Goal: Task Accomplishment & Management: Use online tool/utility

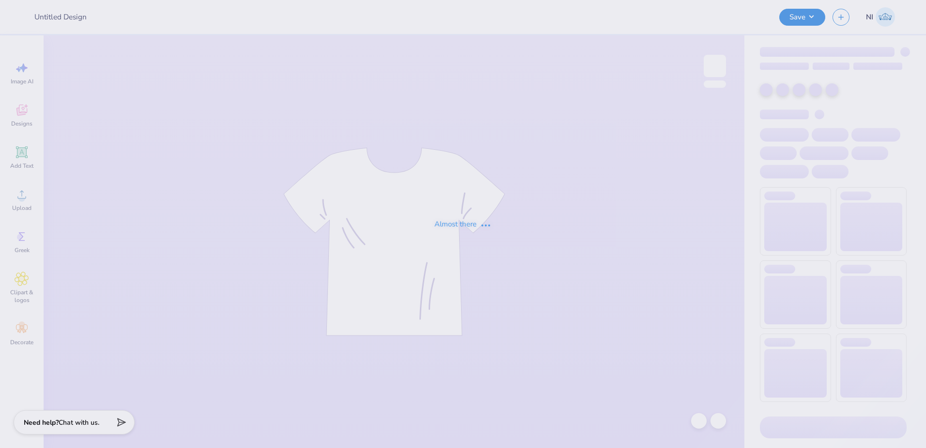
type input "Ceramics Club Merch"
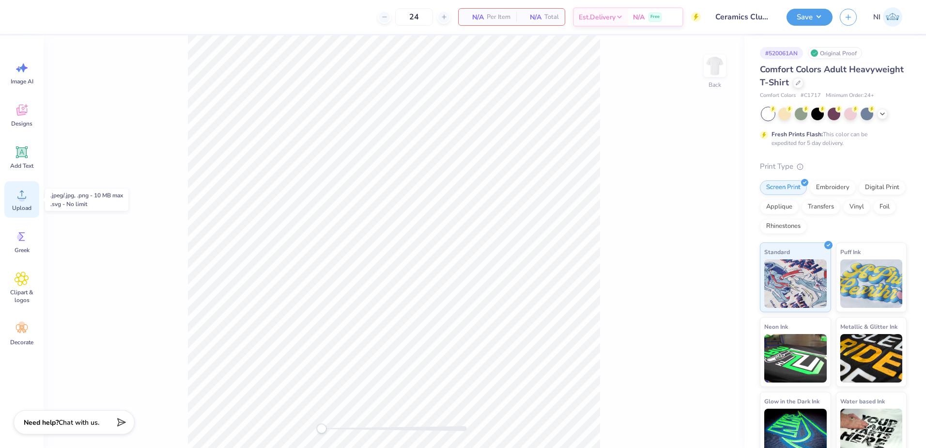
click at [18, 200] on icon at bounding box center [22, 194] width 15 height 15
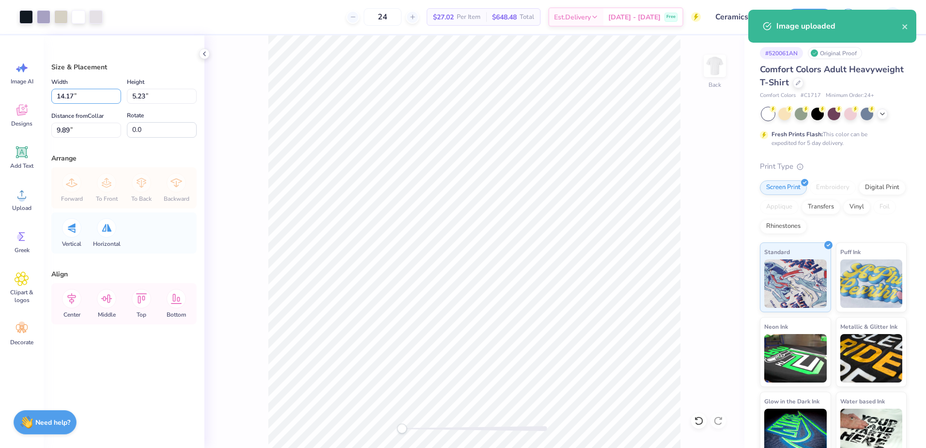
drag, startPoint x: 68, startPoint y: 95, endPoint x: 47, endPoint y: 100, distance: 21.0
click at [47, 98] on div "Size & Placement Width 14.17 14.17 " Height 5.23 5.23 " Distance from Collar 9.…" at bounding box center [124, 241] width 161 height 412
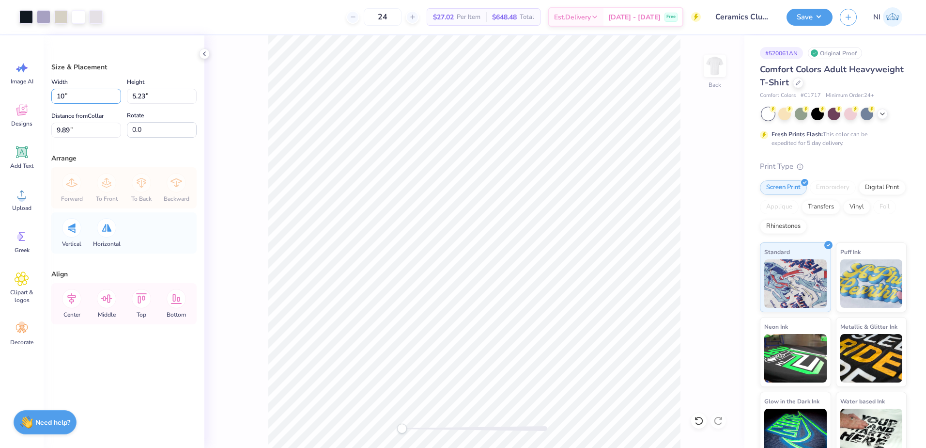
type input "10.00"
type input "3.69"
type input "10.66"
type input "10.50"
type input "3.87"
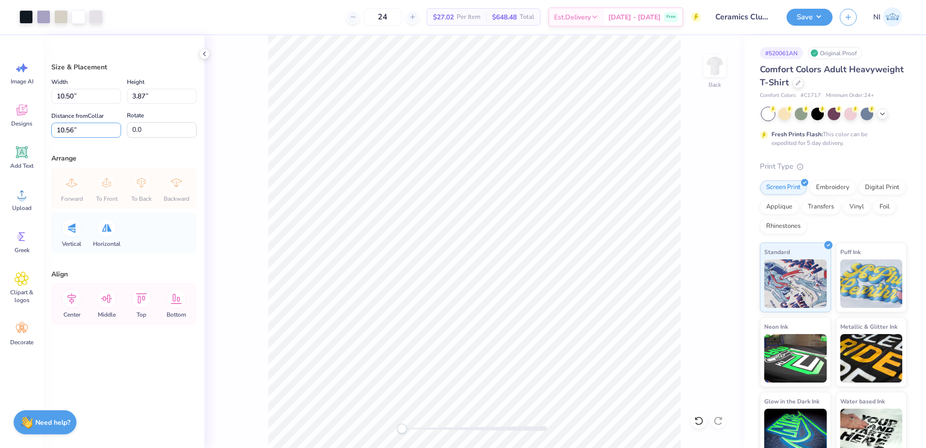
drag, startPoint x: 71, startPoint y: 131, endPoint x: 51, endPoint y: 133, distance: 20.0
click at [51, 133] on div "Size & Placement Width 10.50 10.50 " Height 3.87 3.87 " Distance from Collar 10…" at bounding box center [124, 241] width 161 height 412
type input "3"
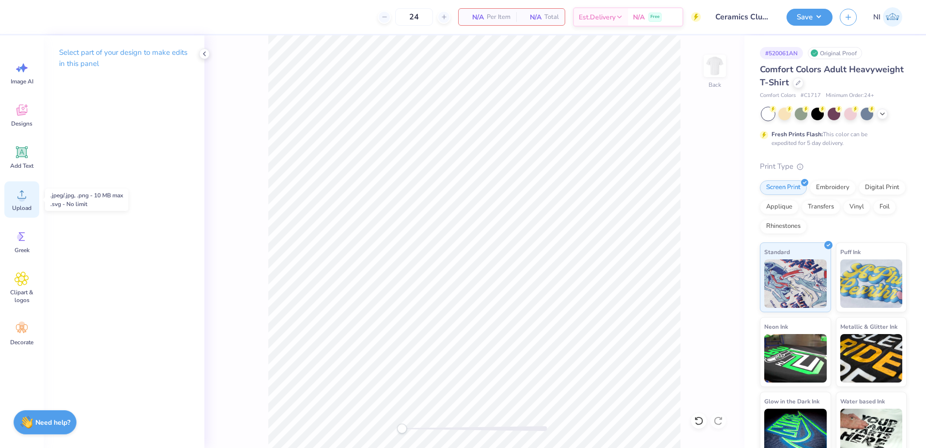
click at [25, 202] on div "Upload" at bounding box center [21, 199] width 35 height 36
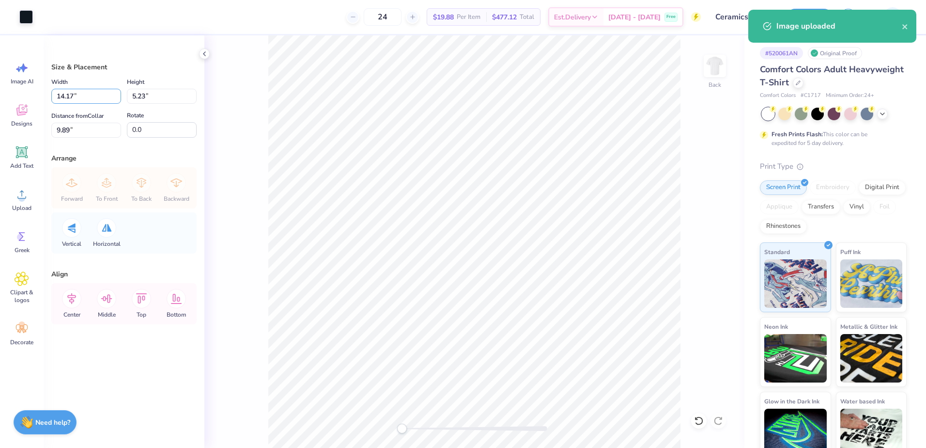
drag, startPoint x: 74, startPoint y: 94, endPoint x: 36, endPoint y: 93, distance: 38.3
click at [36, 93] on div "Art colors 24 $19.88 Per Item $477.12 Total Est. Delivery Oct 7 - 10 Free Desig…" at bounding box center [463, 224] width 926 height 448
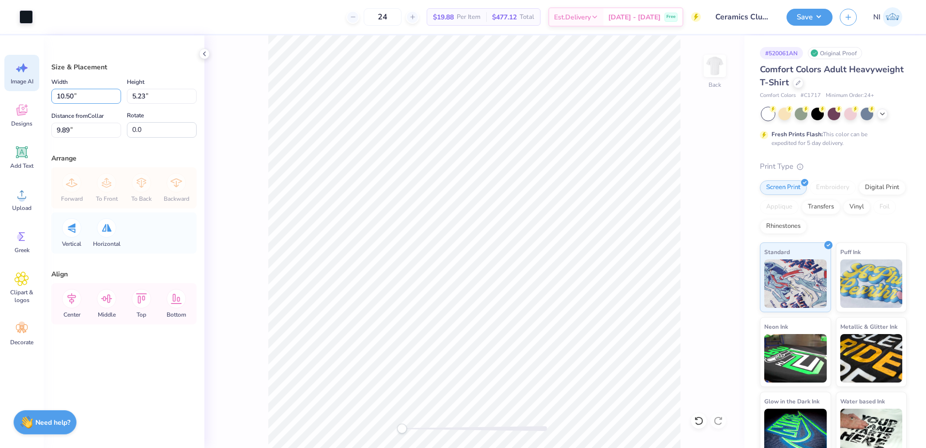
type input "10.50"
type input "3.87"
click at [61, 132] on input "3.99" at bounding box center [86, 130] width 70 height 15
click at [69, 132] on input "3.99" at bounding box center [86, 130] width 70 height 15
type input "3"
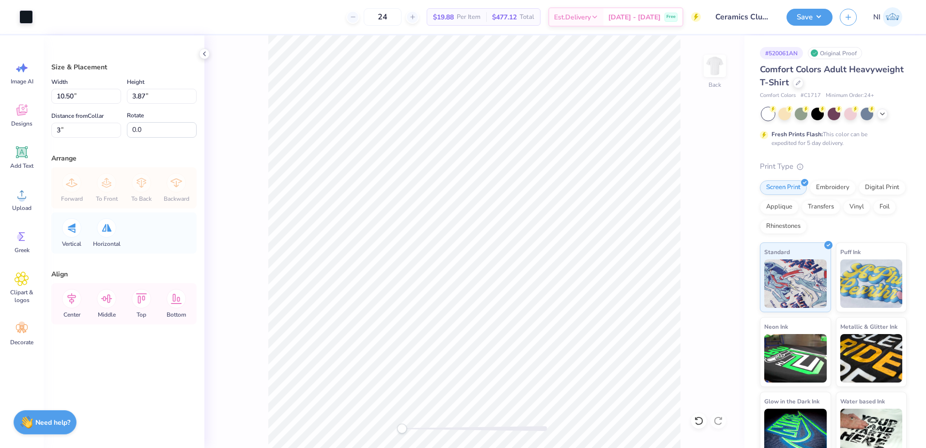
click at [250, 167] on div "Back" at bounding box center [474, 241] width 540 height 412
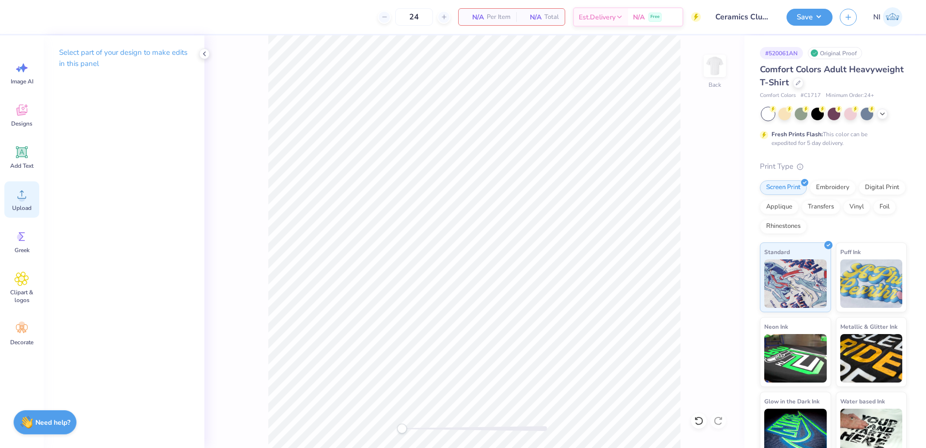
click at [24, 192] on icon at bounding box center [22, 194] width 15 height 15
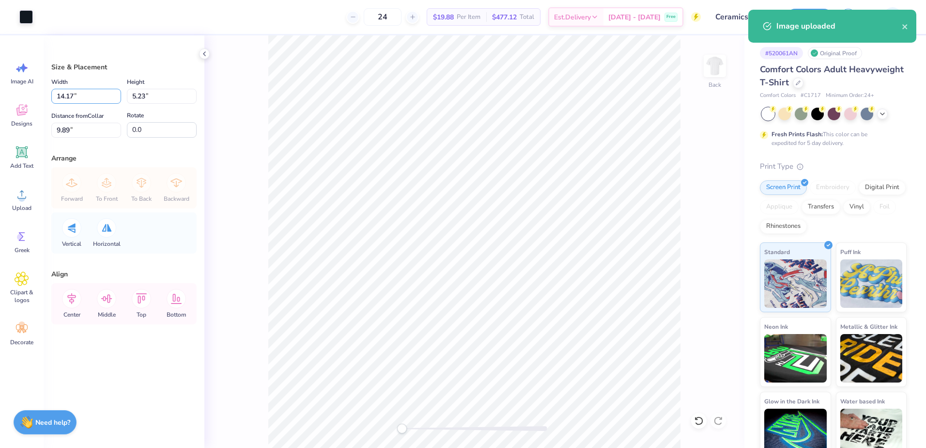
drag, startPoint x: 72, startPoint y: 95, endPoint x: 27, endPoint y: 94, distance: 45.6
click at [27, 94] on div "Art colors 24 $19.88 Per Item $477.12 Total Est. Delivery Oct 7 - 10 Free Desig…" at bounding box center [463, 224] width 926 height 448
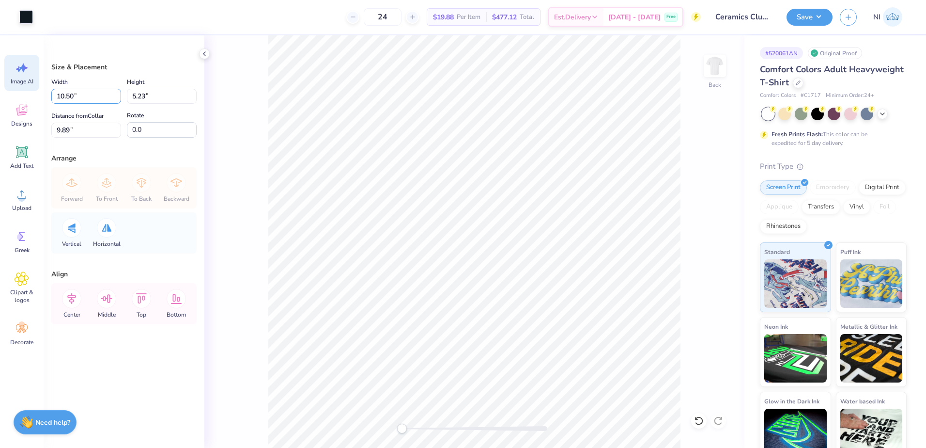
type input "10.50"
type input "3.87"
click at [62, 125] on input "10.56" at bounding box center [86, 130] width 70 height 15
type input "1"
type input "3"
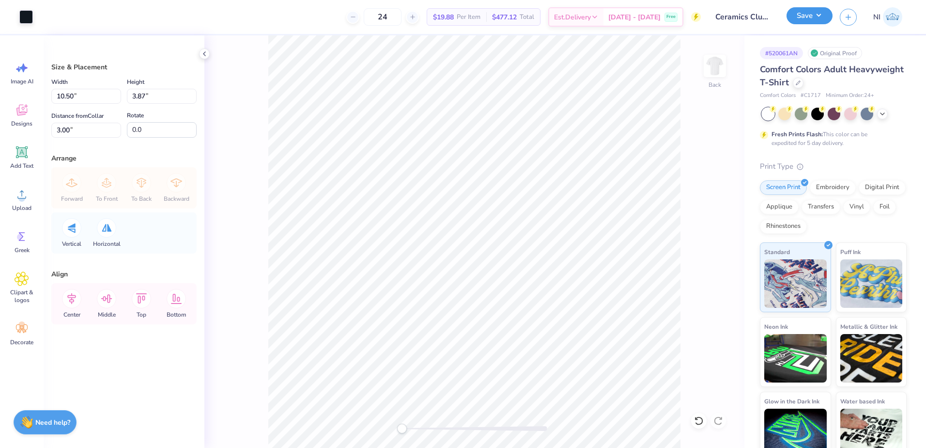
click at [819, 15] on button "Save" at bounding box center [810, 15] width 46 height 17
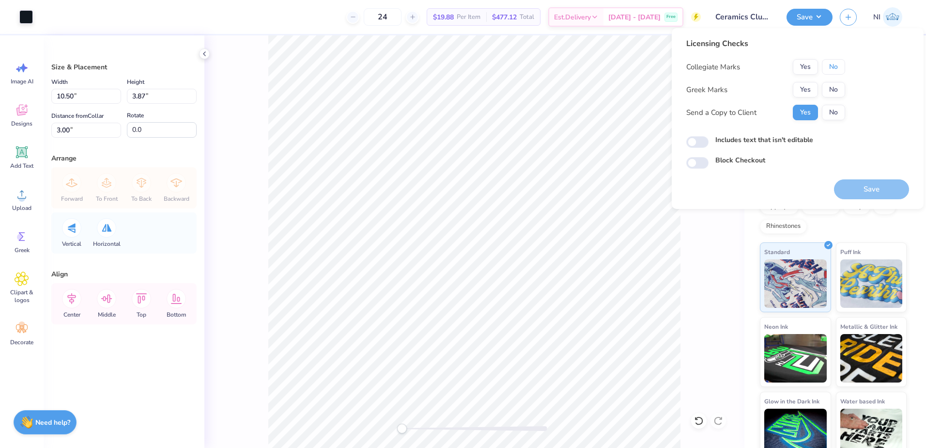
drag, startPoint x: 828, startPoint y: 69, endPoint x: 830, endPoint y: 78, distance: 9.4
click at [827, 69] on button "No" at bounding box center [833, 67] width 23 height 16
click at [829, 89] on button "No" at bounding box center [833, 90] width 23 height 16
click at [869, 189] on button "Save" at bounding box center [871, 189] width 75 height 20
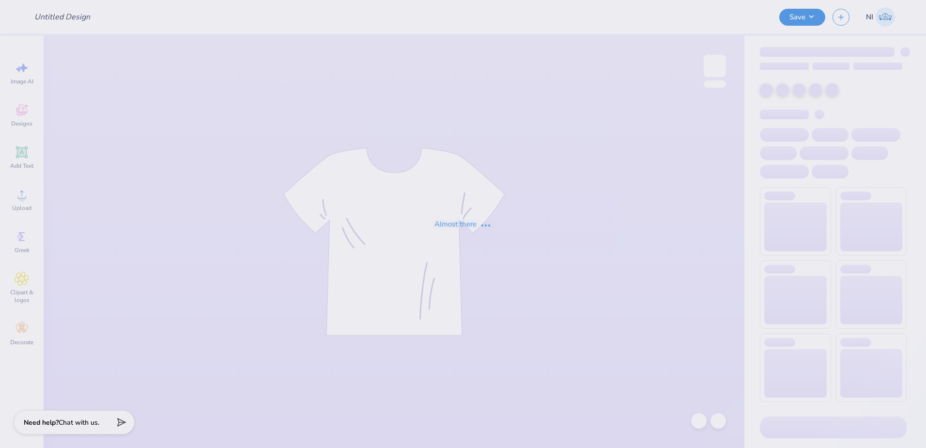
type input "Maris Neal : Tennessee Technological University"
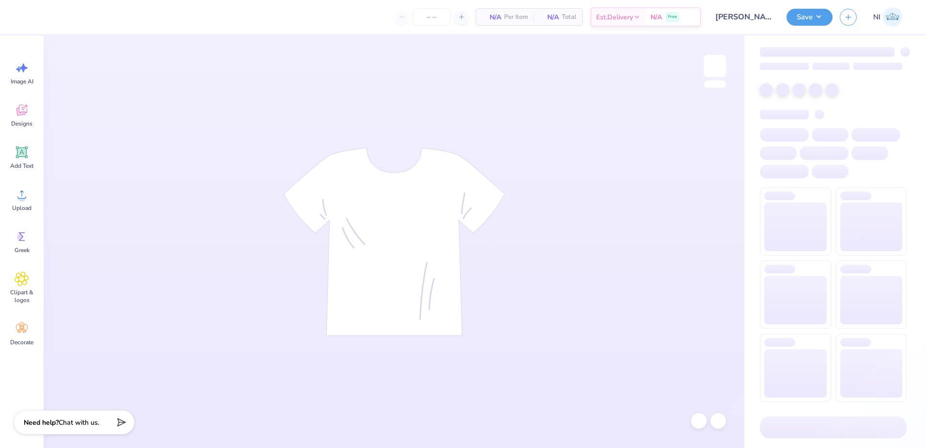
type input "24"
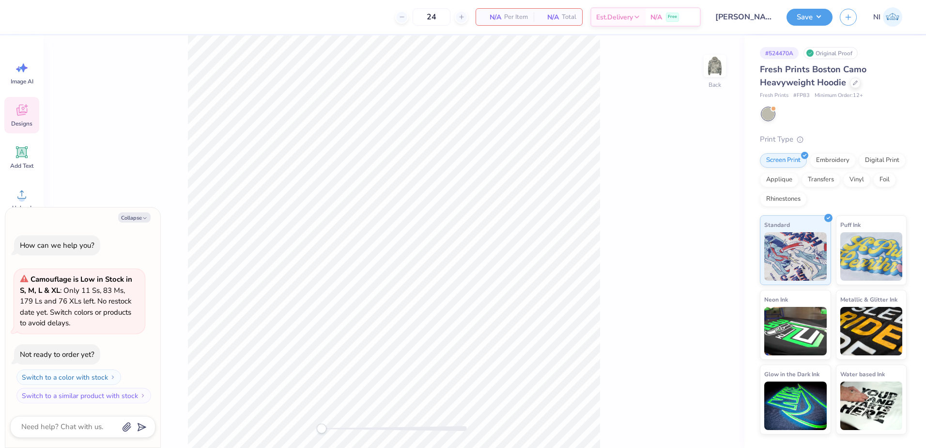
click at [27, 109] on icon at bounding box center [21, 110] width 11 height 11
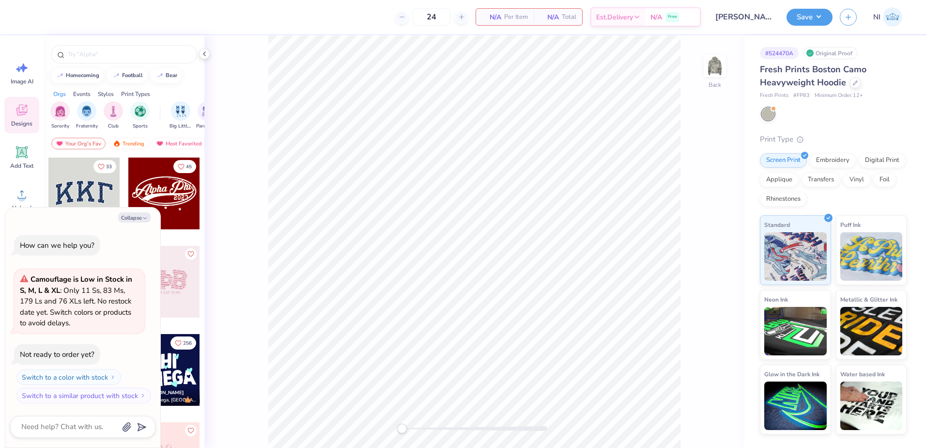
drag, startPoint x: 134, startPoint y: 220, endPoint x: 127, endPoint y: 155, distance: 65.3
click at [133, 220] on button "Collapse" at bounding box center [134, 217] width 32 height 10
type textarea "x"
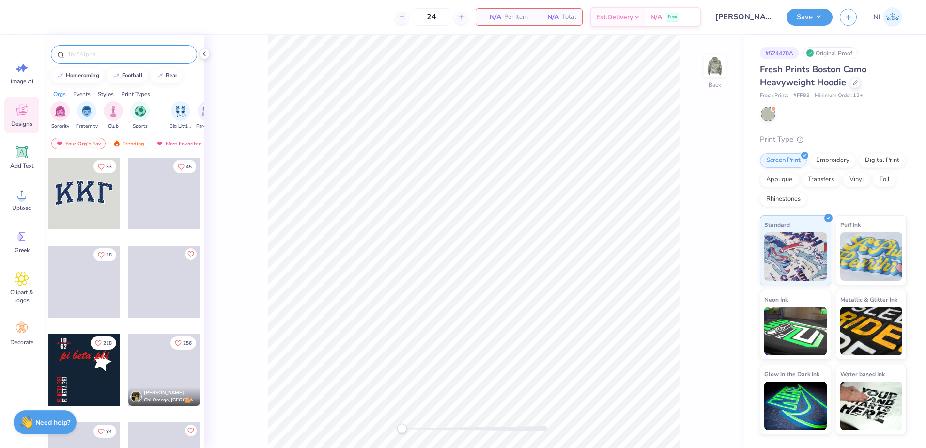
click at [87, 59] on div at bounding box center [124, 54] width 146 height 18
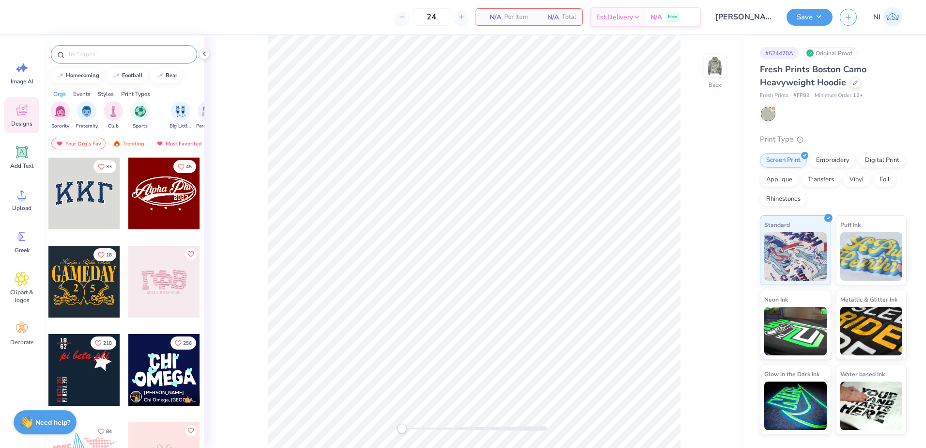
click at [96, 54] on input "text" at bounding box center [129, 54] width 124 height 10
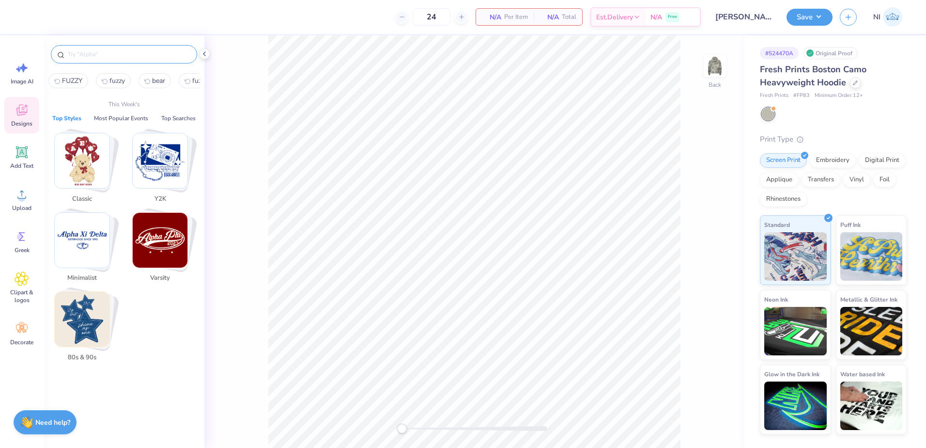
paste input "Kappa"
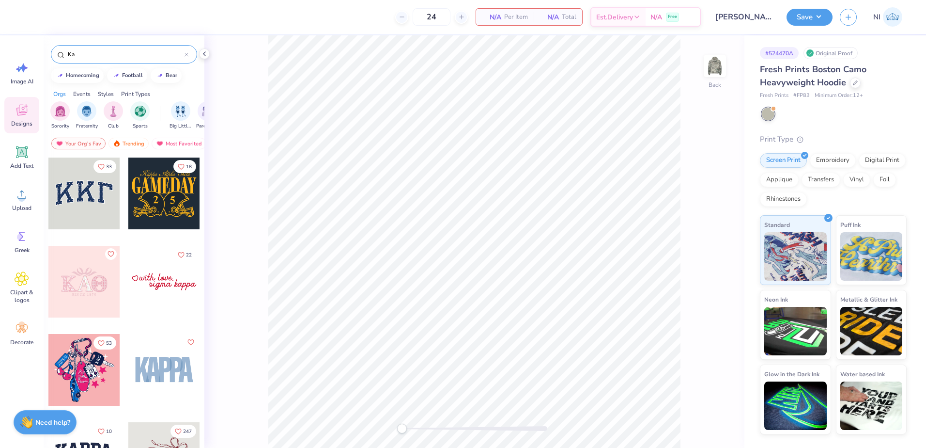
type input "K"
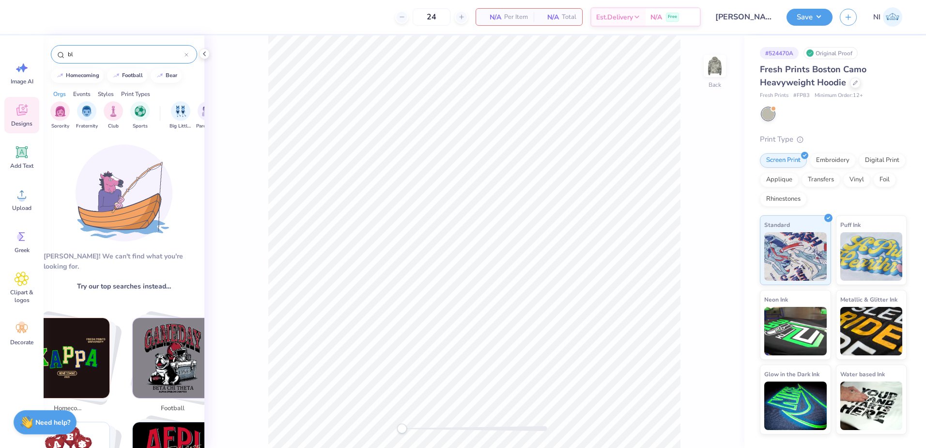
type input "b"
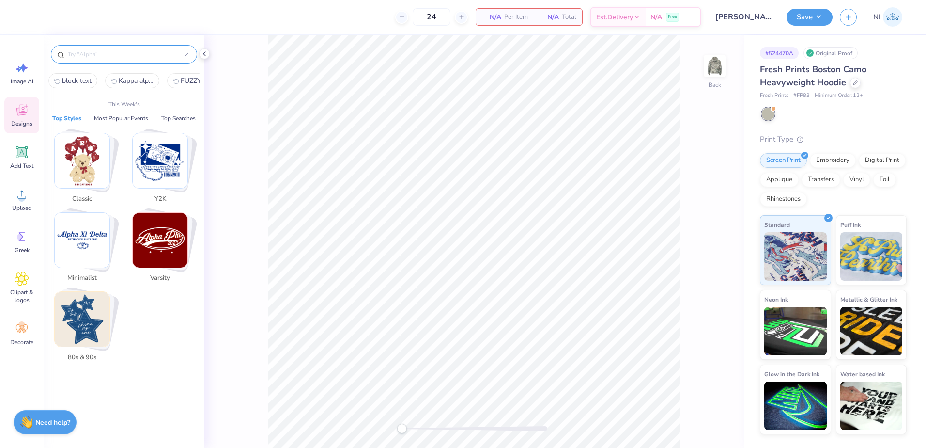
type input "7"
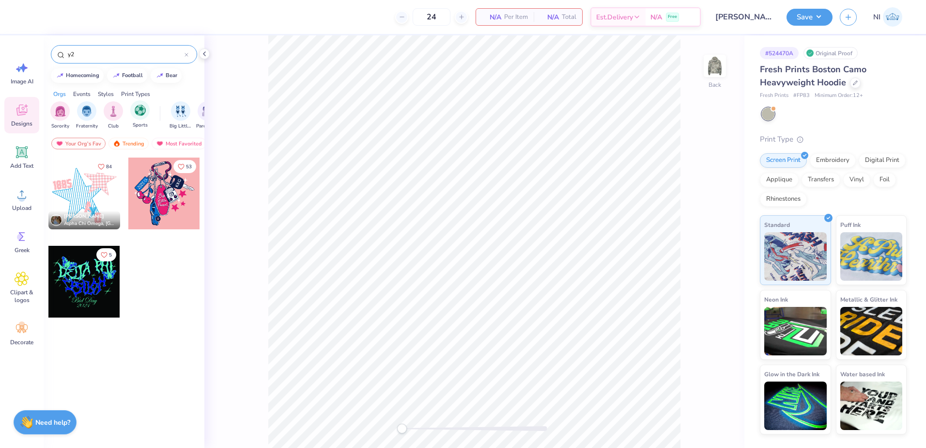
type input "y"
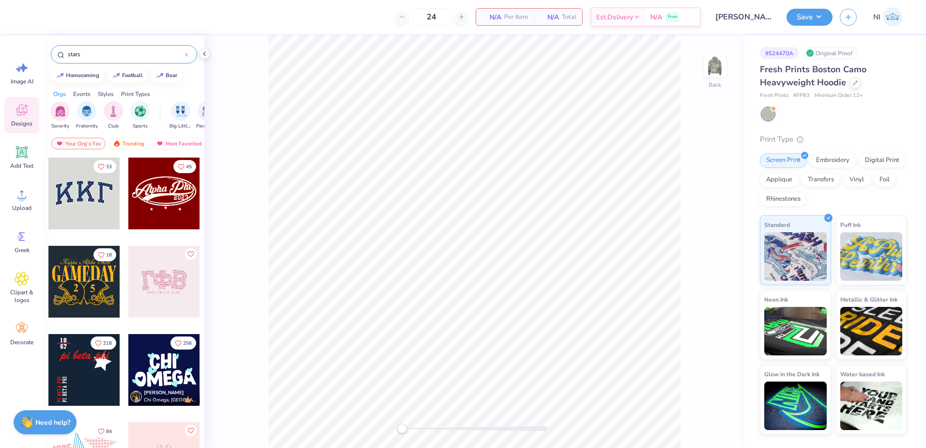
type input "stars"
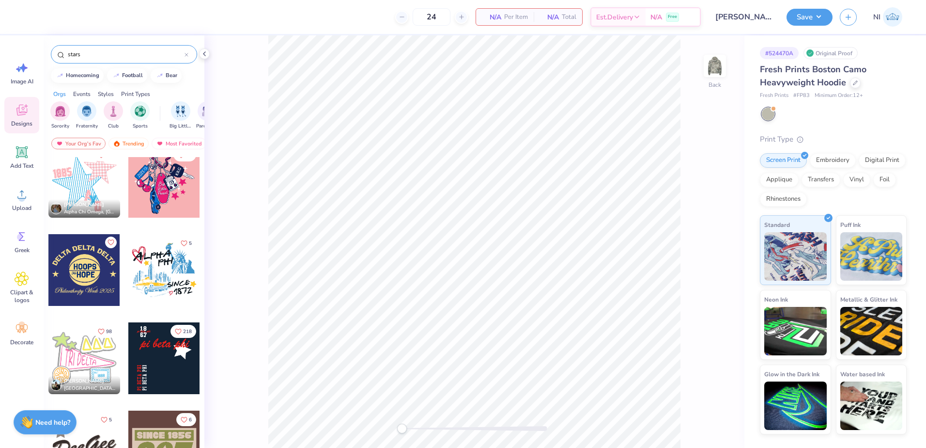
scroll to position [26, 0]
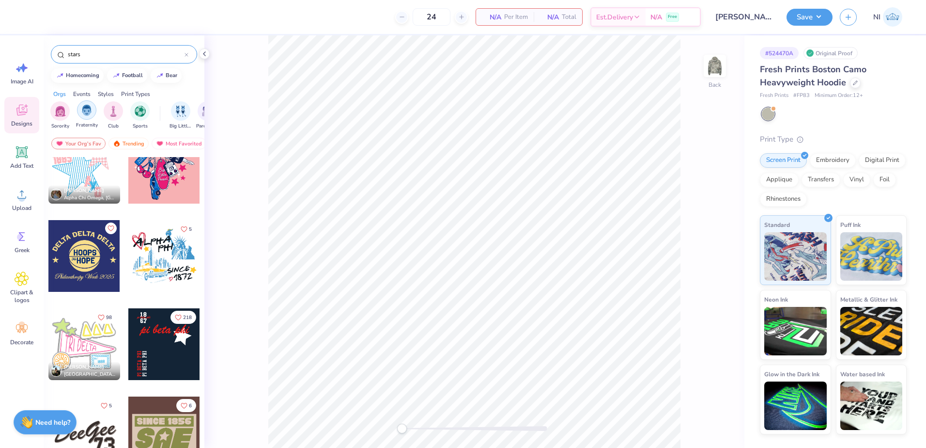
click at [89, 113] on img "filter for Fraternity" at bounding box center [86, 110] width 11 height 11
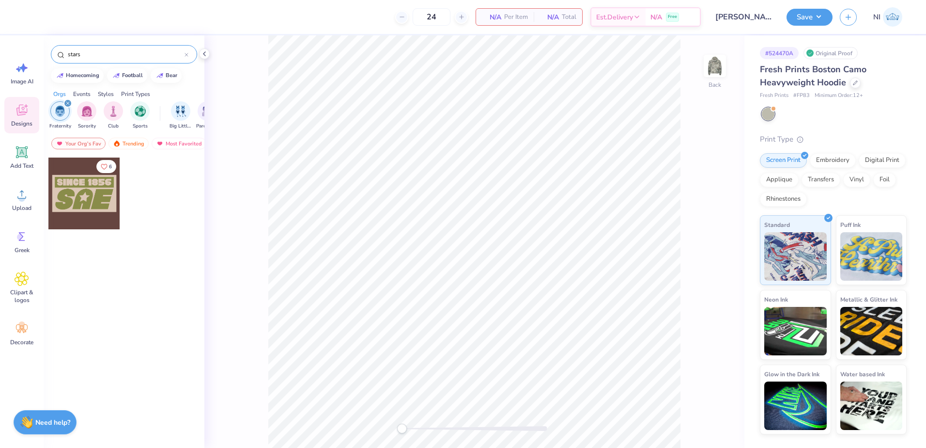
click at [185, 56] on icon at bounding box center [186, 54] width 3 height 3
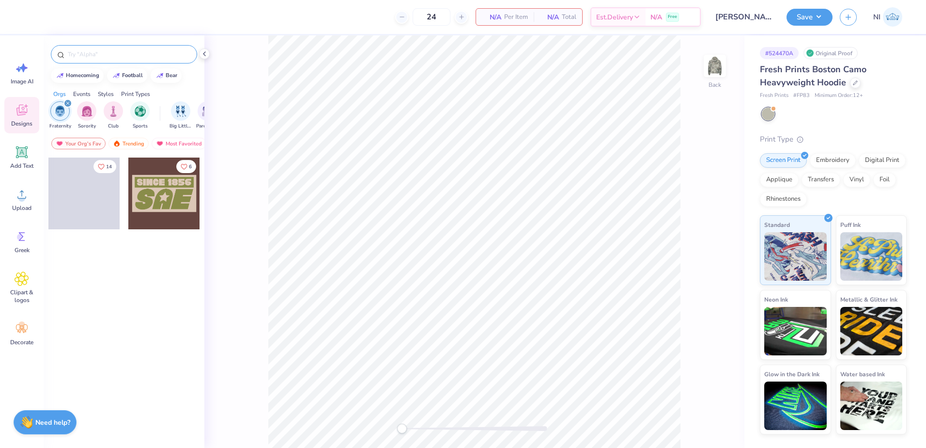
click at [109, 41] on div at bounding box center [124, 51] width 161 height 33
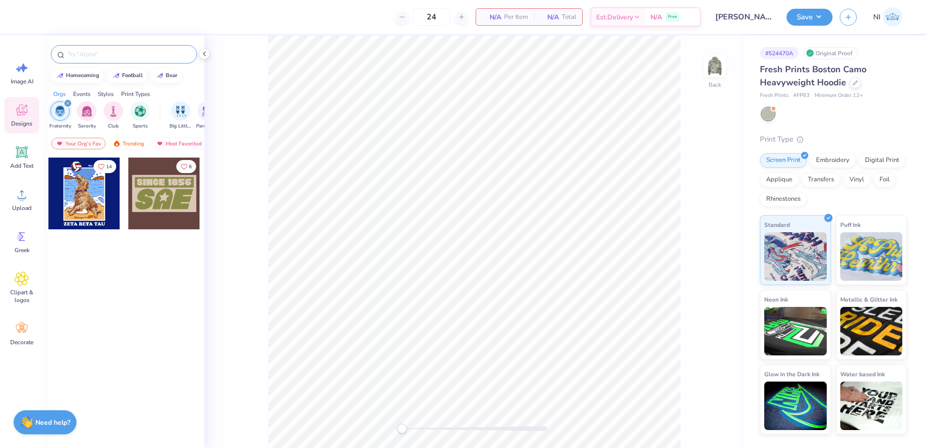
click at [102, 48] on div at bounding box center [124, 54] width 146 height 18
click at [68, 101] on div "filter for Fraternity" at bounding box center [67, 103] width 9 height 9
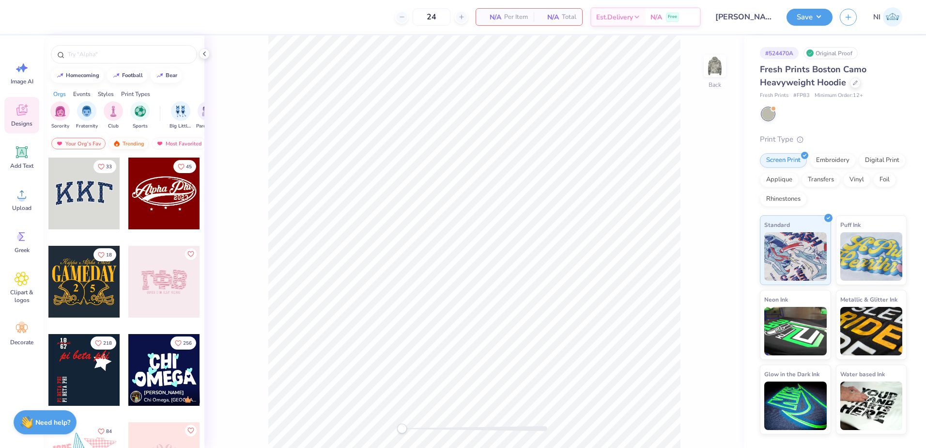
click at [124, 145] on div "Trending" at bounding box center [129, 144] width 40 height 12
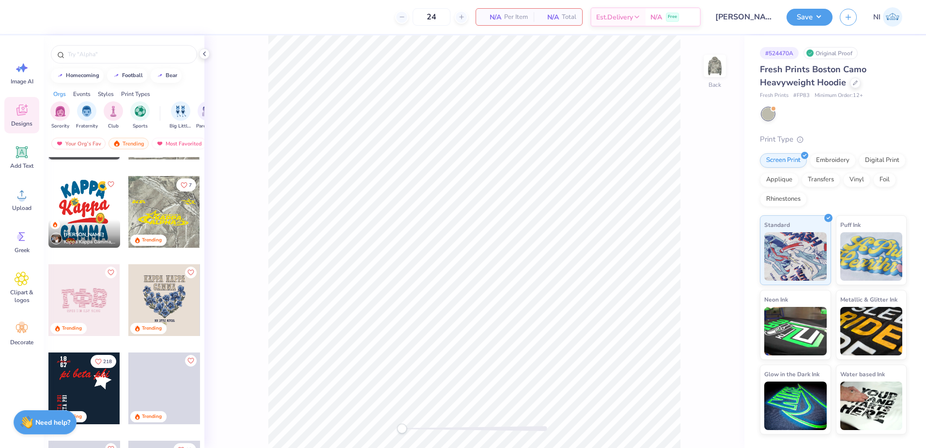
scroll to position [1283, 0]
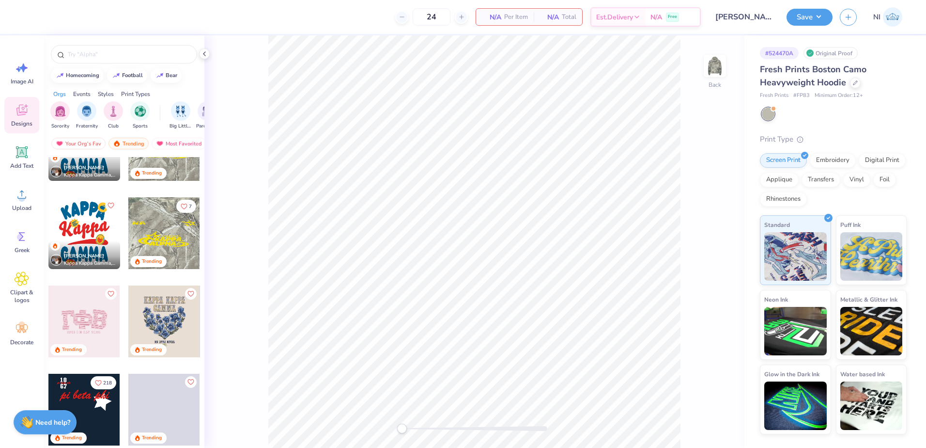
click at [171, 229] on div at bounding box center [164, 233] width 72 height 72
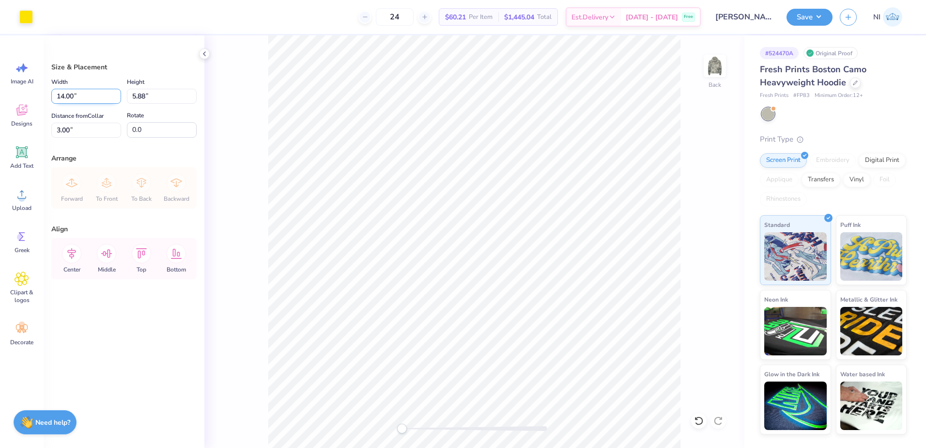
click at [64, 91] on input "14.00" at bounding box center [86, 96] width 70 height 15
type input "10.00"
type input "4.20"
type input "3.84"
type input "12.00"
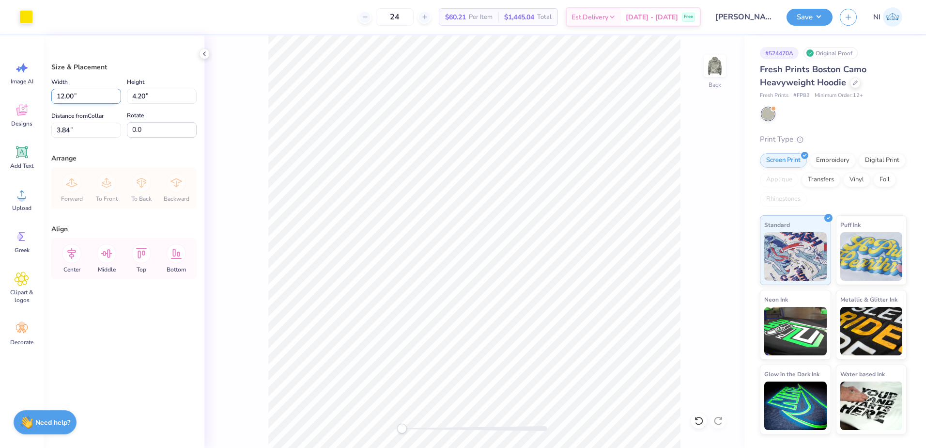
type input "5.04"
click at [66, 129] on input "3.42" at bounding box center [86, 130] width 70 height 15
type input "3.00"
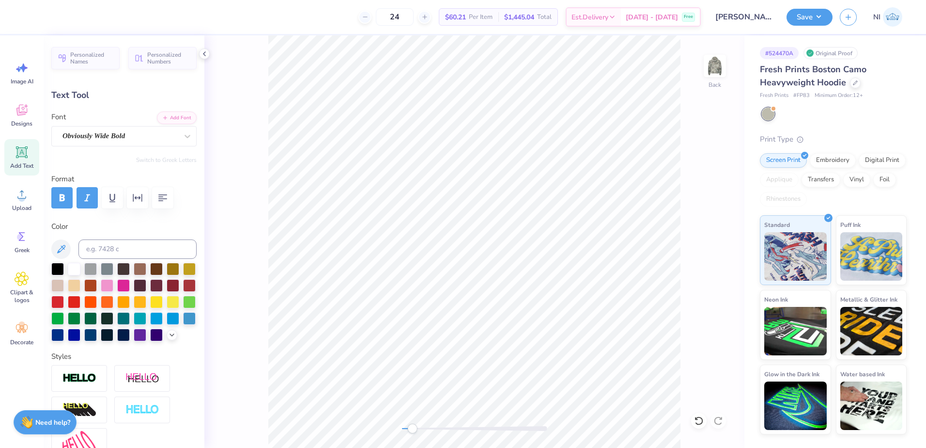
scroll to position [8, 1]
type textarea "DELTA"
type input "7.09"
type textarea "GAMMA"
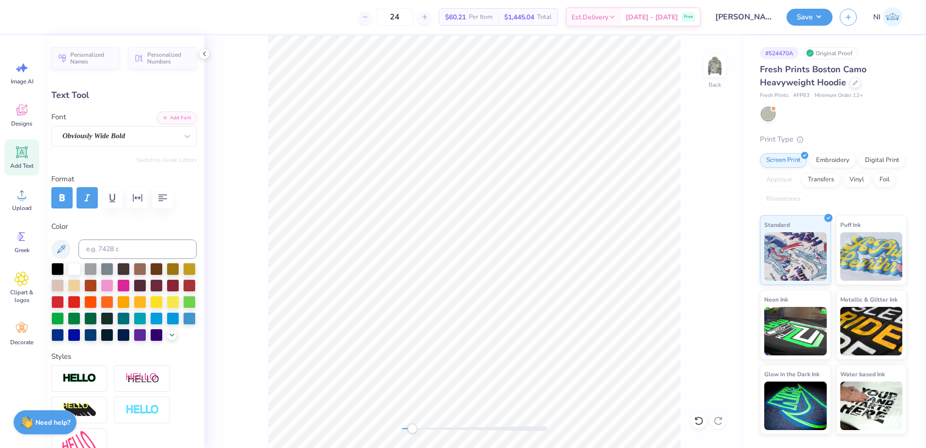
scroll to position [8, 2]
type input "5.66"
type input "0.78"
type input "6.93"
type input "5.02"
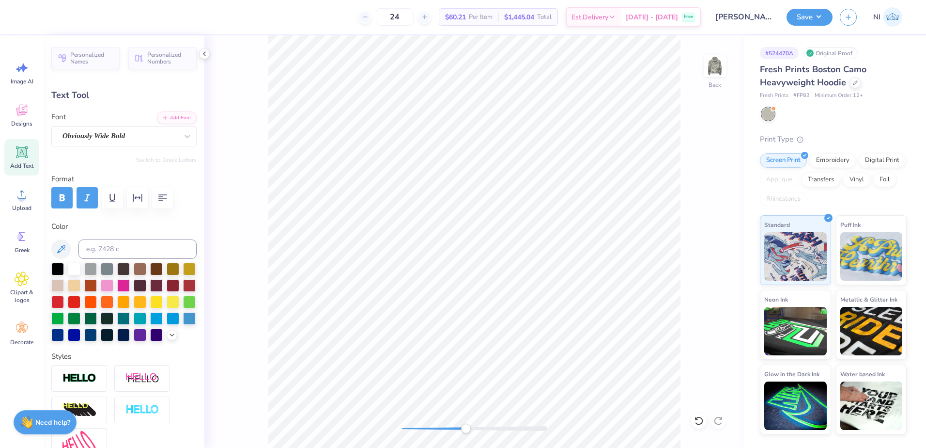
type input "0.69"
type input "7.02"
type input "4.42"
type input "0.74"
type input "6.28"
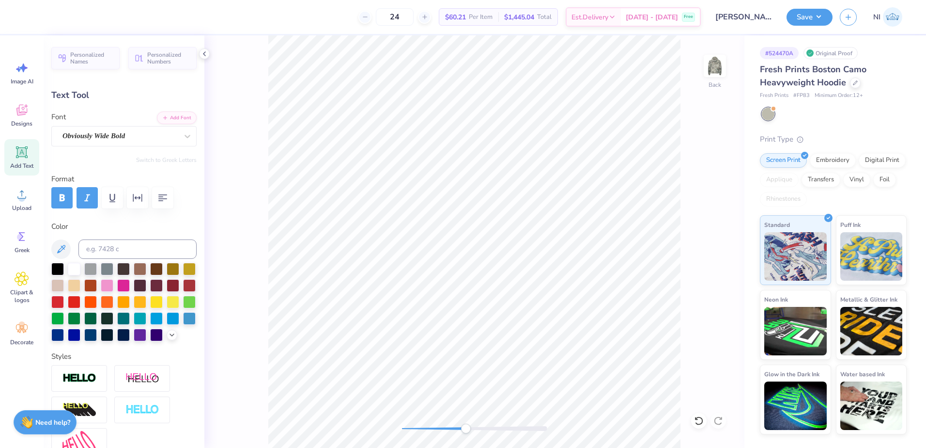
type input "4.18"
type input "0.70"
type input "6.31"
type input "5.02"
type input "0.69"
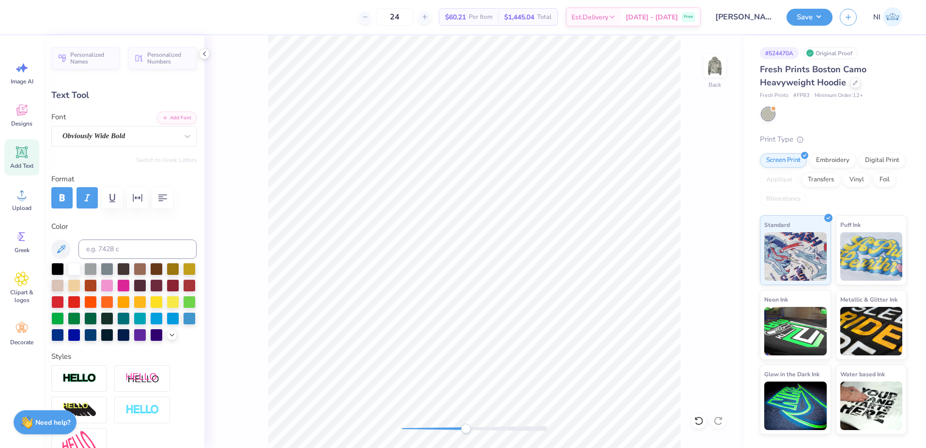
type input "7.02"
type input "4.18"
type input "0.70"
type input "6.31"
type input "4.90"
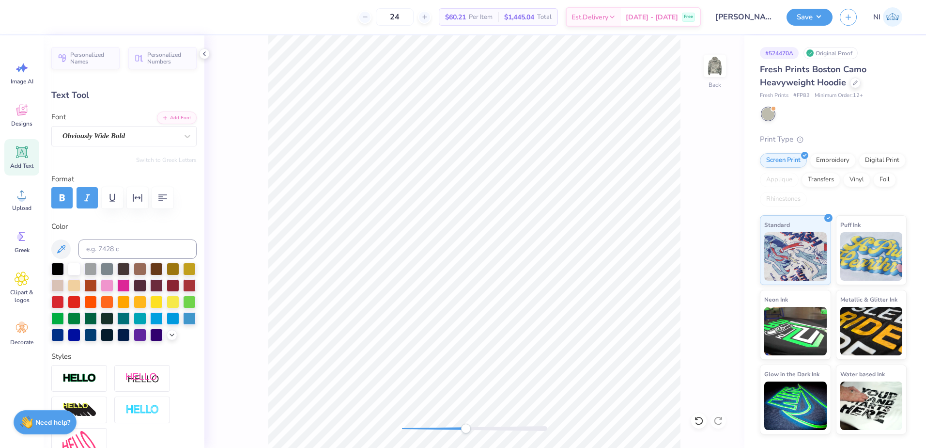
type input "0.83"
type input "6.19"
type input "5.00"
type input "0.69"
type input "7.02"
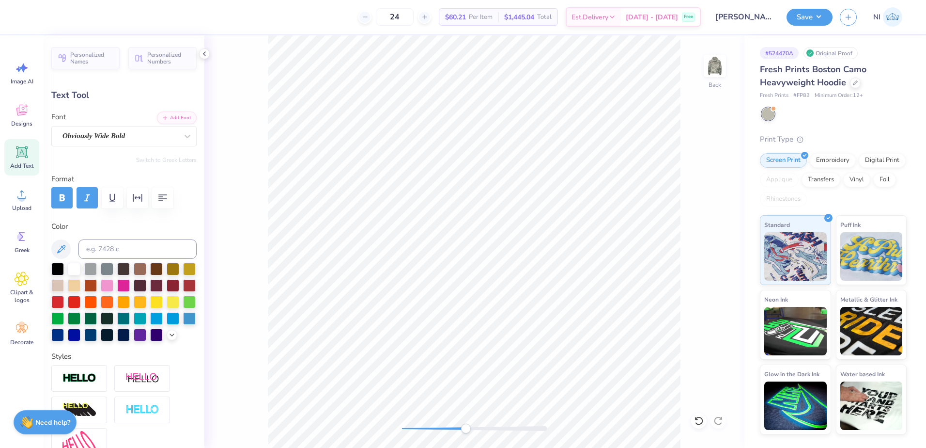
type input "4.90"
type input "0.83"
type input "6.19"
type input "5.00"
type input "0.69"
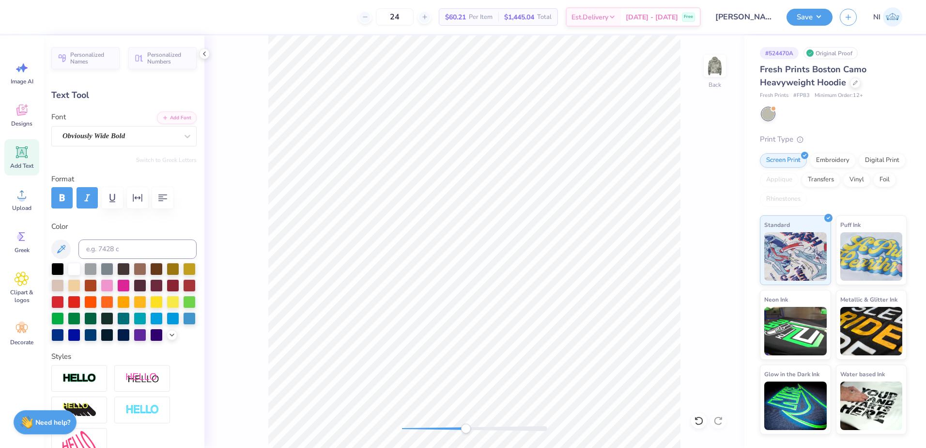
type input "7.02"
type input "4.90"
type input "0.83"
type input "6.19"
type input "4.08"
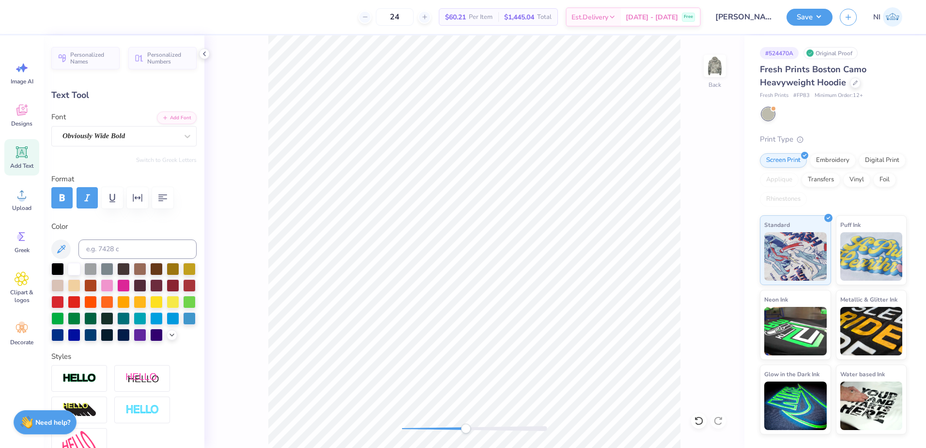
type input "0.69"
type input "6.33"
click at [709, 423] on div "Back" at bounding box center [474, 241] width 540 height 412
click at [705, 422] on div at bounding box center [699, 421] width 16 height 16
click at [704, 422] on div at bounding box center [699, 421] width 16 height 16
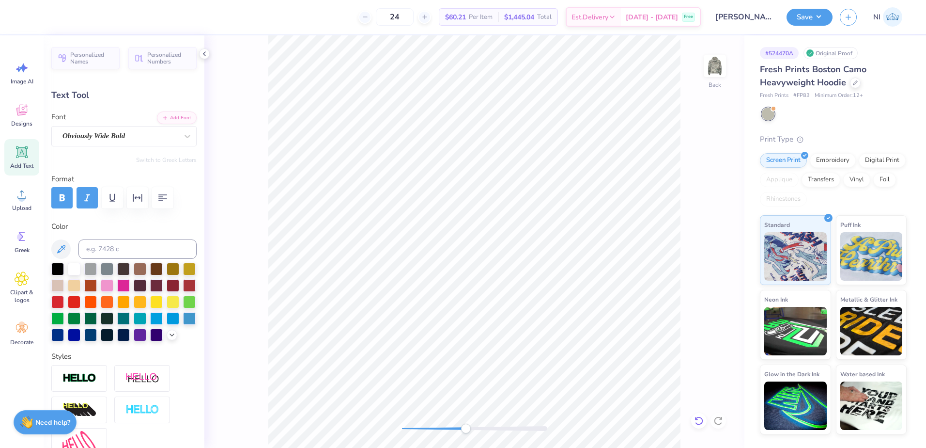
click at [701, 422] on icon at bounding box center [699, 421] width 10 height 10
type input "3.48"
type input "0.16"
type input "5.96"
type input "2.48"
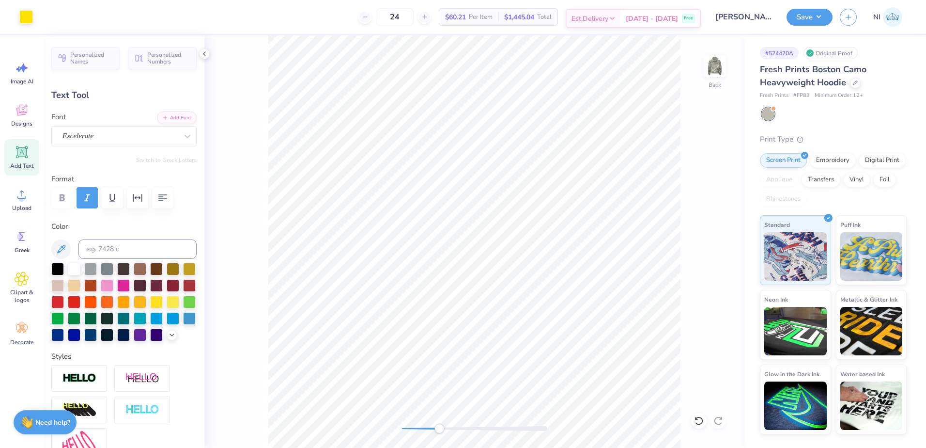
type input "0.51"
type input "3.37"
type textarea "DG"
click at [35, 16] on div "Art colors 24 $60.21 Per Item $1,445.04 Total Est. Delivery Oct 7 - 10 Free Des…" at bounding box center [463, 17] width 926 height 34
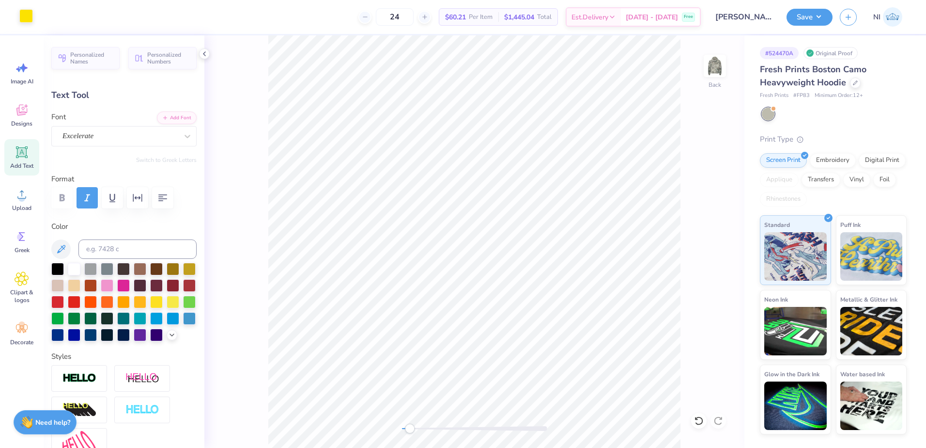
click at [30, 16] on div at bounding box center [26, 16] width 14 height 14
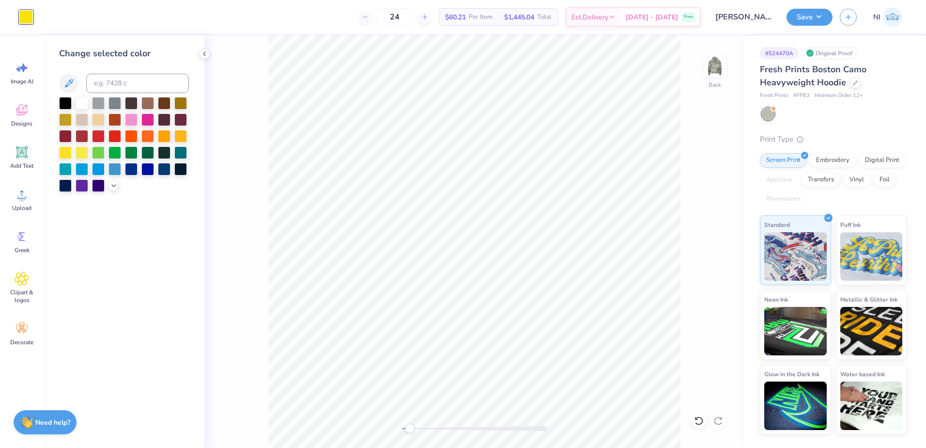
click at [117, 180] on div at bounding box center [124, 144] width 130 height 95
click at [118, 181] on div at bounding box center [124, 144] width 130 height 95
click at [113, 183] on icon at bounding box center [114, 185] width 8 height 8
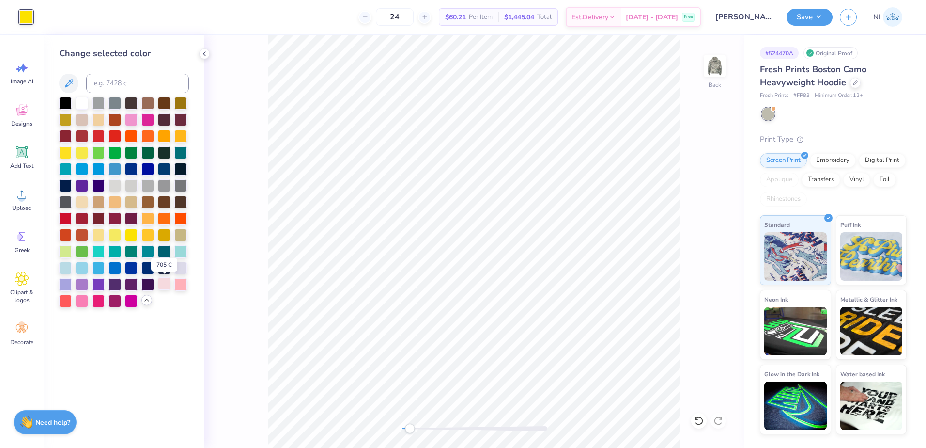
click at [162, 288] on div at bounding box center [164, 283] width 13 height 13
click at [128, 120] on div at bounding box center [131, 118] width 13 height 13
click at [161, 281] on div at bounding box center [164, 283] width 13 height 13
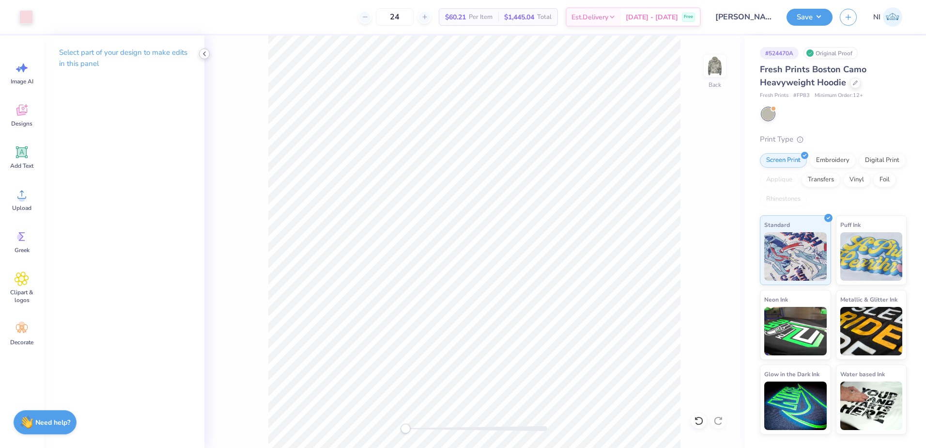
click at [200, 54] on div "Art colors 24 $60.21 Per Item $1,445.04 Total Est. Delivery Oct 7 - 10 Free Des…" at bounding box center [463, 224] width 926 height 448
click at [203, 56] on icon at bounding box center [205, 54] width 8 height 8
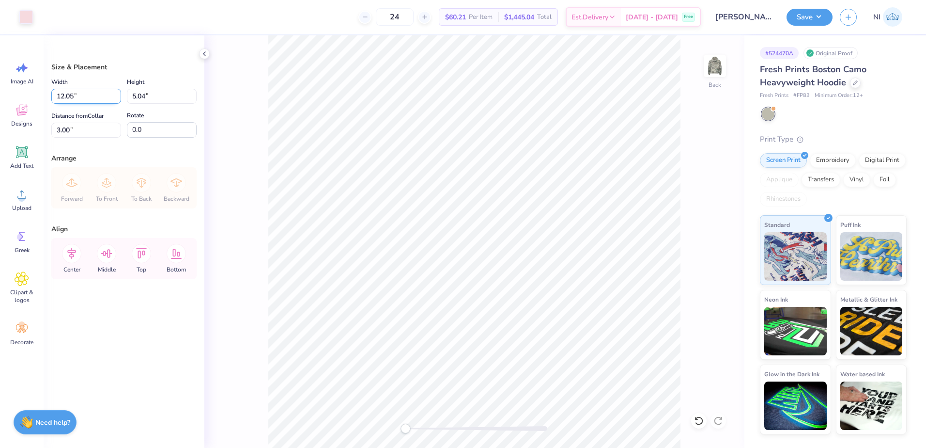
click at [74, 95] on input "12.05" at bounding box center [86, 96] width 70 height 15
type input "12.00"
type input "5.02"
type input "3.01"
type input "12.50"
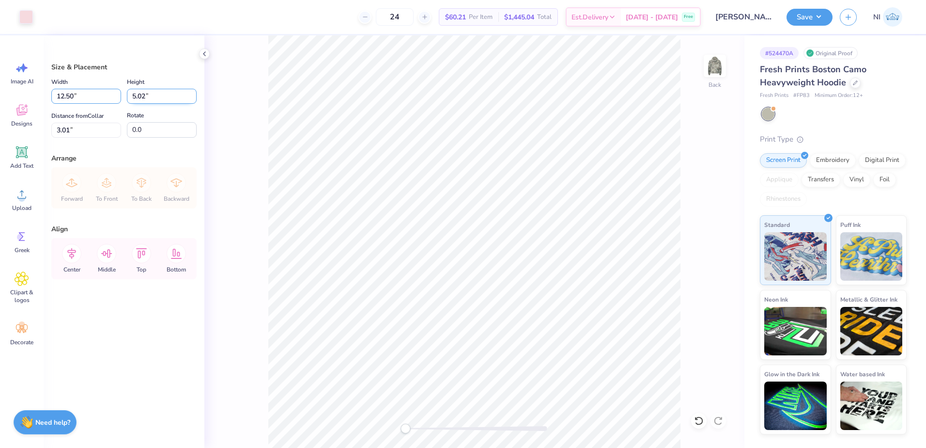
type input "5.23"
type input "2.91"
click at [67, 129] on input "2.91" at bounding box center [86, 130] width 70 height 15
drag, startPoint x: 70, startPoint y: 130, endPoint x: 33, endPoint y: 125, distance: 36.7
click at [33, 125] on div "Art colors 24 $60.21 Per Item $1,445.04 Total Est. Delivery Oct 7 - 10 Free Des…" at bounding box center [463, 224] width 926 height 448
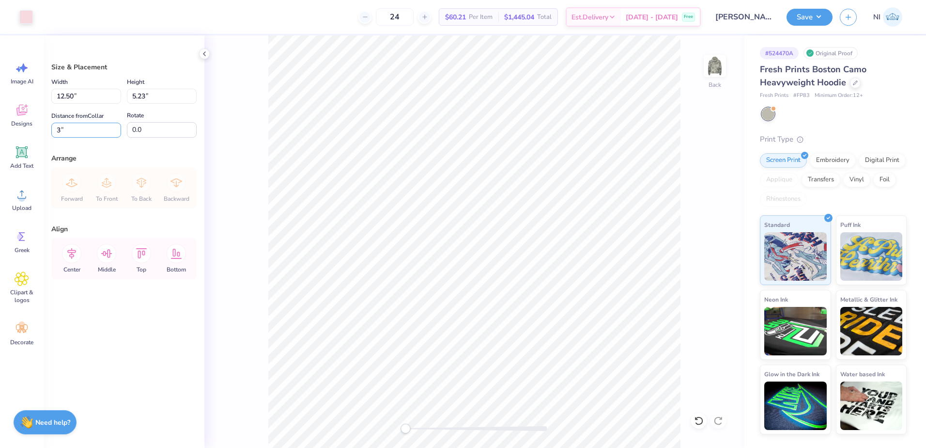
type input "3.00"
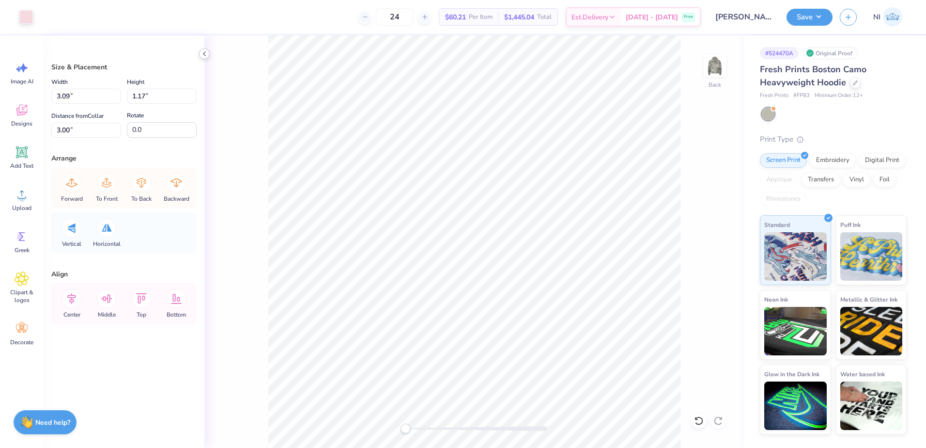
click at [202, 52] on icon at bounding box center [205, 54] width 8 height 8
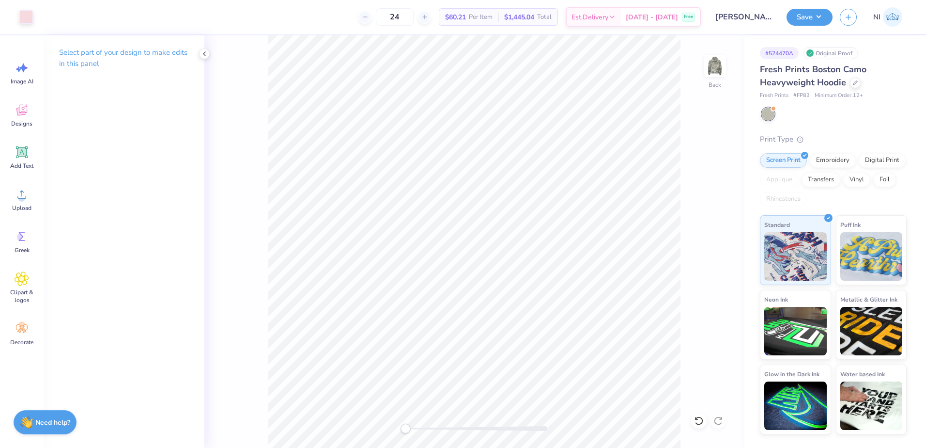
drag, startPoint x: 201, startPoint y: 53, endPoint x: 208, endPoint y: 58, distance: 8.1
click at [201, 54] on icon at bounding box center [205, 54] width 8 height 8
click at [235, 77] on div "Back" at bounding box center [394, 241] width 701 height 412
click at [25, 12] on div at bounding box center [26, 16] width 14 height 14
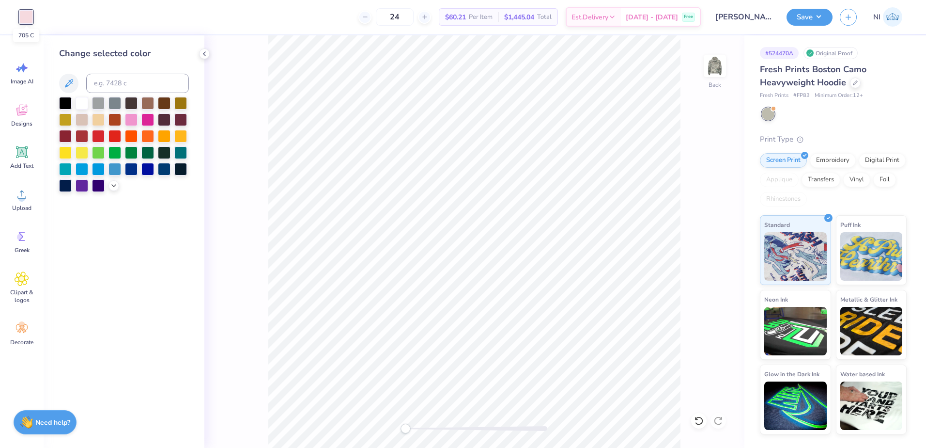
click at [26, 13] on div at bounding box center [26, 17] width 14 height 14
click at [242, 286] on div "Back" at bounding box center [474, 241] width 540 height 412
drag, startPoint x: 209, startPoint y: 259, endPoint x: 226, endPoint y: 173, distance: 87.9
click at [211, 257] on div "Back" at bounding box center [474, 241] width 540 height 412
click at [203, 59] on div at bounding box center [204, 53] width 11 height 11
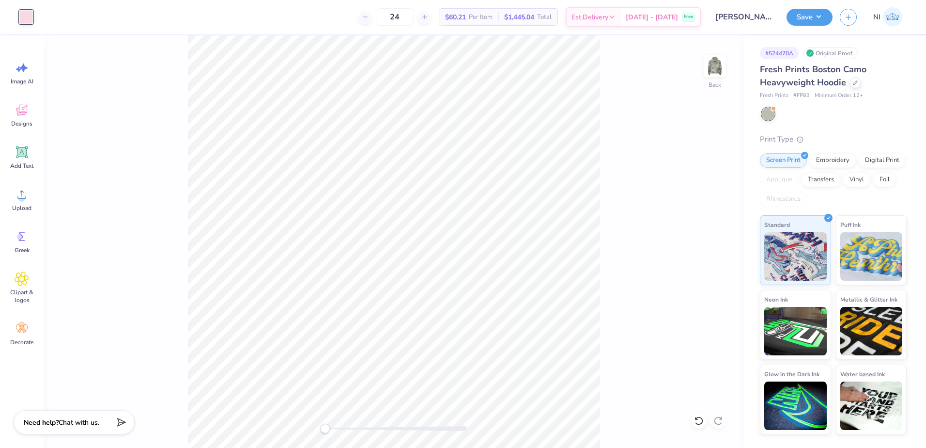
click at [213, 50] on div "Back" at bounding box center [394, 241] width 701 height 412
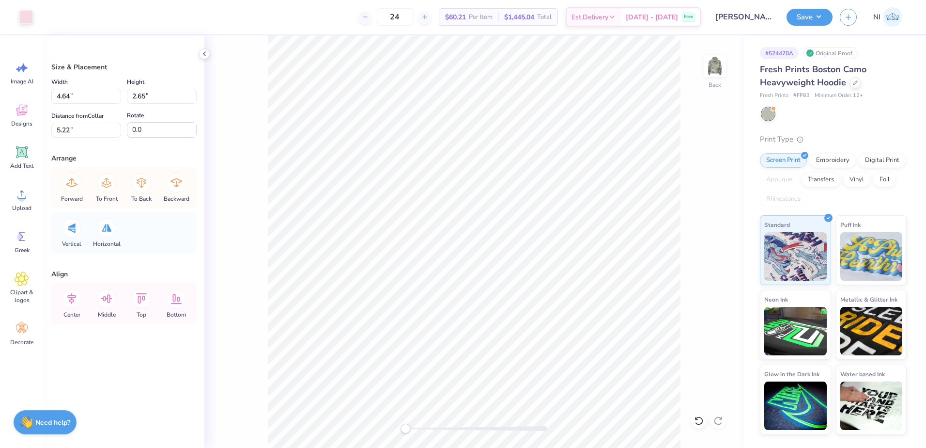
click at [265, 117] on div "Back" at bounding box center [474, 241] width 540 height 412
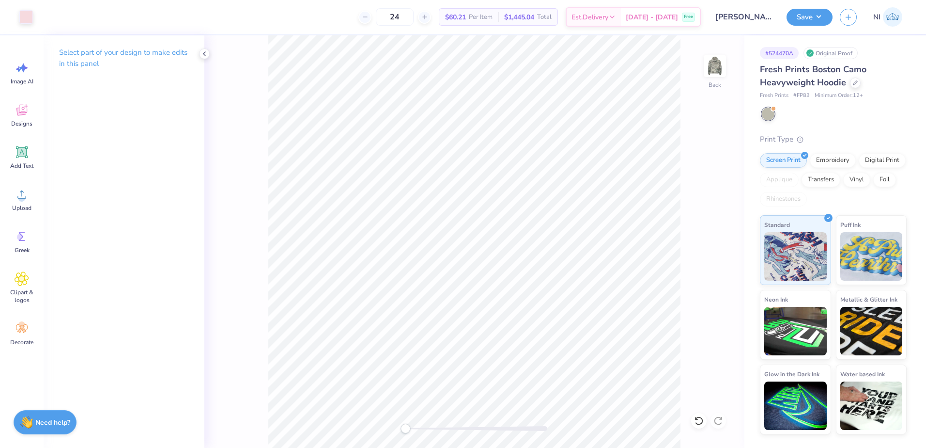
click at [201, 49] on div at bounding box center [204, 53] width 11 height 11
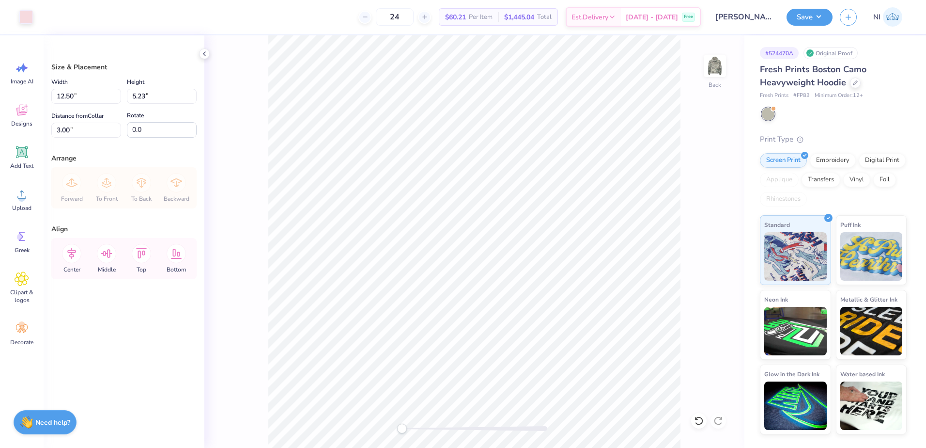
click at [382, 431] on div "Back" at bounding box center [474, 241] width 540 height 412
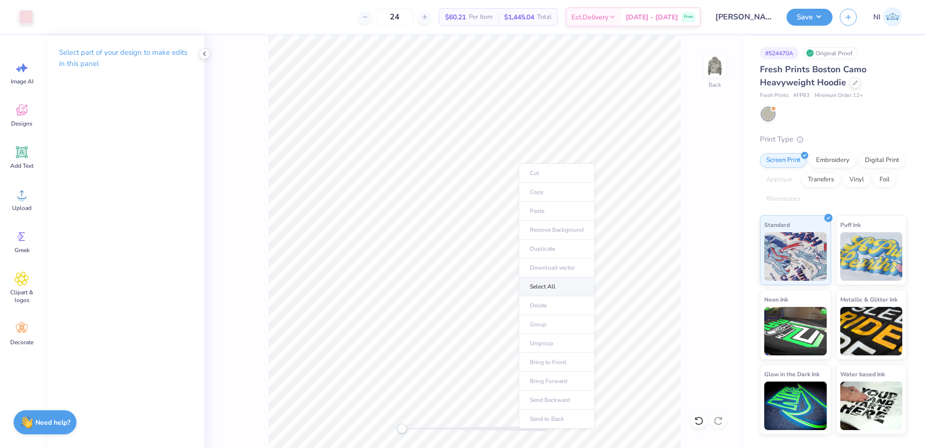
click at [544, 293] on li "Select All" at bounding box center [557, 286] width 76 height 19
click at [822, 11] on button "Save" at bounding box center [810, 15] width 46 height 17
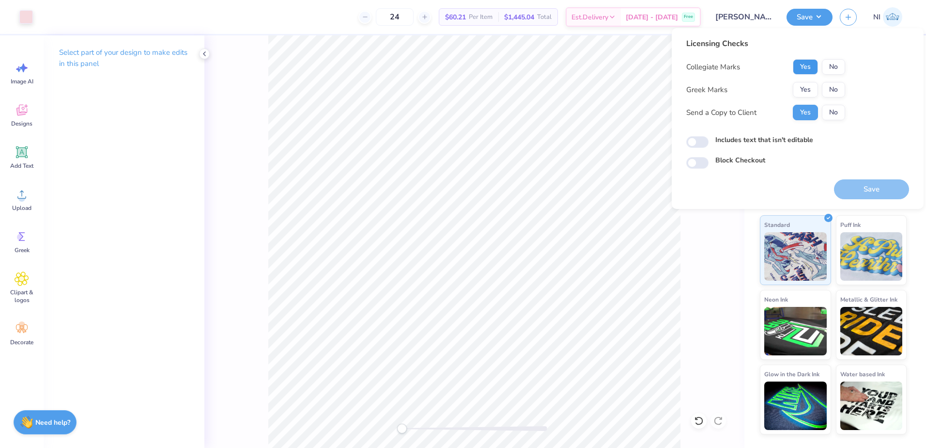
click at [804, 68] on button "Yes" at bounding box center [805, 67] width 25 height 16
click at [832, 67] on button "No" at bounding box center [833, 67] width 23 height 16
click at [807, 87] on button "Yes" at bounding box center [805, 90] width 25 height 16
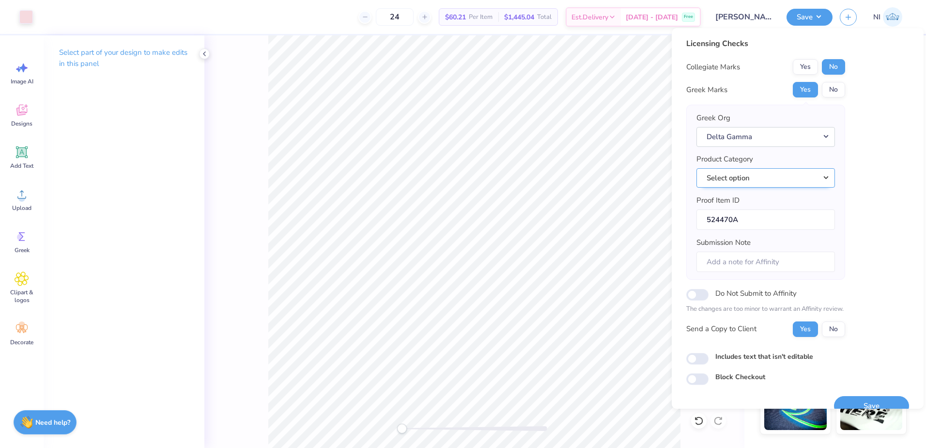
click at [804, 181] on button "Select option" at bounding box center [766, 178] width 139 height 20
click at [742, 179] on button "Select option" at bounding box center [766, 178] width 139 height 20
click at [768, 187] on button "Select option" at bounding box center [766, 178] width 139 height 20
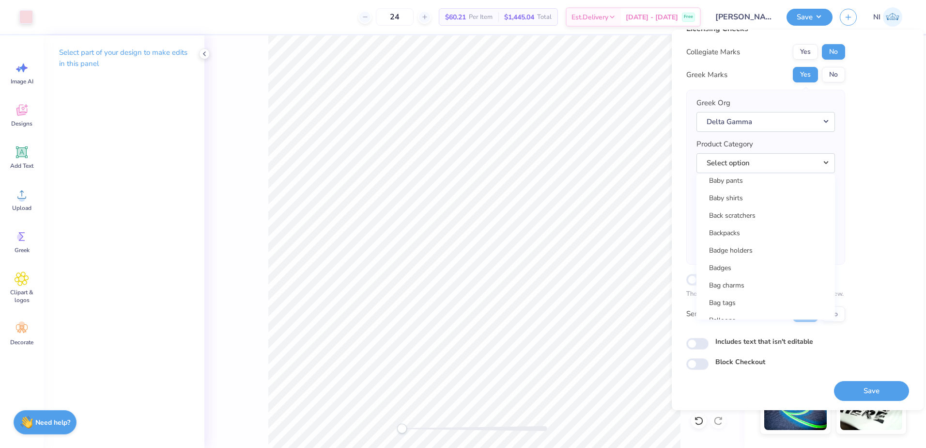
scroll to position [775, 0]
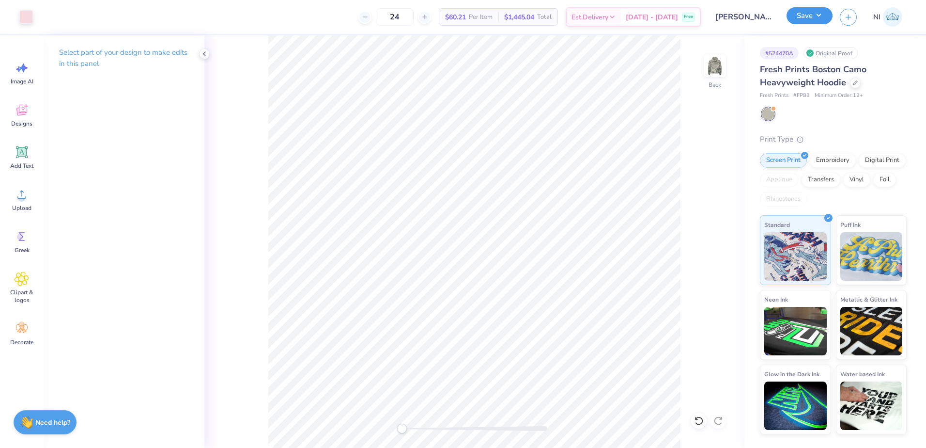
click at [825, 18] on button "Save" at bounding box center [810, 15] width 46 height 17
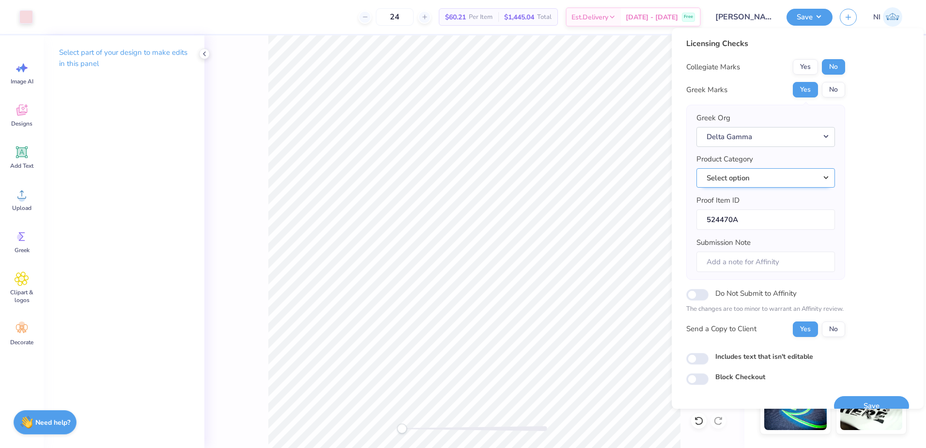
click at [761, 180] on button "Select option" at bounding box center [766, 178] width 139 height 20
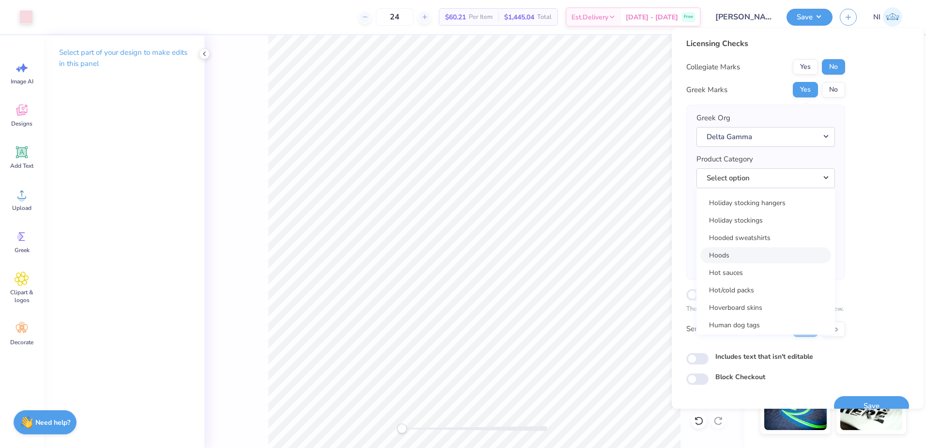
scroll to position [8234, 0]
click at [763, 234] on link "Hooded sweatshirts" at bounding box center [766, 234] width 131 height 16
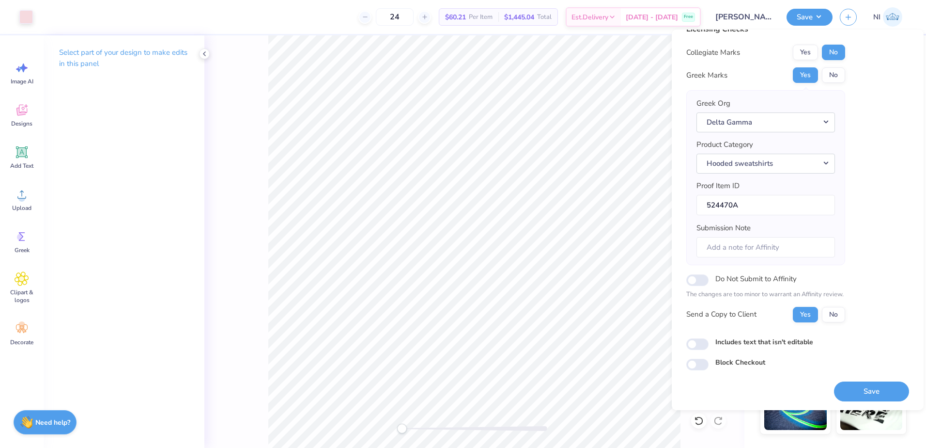
scroll to position [16, 0]
click at [854, 396] on button "Save" at bounding box center [871, 391] width 75 height 20
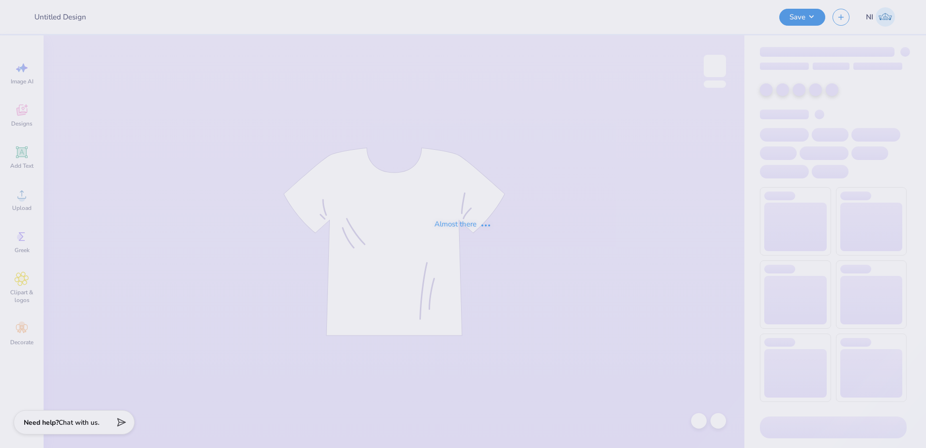
type input "homecoming"
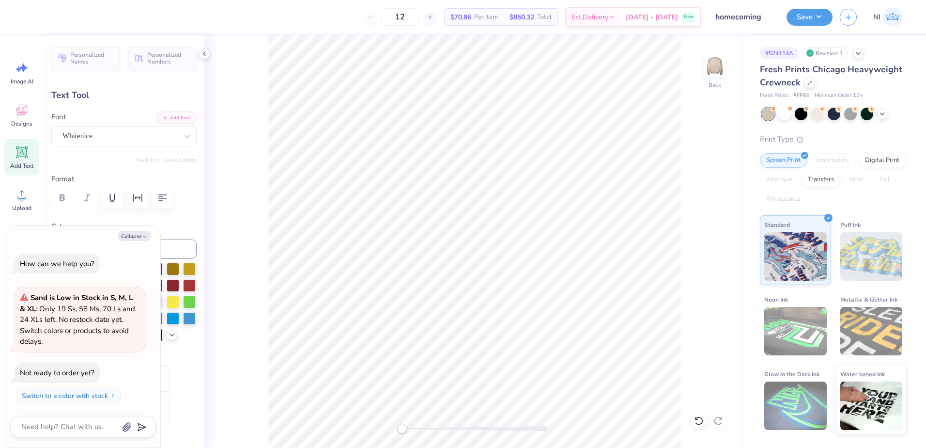
scroll to position [8, 2]
type textarea "x"
type textarea "Adp X Sig Pi"
type textarea "x"
type textarea "Ad X Sig Pi"
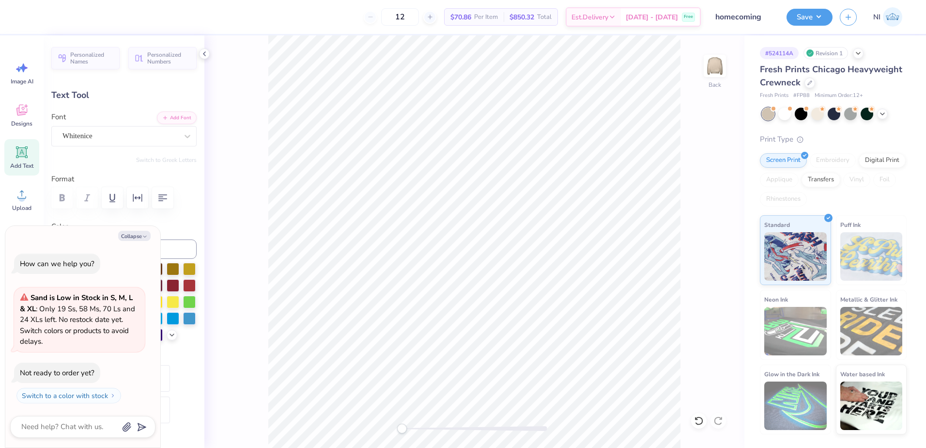
type textarea "x"
type textarea "A X Sig Pi"
type textarea "x"
type textarea "AD X Sig Pi"
type textarea "x"
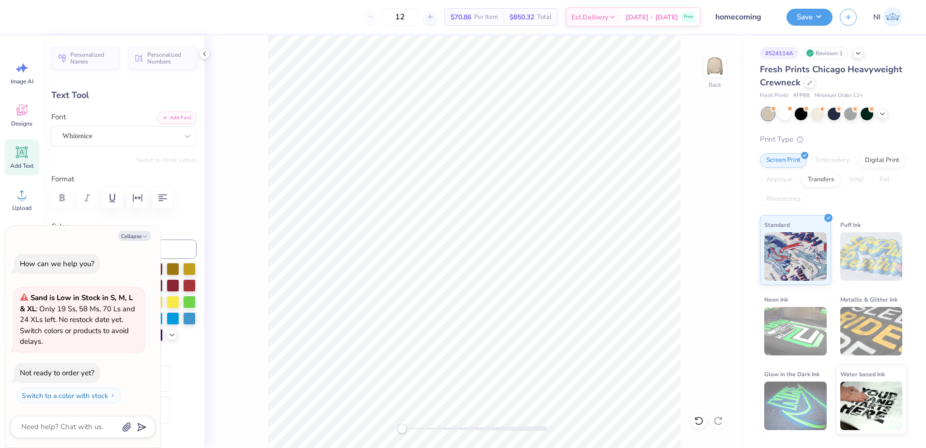
type textarea "ADP X Sig Pi"
type textarea "x"
type textarea "ADPo X Sig Pi"
type textarea "x"
type textarea "ADP X Sig Pi"
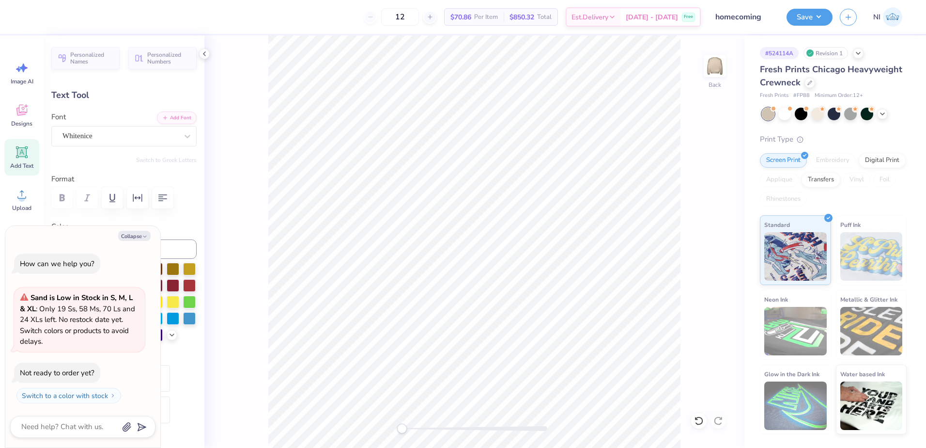
type textarea "x"
type textarea "ADPi X Sig Pi"
type textarea "x"
type textarea "ADPi X Sigm Pi"
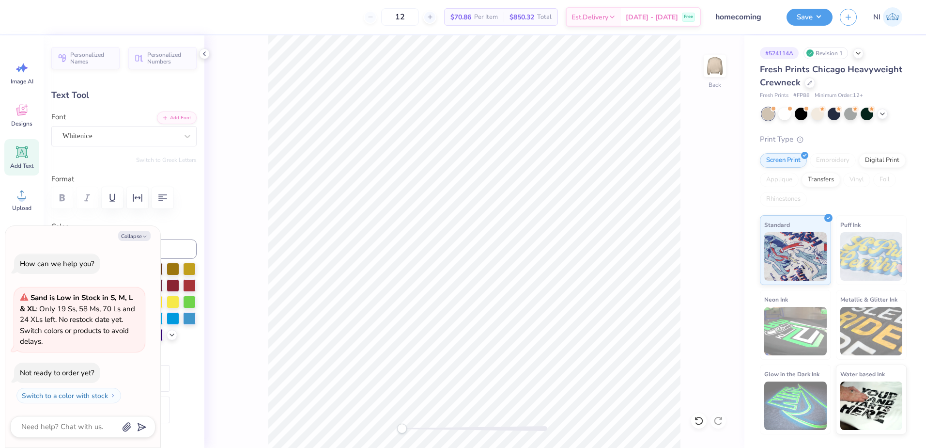
scroll to position [8, 3]
type textarea "x"
type textarea "ADPi X Sigma Pi"
type textarea "x"
type input "9.37"
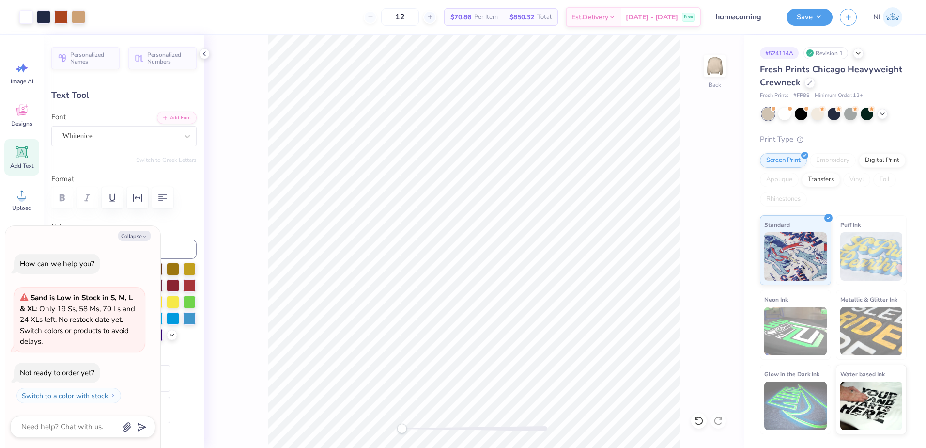
type input "1.40"
type input "6.68"
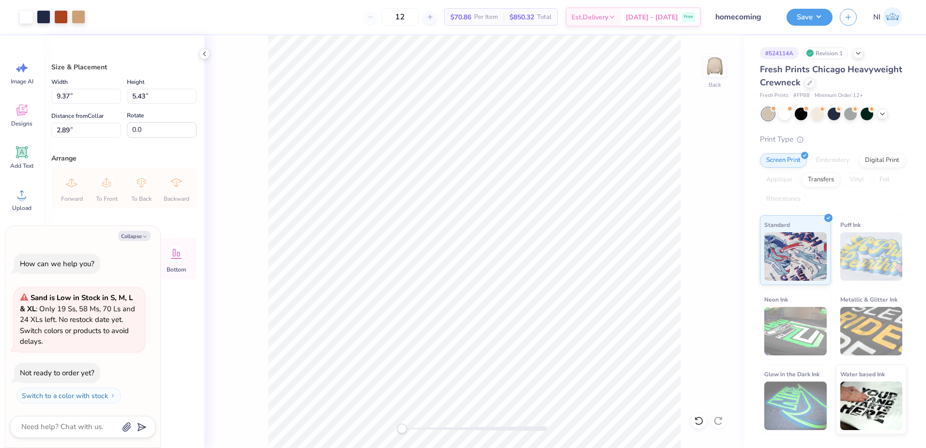
type textarea "x"
type input "3.00"
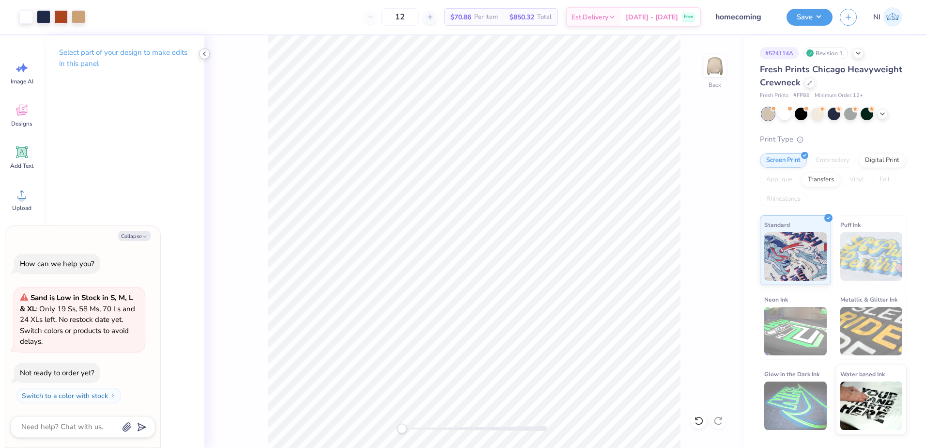
click at [203, 55] on icon at bounding box center [205, 54] width 8 height 8
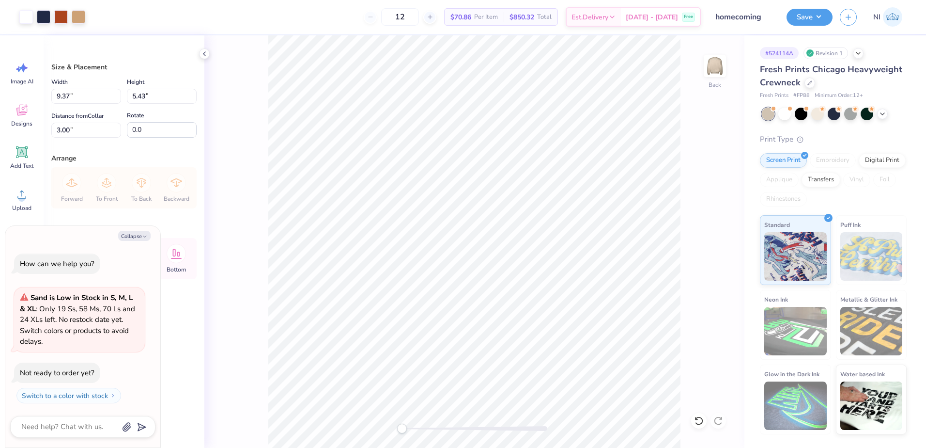
type textarea "x"
click at [68, 96] on input "9.37" at bounding box center [86, 96] width 70 height 15
click at [68, 95] on input "9.37" at bounding box center [86, 96] width 70 height 15
click at [70, 95] on input "9.37" at bounding box center [86, 96] width 70 height 15
type input "9"
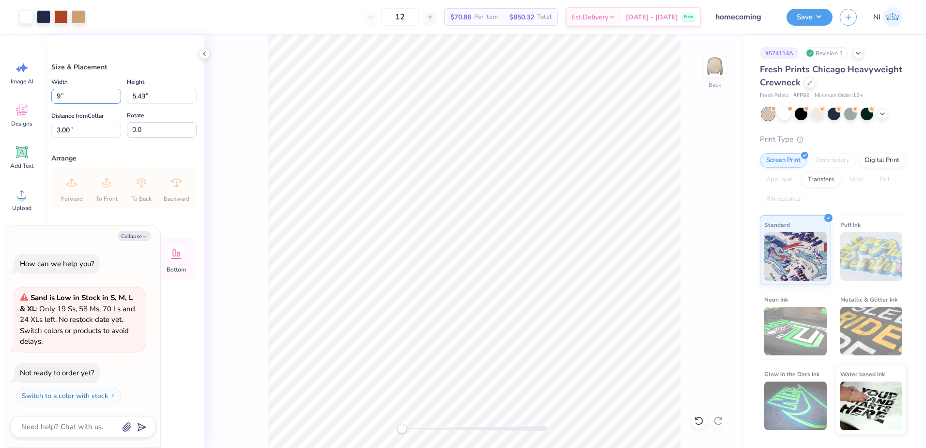
type textarea "x"
type input "9.00"
type input "5.21"
type input "3.11"
type textarea "x"
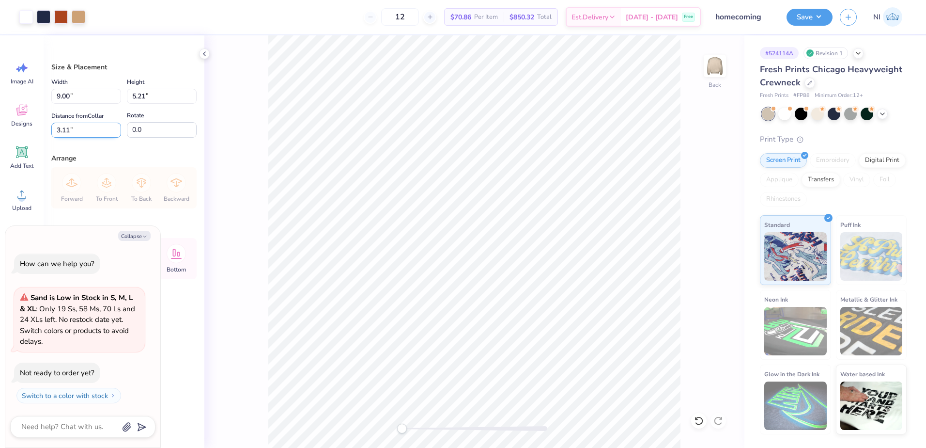
click at [70, 128] on input "3.11" at bounding box center [86, 130] width 70 height 15
type input "3"
type textarea "x"
type input "3.00"
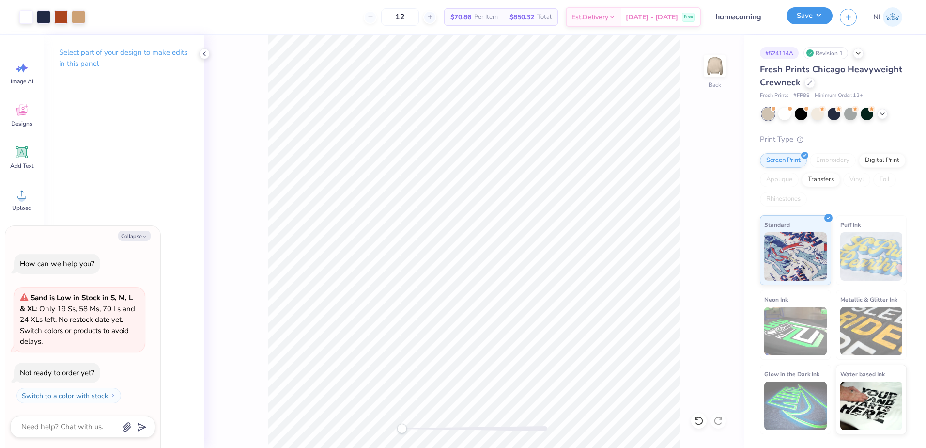
click at [819, 15] on button "Save" at bounding box center [810, 15] width 46 height 17
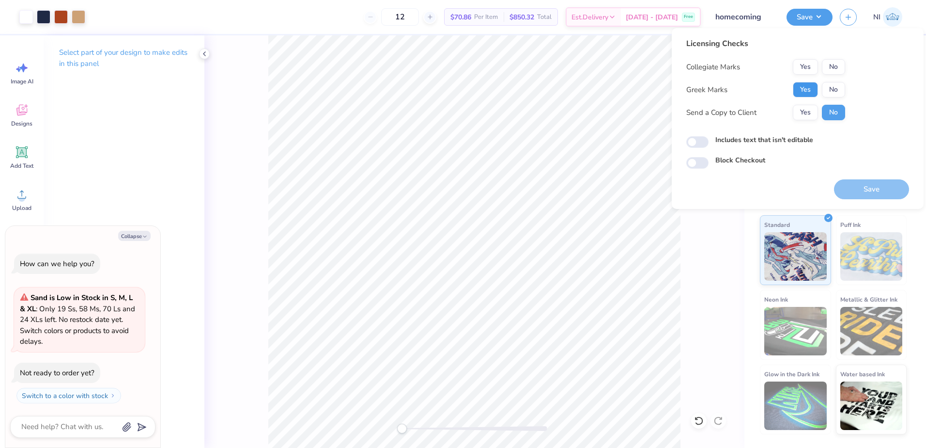
click at [813, 82] on button "Yes" at bounding box center [805, 90] width 25 height 16
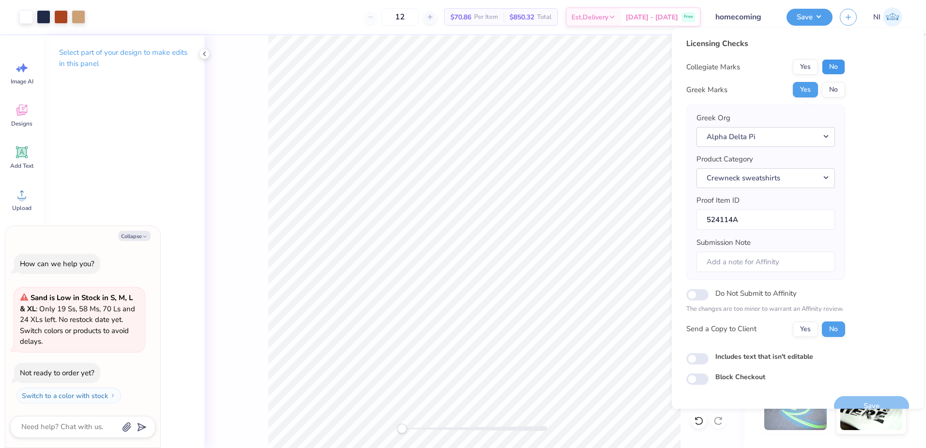
click at [829, 69] on button "No" at bounding box center [833, 67] width 23 height 16
click at [752, 260] on input "Submission Note" at bounding box center [766, 261] width 139 height 21
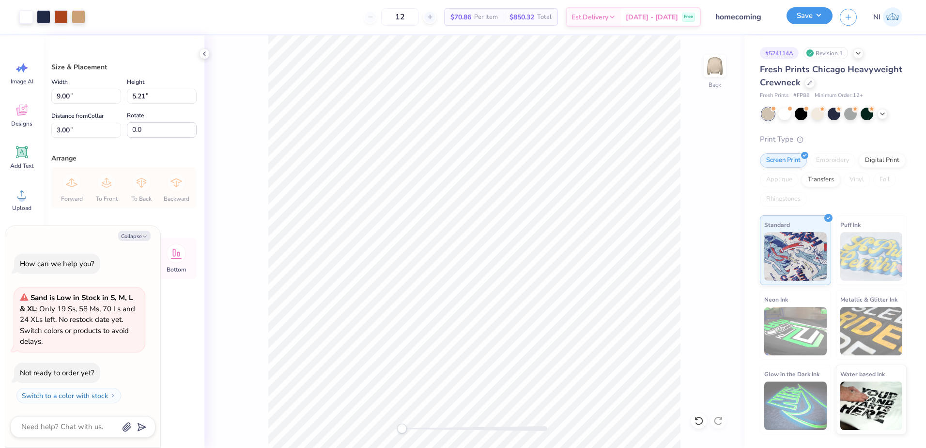
click at [824, 16] on button "Save" at bounding box center [810, 15] width 46 height 17
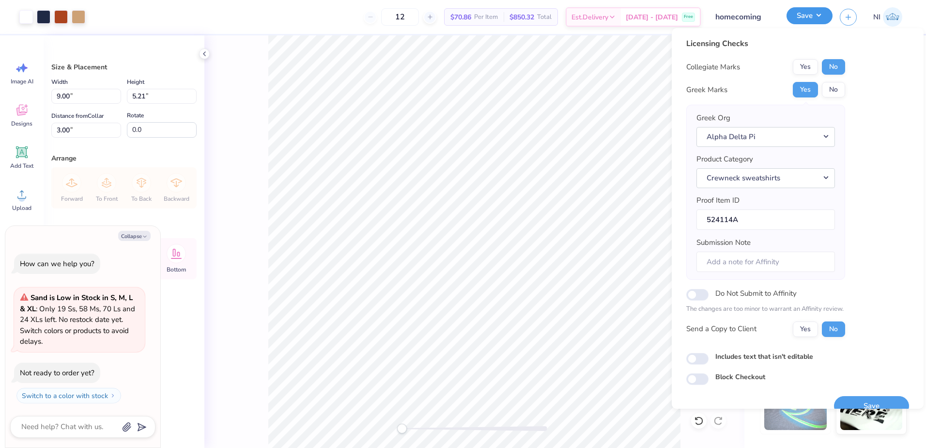
type textarea "x"
click at [762, 254] on input "Submission Note" at bounding box center [766, 261] width 139 height 21
click at [750, 265] on input "Submission Note" at bounding box center [766, 261] width 139 height 21
type input "E"
type textarea "x"
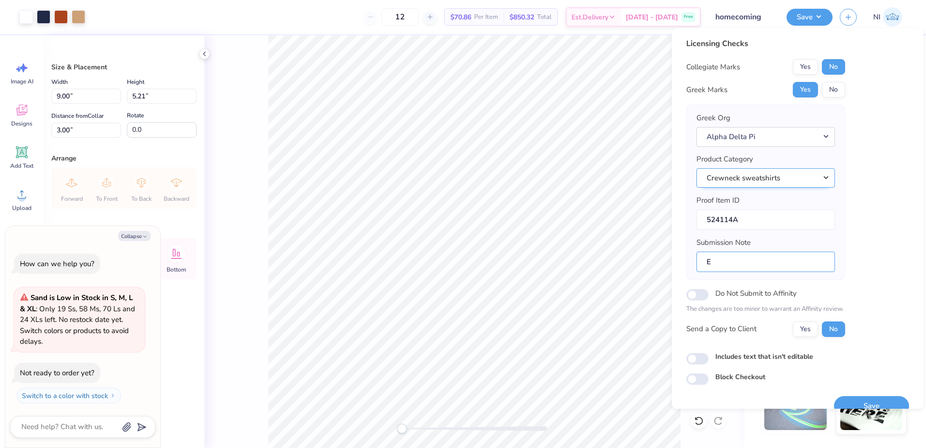
type input "Ev"
type textarea "x"
type input "Eve"
type textarea "x"
type input "Even"
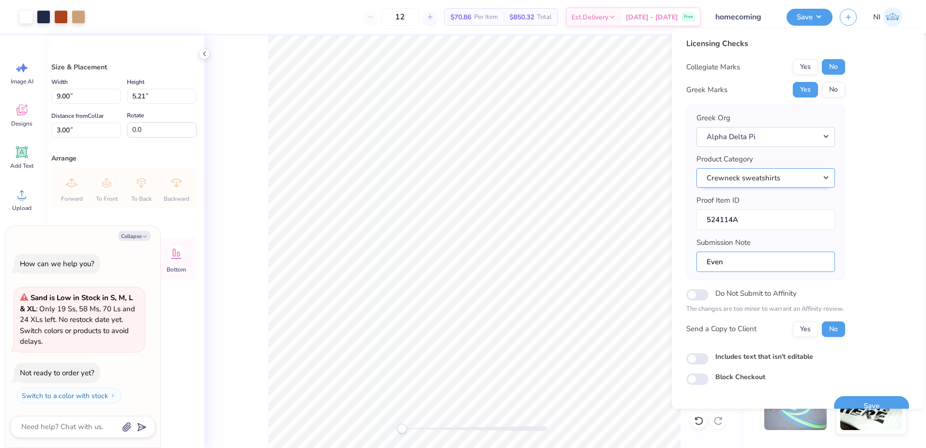
type textarea "x"
type input "Event"
type textarea "x"
type input "Event:"
type textarea "x"
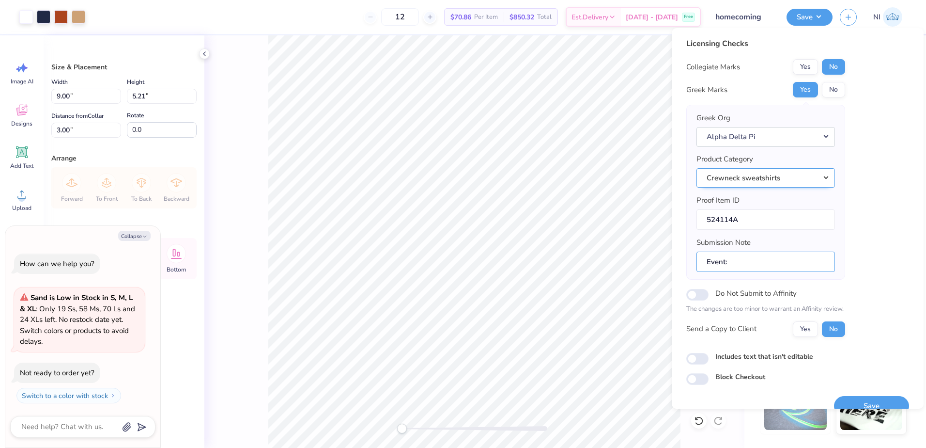
type input "Event:"
type textarea "x"
type input "Event: H"
type textarea "x"
type input "Event: Ho"
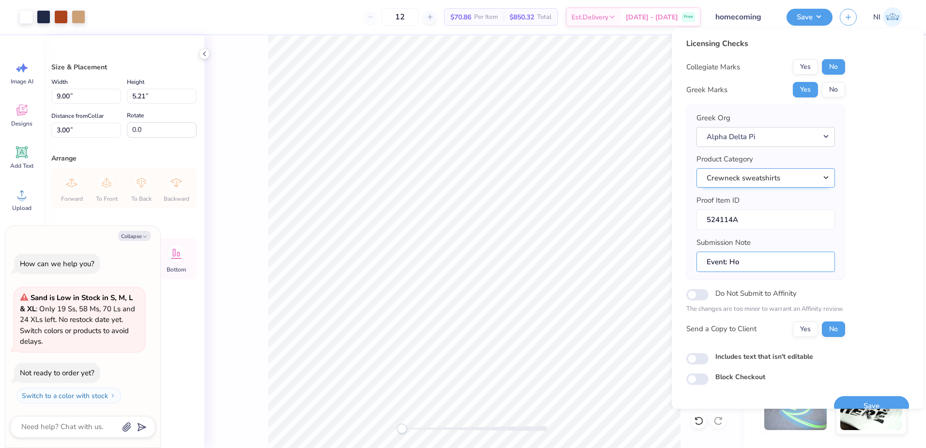
type textarea "x"
type input "Event: Hom"
type textarea "x"
type input "Event: Home"
type textarea "x"
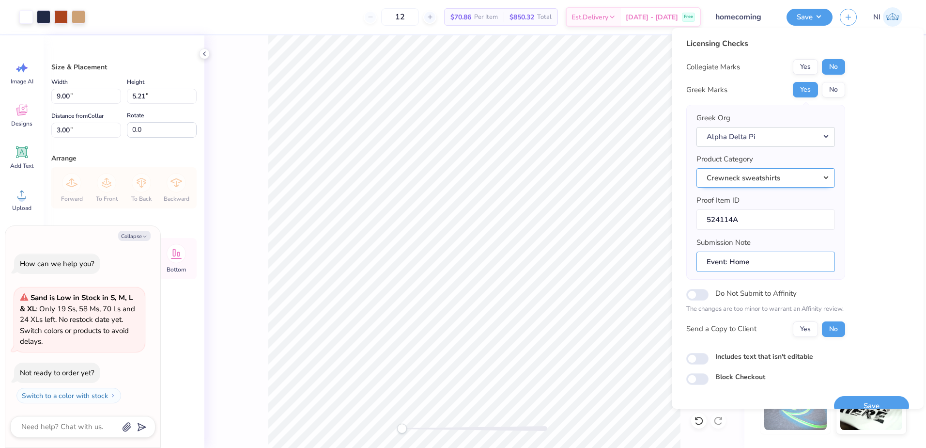
type input "Event: Homec"
type textarea "x"
type input "Event: Homeco"
type textarea "x"
type input "Event: Homecom"
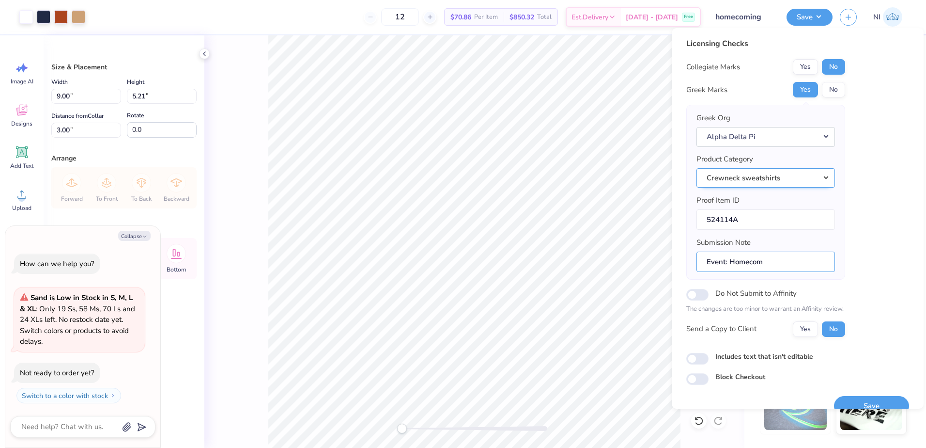
type textarea "x"
type input "Event: Homecomi"
type textarea "x"
type input "Event: Homecomin"
type textarea "x"
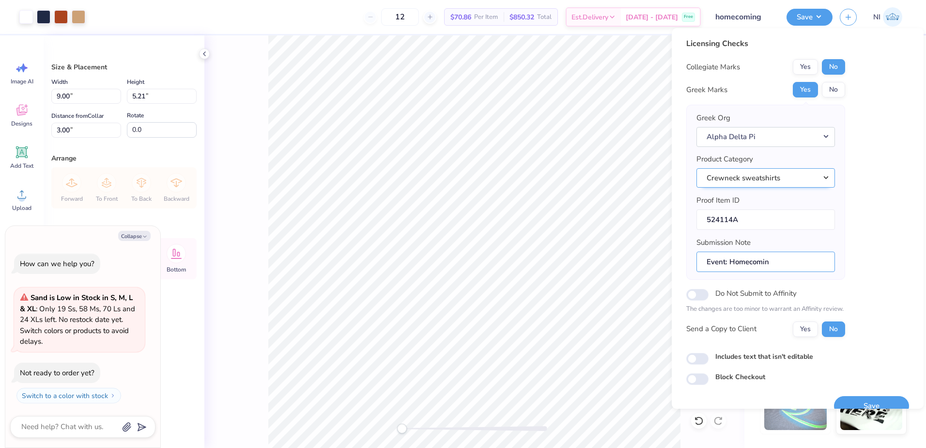
type input "Event: Homecoming"
type textarea "x"
type input "Event: Homecoming"
type textarea "x"
type input "Event: Homecoming"
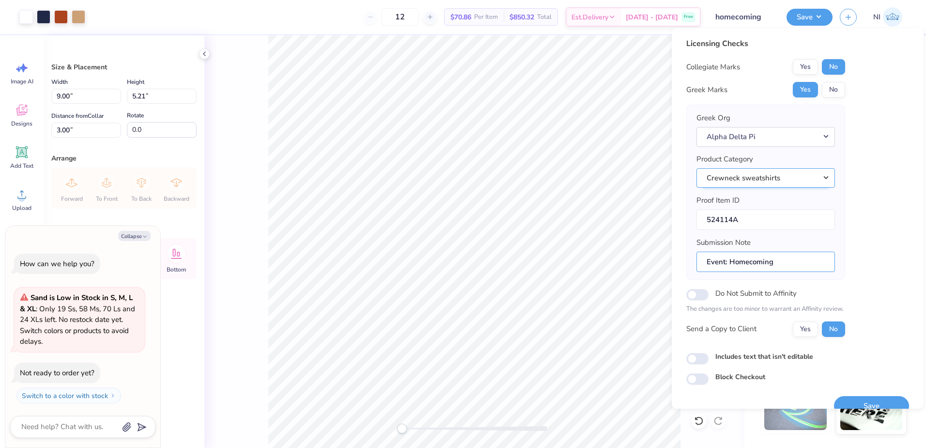
type textarea "x"
type input "Event: Homecoming C"
type textarea "x"
type input "Event: Homecoming Ch"
type textarea "x"
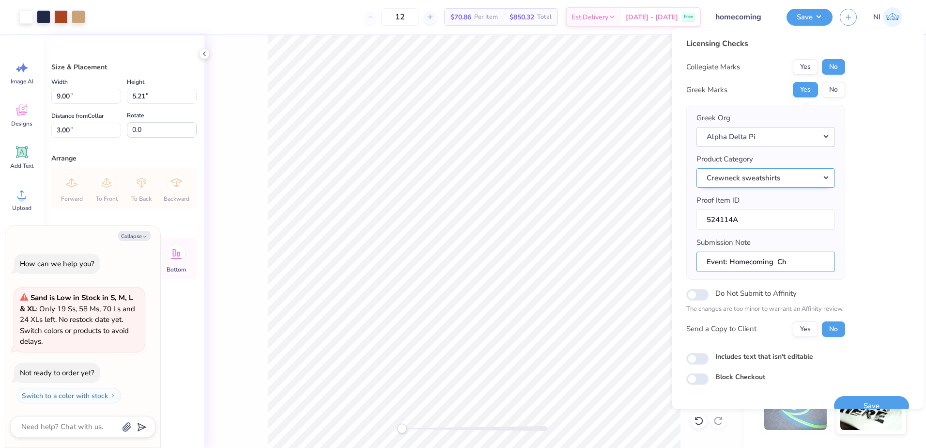
type input "Event: Homecoming Cha"
type textarea "x"
type input "Event: Homecoming Chap"
type textarea "x"
type input "Event: Homecoming Chapt"
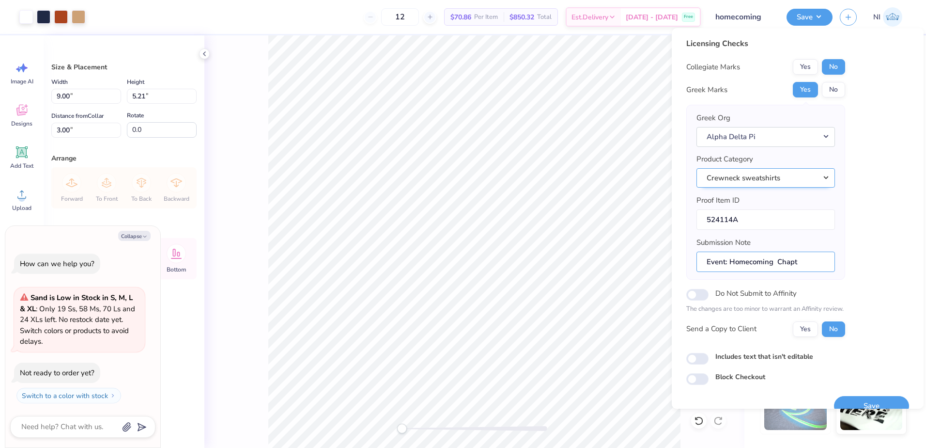
type textarea "x"
type input "Event: Homecoming Chapte"
type textarea "x"
type input "Event: Homecoming Chapter"
type textarea "x"
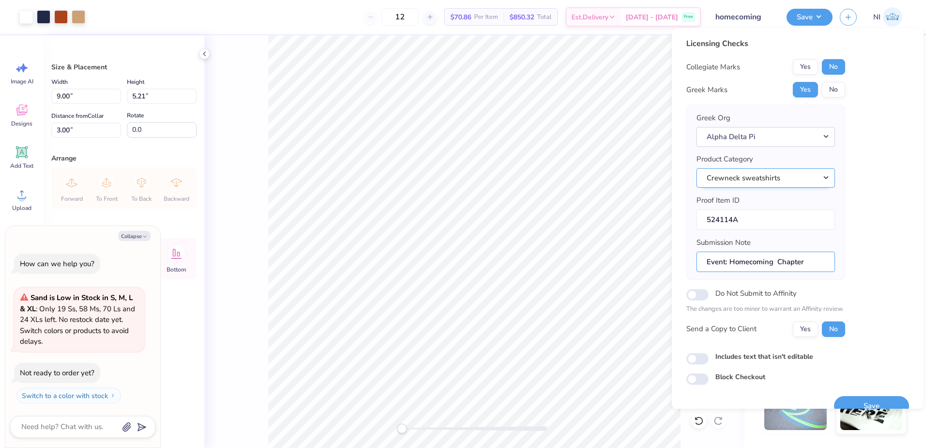
type input "Event: Homecoming Chapter:"
type textarea "x"
type input "Event: Homecoming Chapter:"
type textarea "x"
type input "Event: Homecoming Chapter: T"
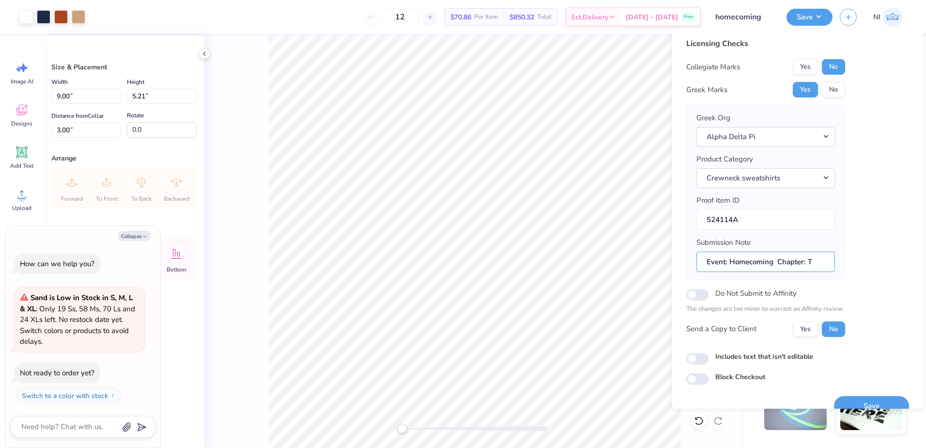
type textarea "x"
type input "Event: Homecoming Chapter: Th"
type textarea "x"
type input "Event: Homecoming Chapter: The"
type textarea "x"
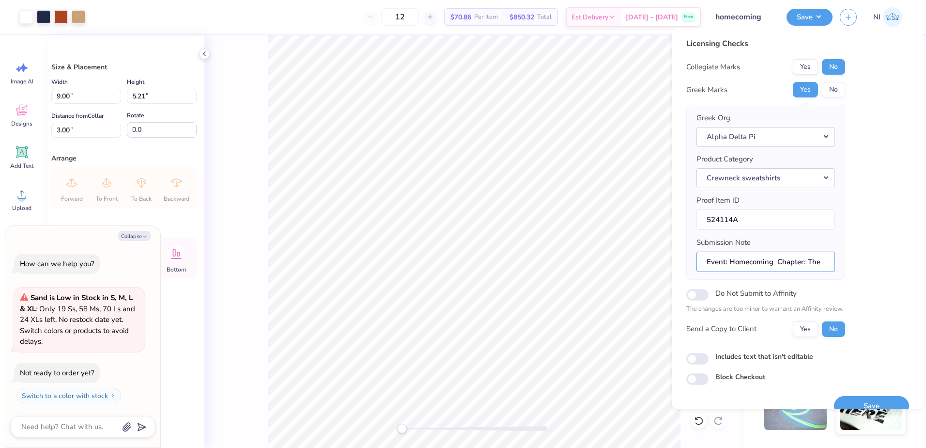
type input "Event: Homecoming Chapter: Th"
type textarea "x"
type input "Event: Homecoming Chapter: Thh"
type textarea "x"
type input "Event: Homecoming Chapter: Thhe"
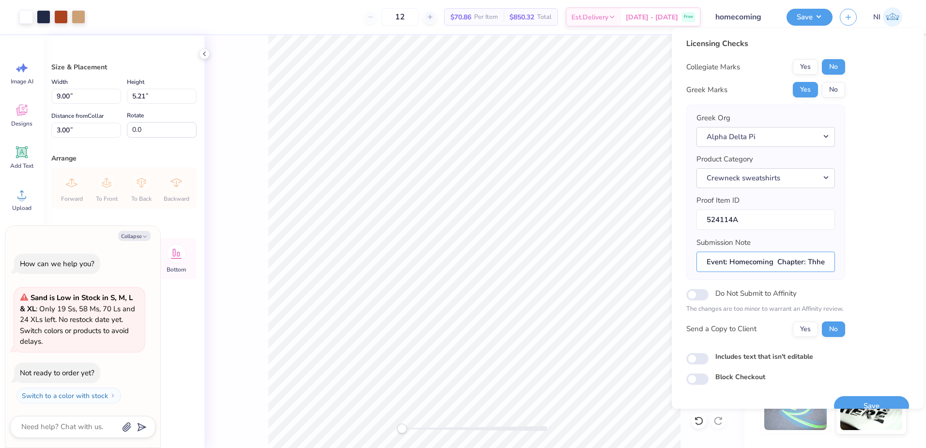
type textarea "x"
type input "Event: Homecoming Chapter: Thhet"
type textarea "x"
type input "Event: Homecoming Chapter: Thhe"
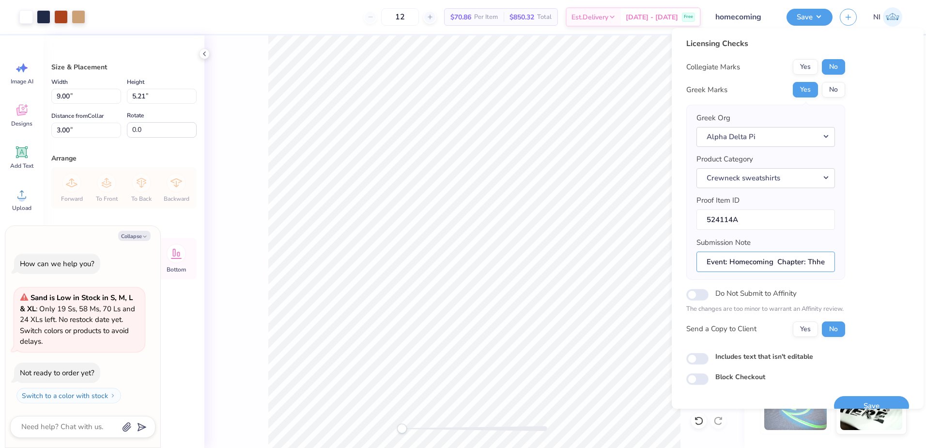
type textarea "x"
type input "Event: Homecoming Chapter: Thh"
type textarea "x"
type input "Event: Homecoming Chapter: Th"
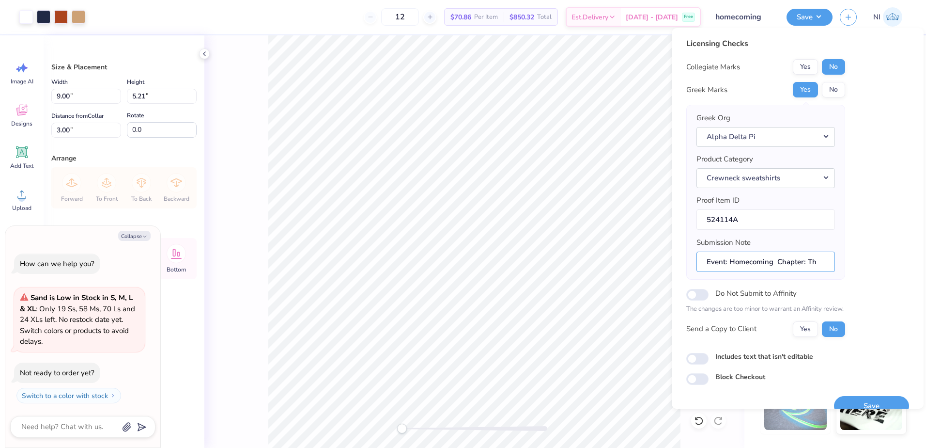
type textarea "x"
type input "Event: Homecoming Chapter: The"
type textarea "x"
type input "Event: Homecoming Chapter: Thet"
type textarea "x"
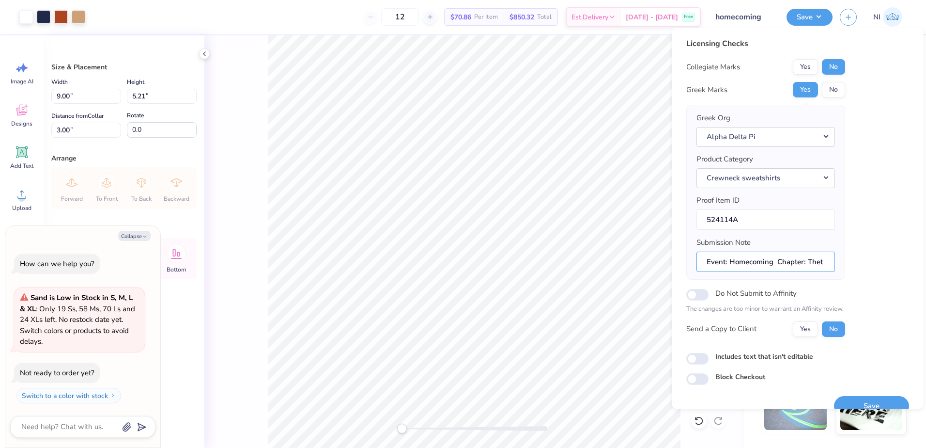
type input "Event: Homecoming Chapter: Theta"
type textarea "x"
type input "Event: Homecoming Chapter: Theta"
type textarea "x"
type input "Event: Homecoming Chapter: Theta S"
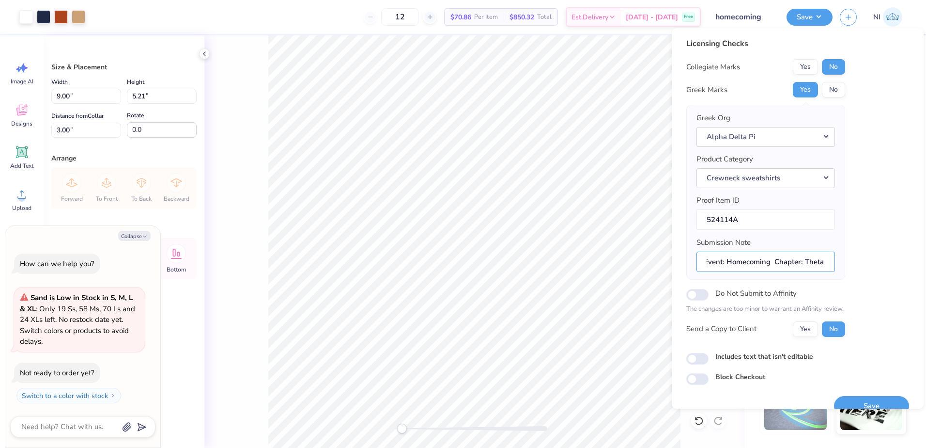
type textarea "x"
type input "Event: Homecoming Chapter: Theta Si"
type textarea "x"
type input "Event: Homecoming Chapter: Theta Sig"
type textarea "x"
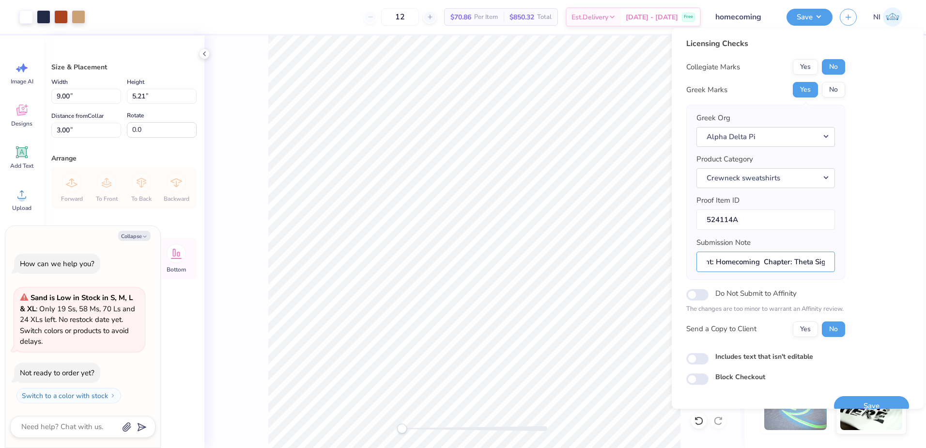
type input "Event: Homecoming Chapter: Theta Sigm"
type textarea "x"
type input "Event: Homecoming Chapter: Theta Sigma"
type textarea "x"
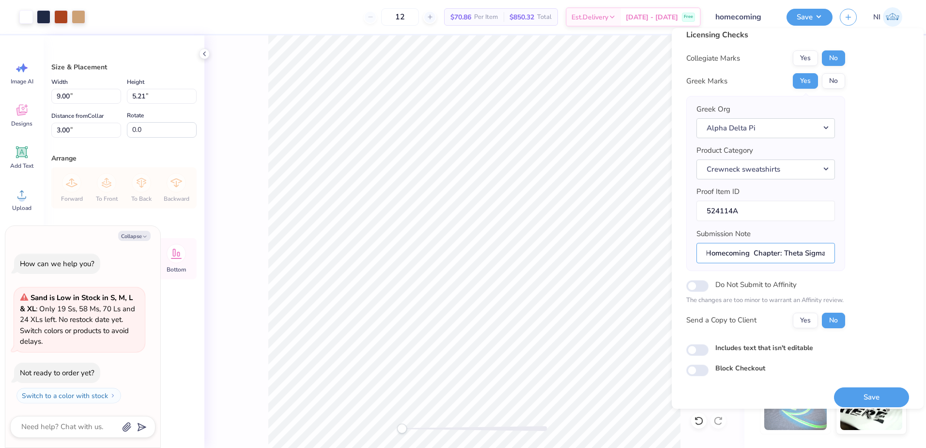
scroll to position [16, 0]
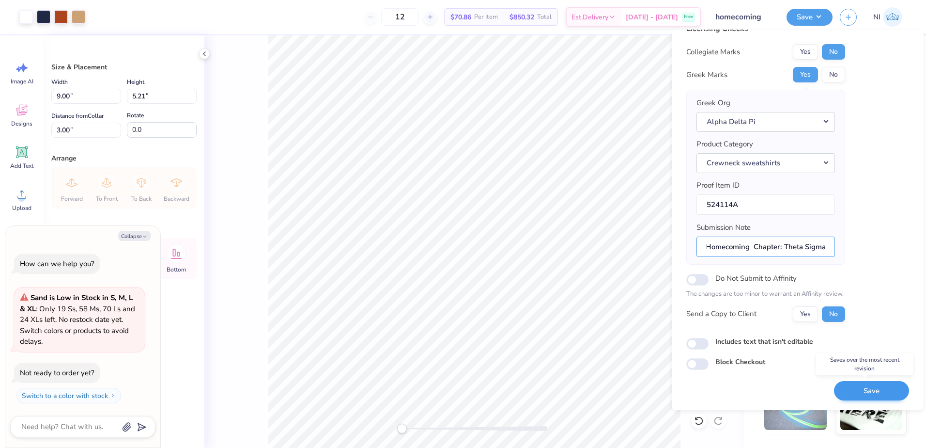
type input "Event: Homecoming Chapter: Theta Sigma"
drag, startPoint x: 856, startPoint y: 391, endPoint x: 835, endPoint y: 384, distance: 22.1
click at [856, 390] on button "Save" at bounding box center [871, 391] width 75 height 20
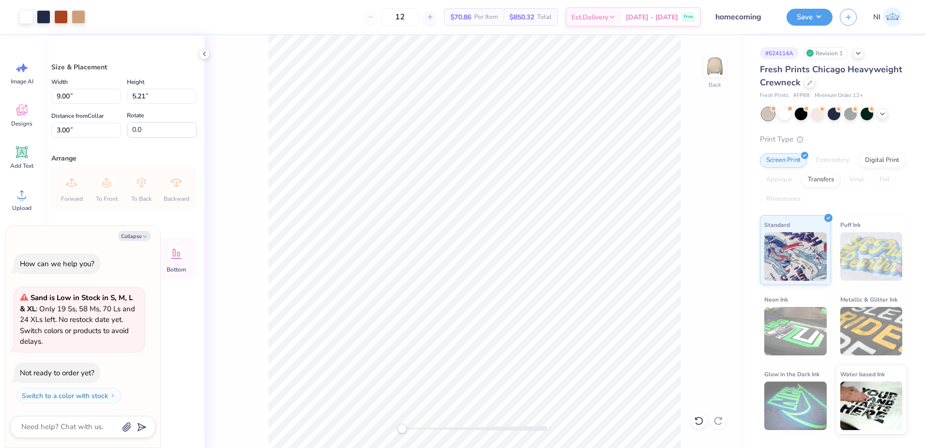
type textarea "x"
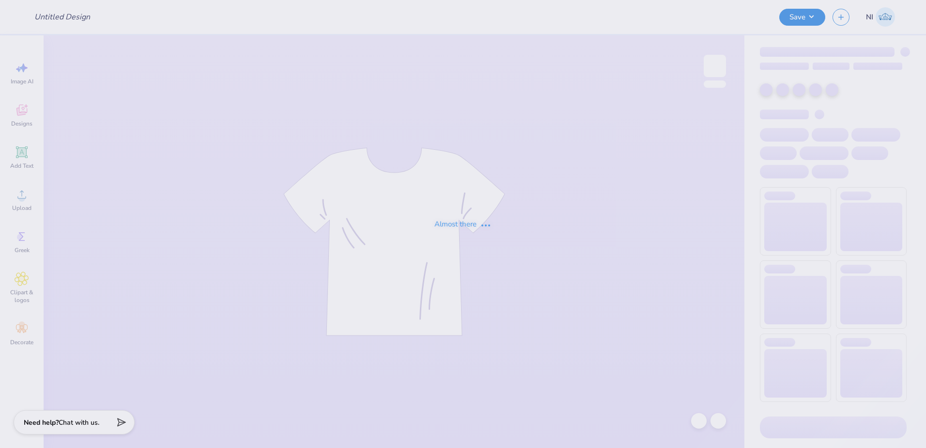
type input "Big/little"
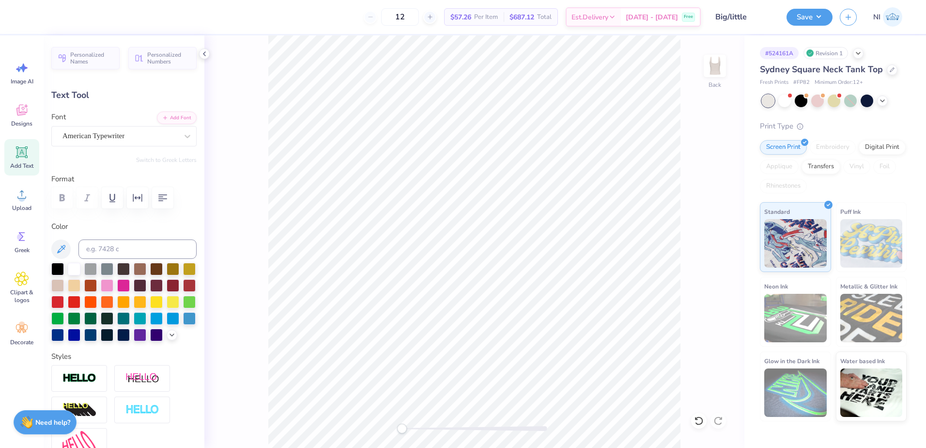
scroll to position [8, 2]
type textarea "I'm a Theta"
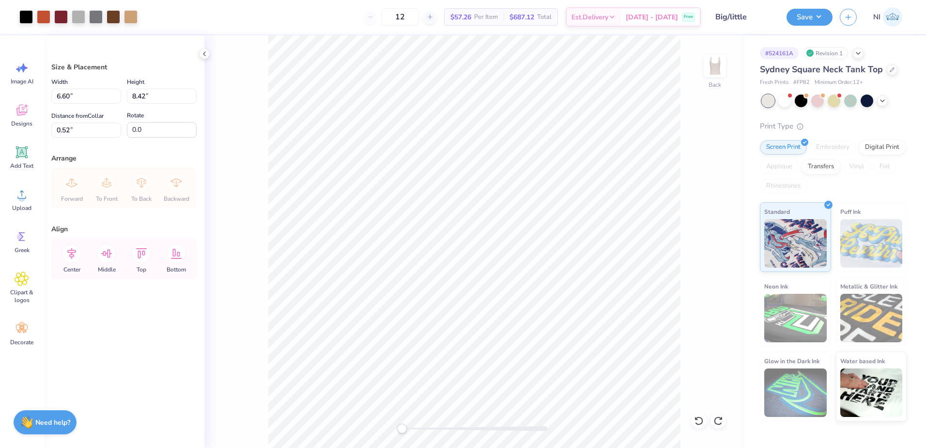
type input "0.50"
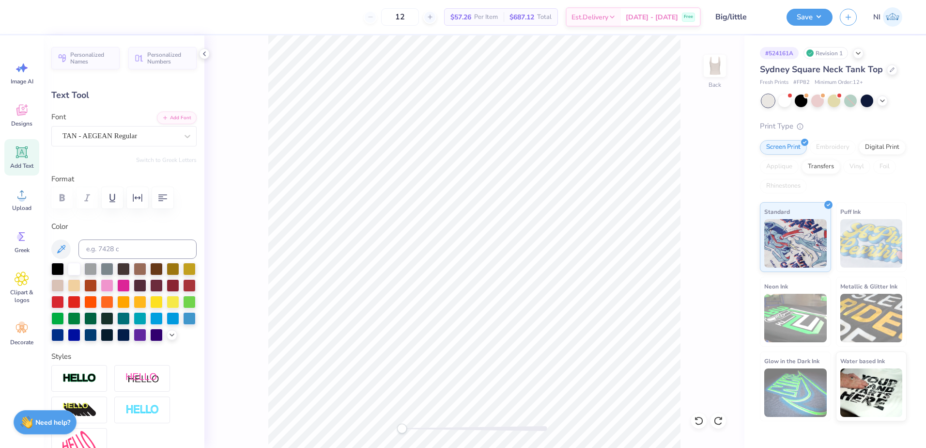
type input "0.89"
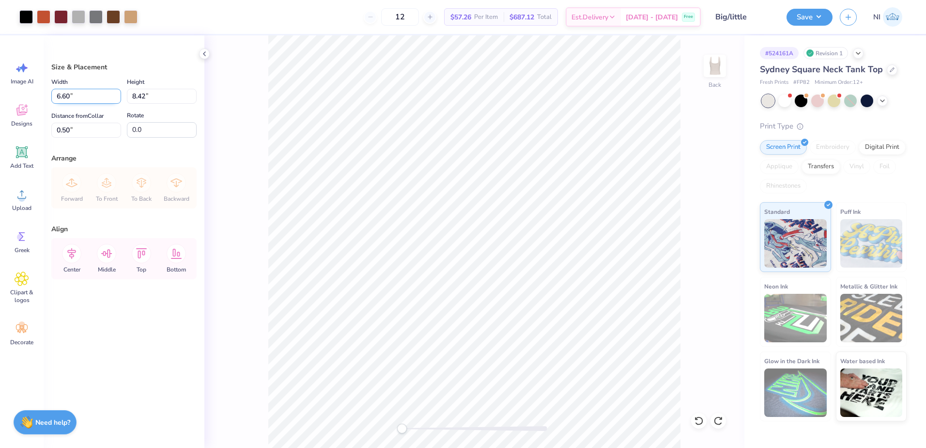
click at [70, 95] on input "6.60" at bounding box center [86, 96] width 70 height 15
type input "6.50"
type input "8.29"
type input "0.56"
click at [69, 128] on input "0.56" at bounding box center [86, 130] width 70 height 15
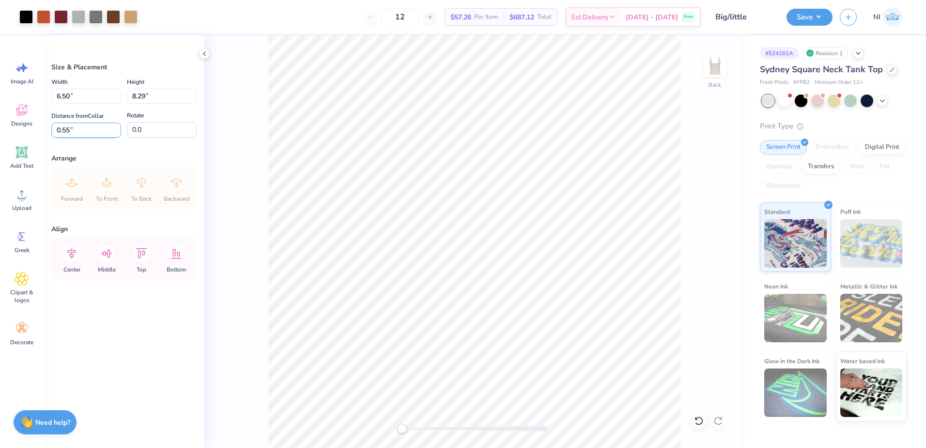
type input "0.55"
click at [820, 22] on button "Save" at bounding box center [810, 15] width 46 height 17
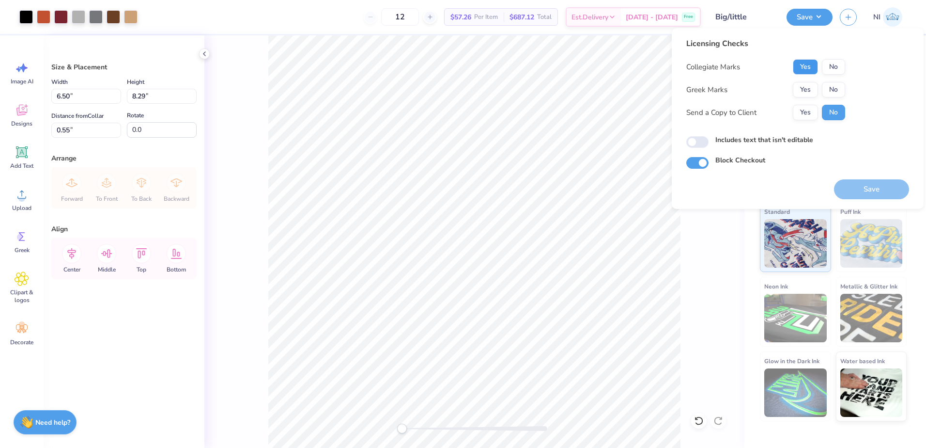
click at [808, 67] on button "Yes" at bounding box center [805, 67] width 25 height 16
click at [834, 62] on button "No" at bounding box center [833, 67] width 23 height 16
click at [805, 92] on button "Yes" at bounding box center [805, 90] width 25 height 16
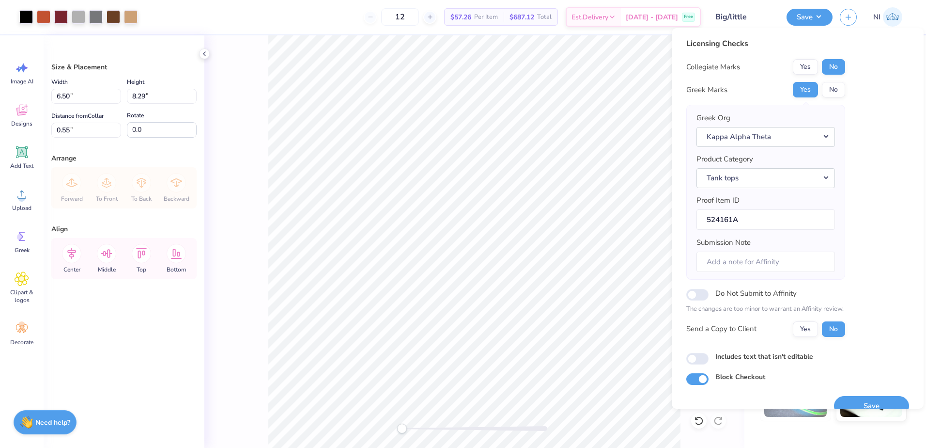
scroll to position [16, 0]
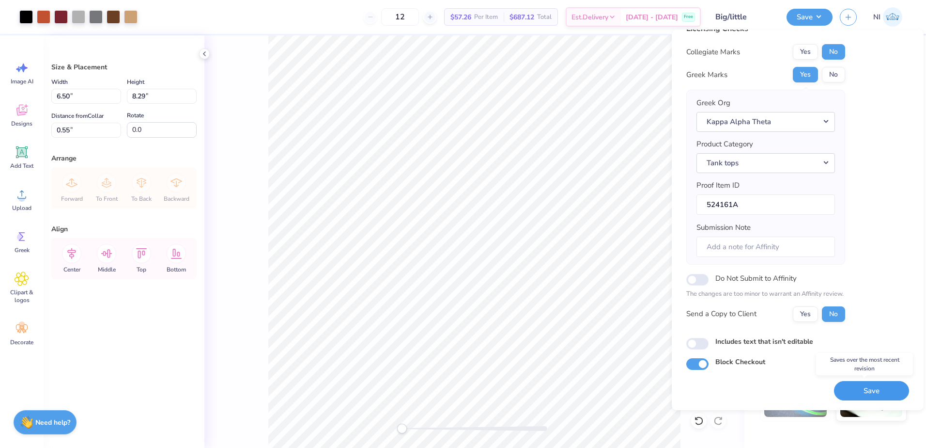
click at [864, 386] on button "Save" at bounding box center [871, 391] width 75 height 20
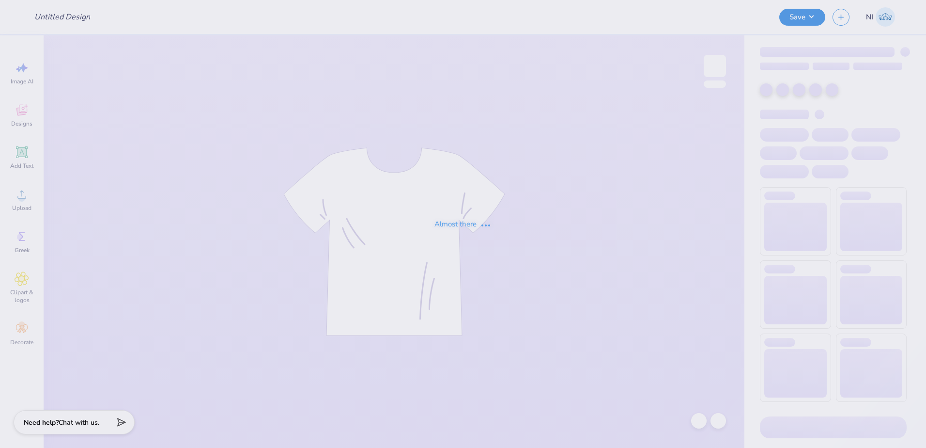
type input "formal fall"
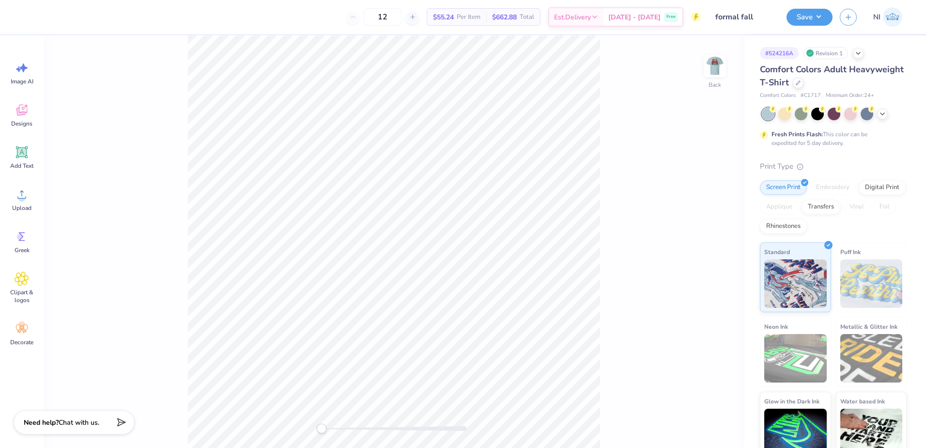
drag, startPoint x: 717, startPoint y: 66, endPoint x: 601, endPoint y: 113, distance: 125.2
click at [717, 67] on img at bounding box center [714, 65] width 19 height 19
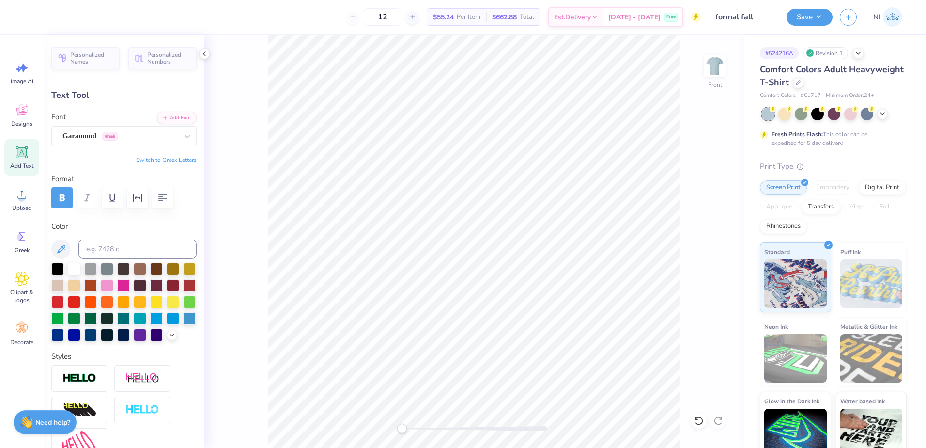
scroll to position [8, 1]
type textarea "ADPi"
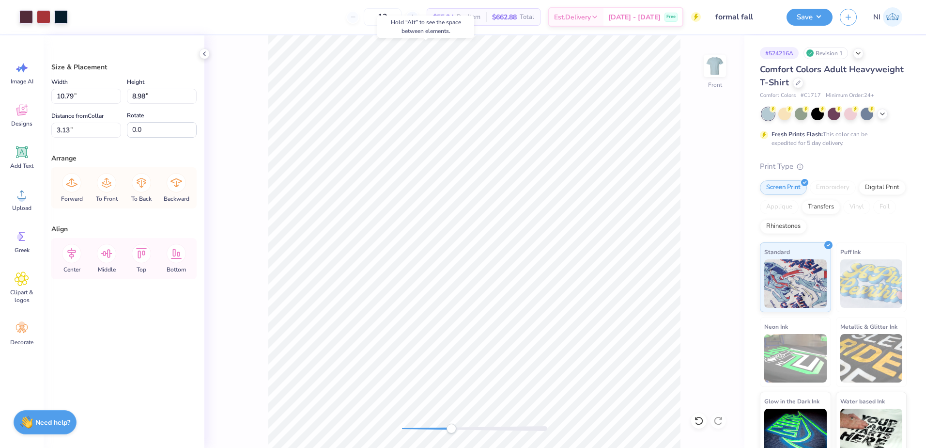
type input "3.00"
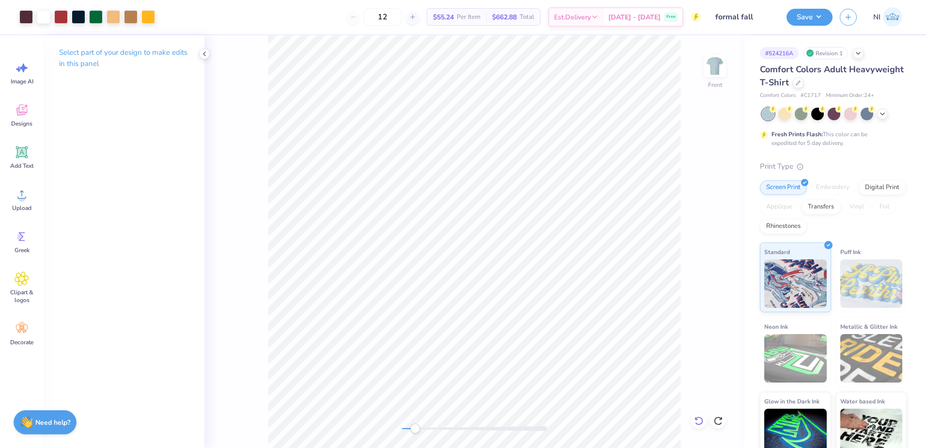
click at [702, 422] on icon at bounding box center [699, 421] width 10 height 10
click at [724, 421] on div at bounding box center [719, 421] width 16 height 16
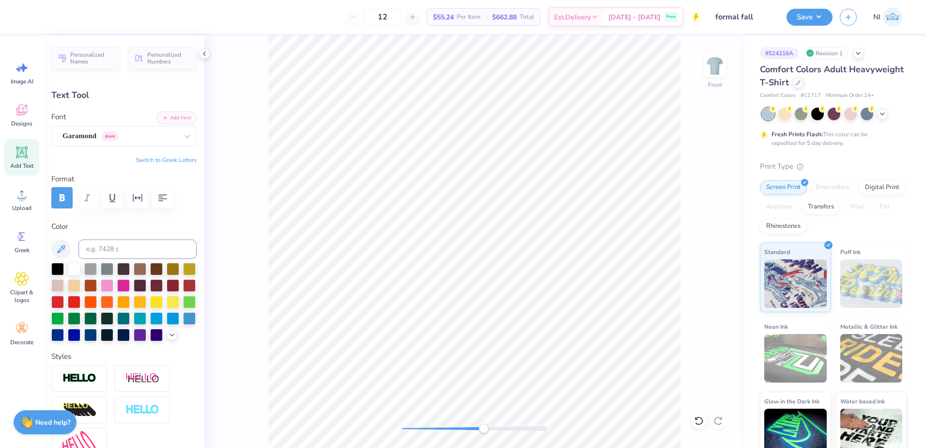
type input "0.31"
type input "1.11"
type input "4.01"
type input "1.32"
type input "0.53"
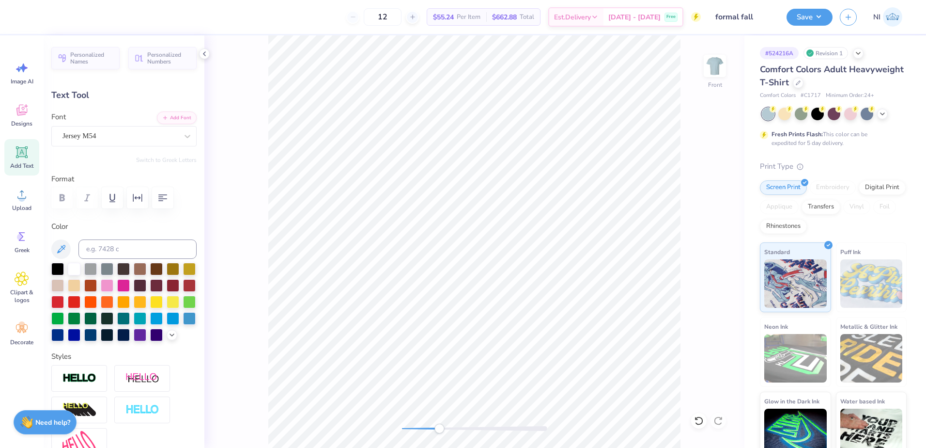
type input "9.09"
type input "0.0"
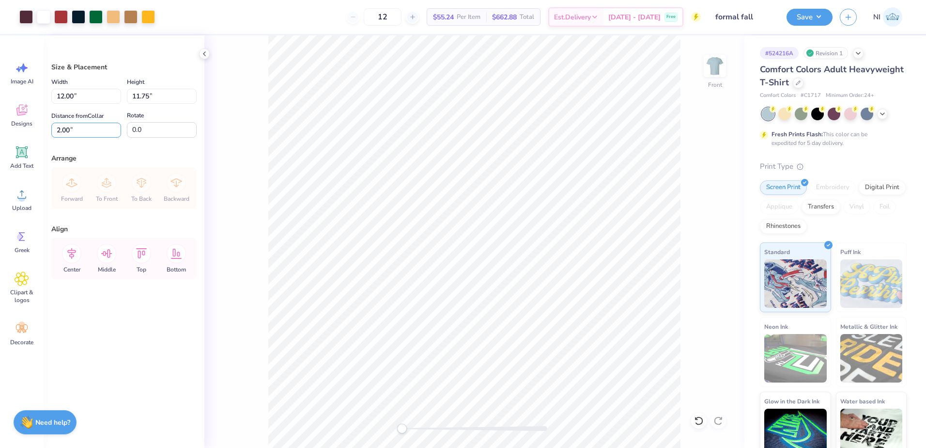
drag, startPoint x: 69, startPoint y: 129, endPoint x: 50, endPoint y: 128, distance: 19.0
click at [50, 128] on div "Size & Placement Width 12.00 12.00 " Height 11.75 11.75 " Distance from Collar …" at bounding box center [124, 241] width 161 height 412
type input "3.00"
click at [817, 16] on button "Save" at bounding box center [810, 15] width 46 height 17
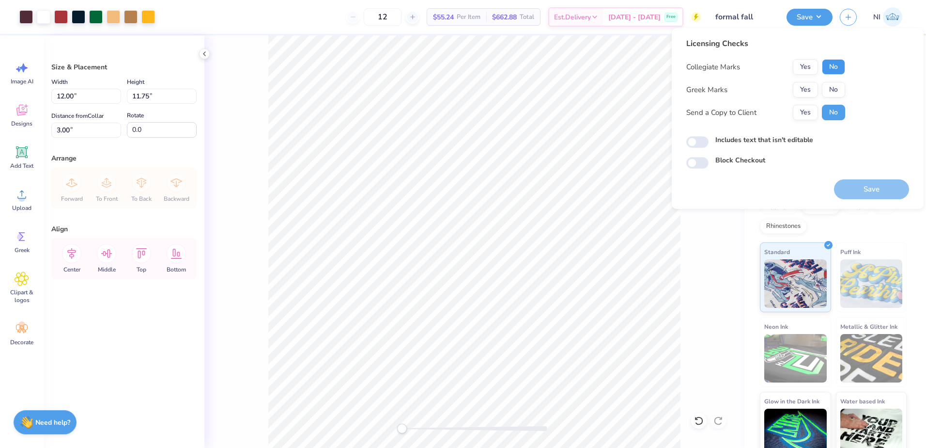
click at [827, 74] on button "No" at bounding box center [833, 67] width 23 height 16
drag, startPoint x: 809, startPoint y: 94, endPoint x: 818, endPoint y: 103, distance: 13.0
click at [809, 94] on button "Yes" at bounding box center [805, 90] width 25 height 16
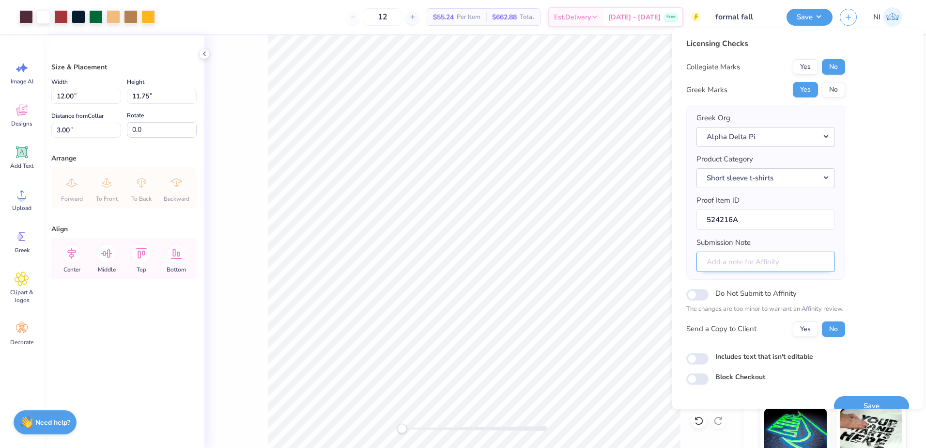
click at [768, 262] on input "Submission Note" at bounding box center [766, 261] width 139 height 21
click at [758, 260] on input "Submission Note" at bounding box center [766, 261] width 139 height 21
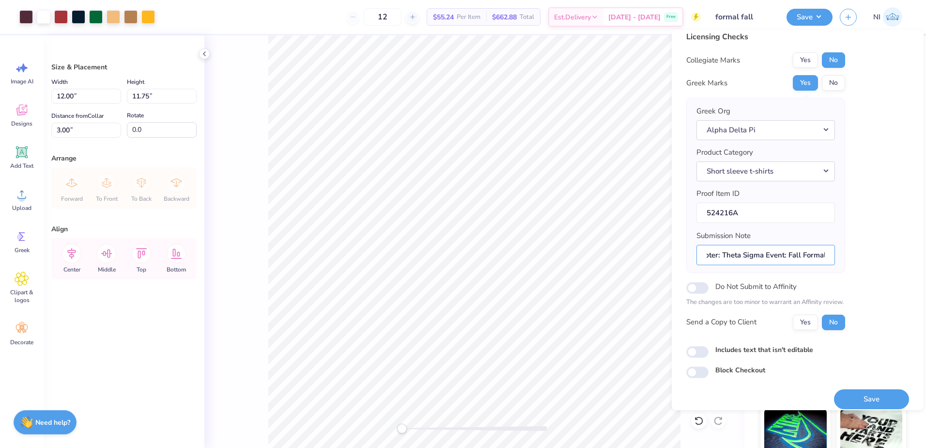
scroll to position [16, 0]
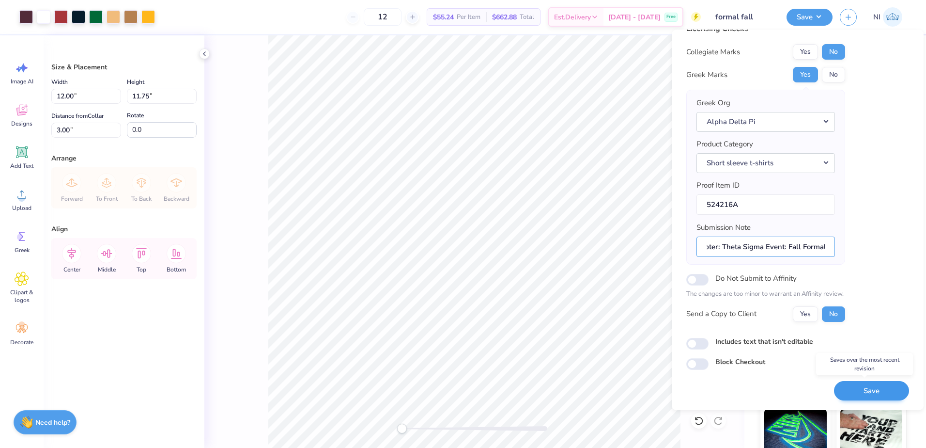
type input "Chapter: Theta Sigma Event: Fall Formal"
click at [857, 396] on button "Save" at bounding box center [871, 391] width 75 height 20
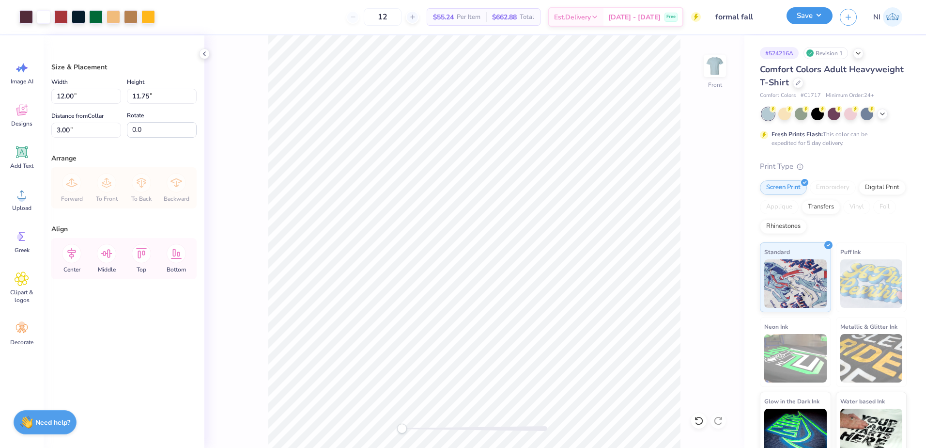
click at [830, 16] on button "Save" at bounding box center [810, 15] width 46 height 17
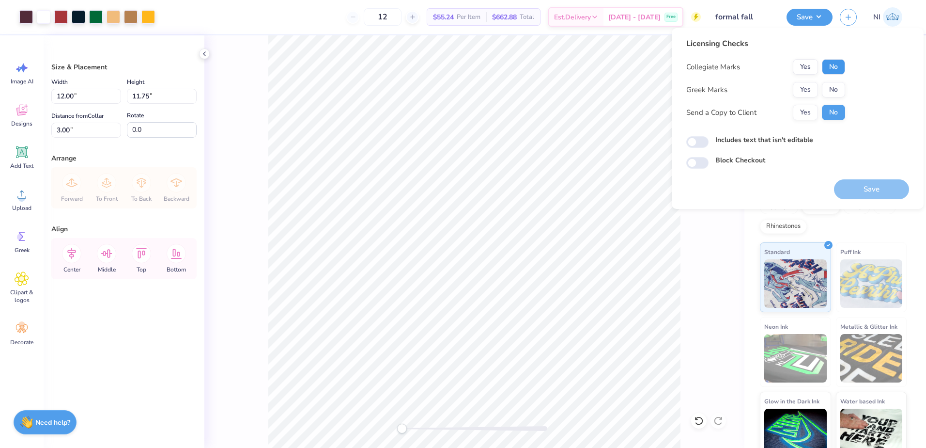
click at [836, 67] on button "No" at bounding box center [833, 67] width 23 height 16
click at [812, 85] on button "Yes" at bounding box center [805, 90] width 25 height 16
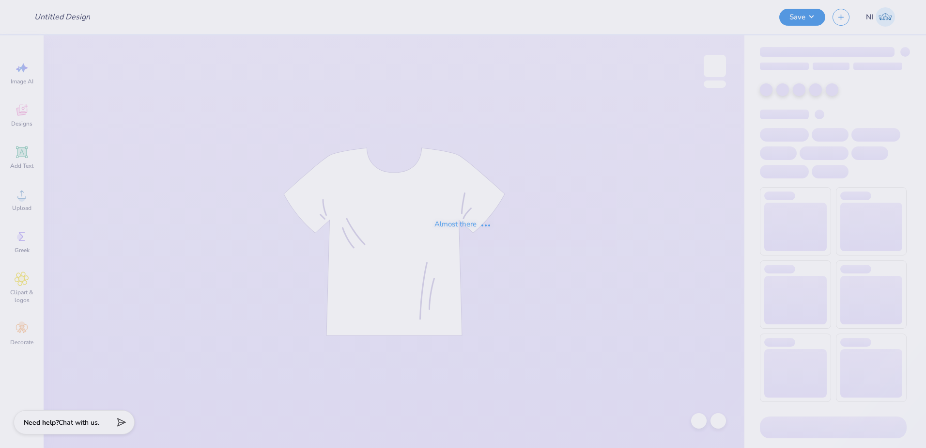
type input "2homecoming"
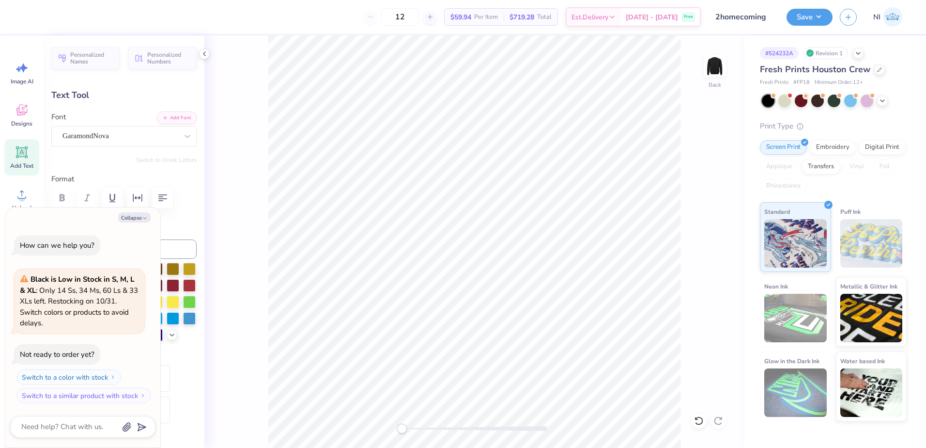
scroll to position [8, 3]
type textarea "x"
type textarea "ADPI X SIG< PI"
type textarea "x"
type textarea "ADPI X SIG PI"
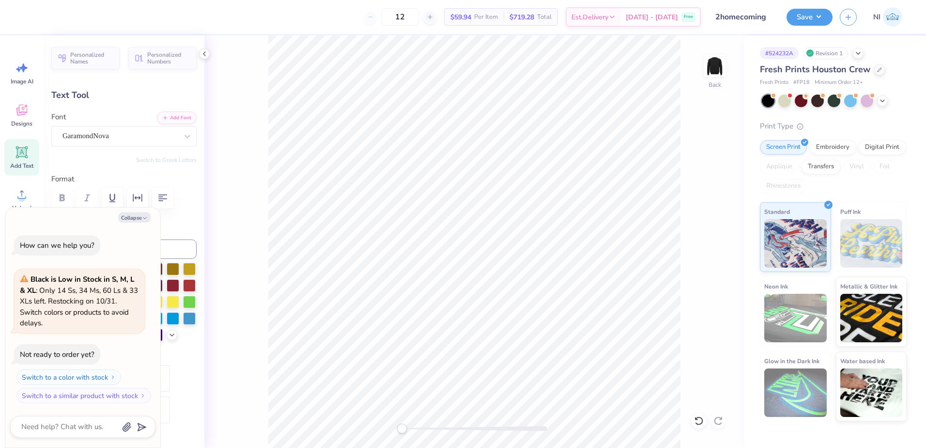
type textarea "x"
type textarea "ADPI X SIGM PI"
type textarea "x"
type textarea "ADPI X SIGMA PI"
type textarea "x"
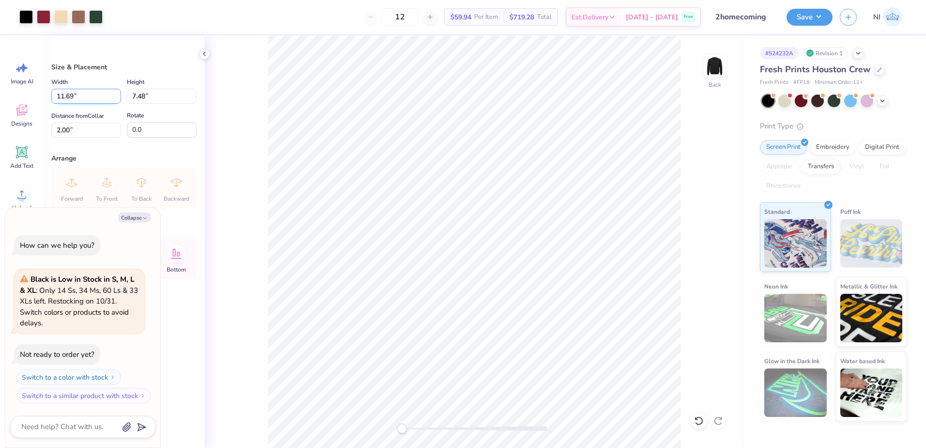
click at [72, 94] on input "11.69" at bounding box center [86, 96] width 70 height 15
click at [74, 95] on input "11.69" at bounding box center [86, 96] width 70 height 15
type input "12"
type textarea "x"
type input "12.00"
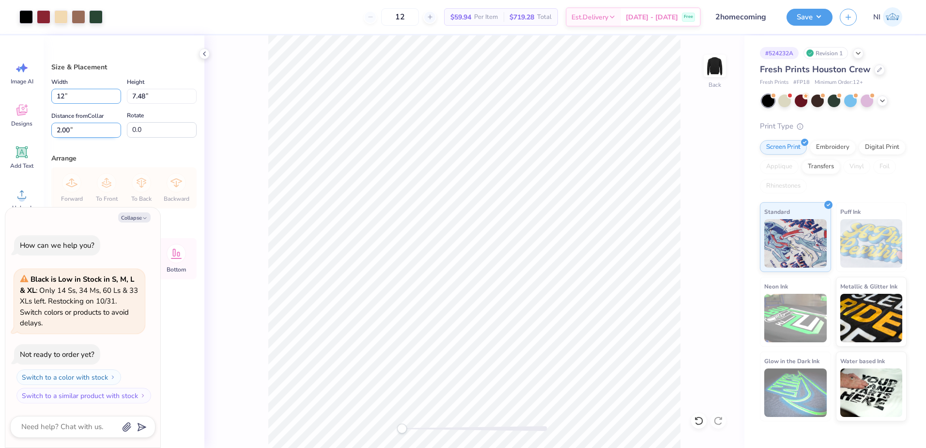
type input "7.68"
click at [69, 129] on input "1.91" at bounding box center [86, 130] width 70 height 15
drag, startPoint x: 69, startPoint y: 129, endPoint x: 53, endPoint y: 135, distance: 16.7
click at [53, 135] on input "1.91" at bounding box center [86, 130] width 70 height 15
type input "3"
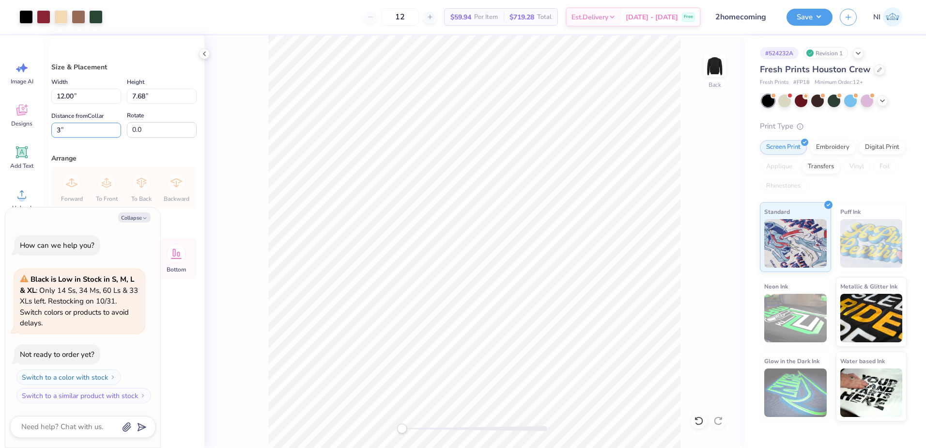
type textarea "x"
type input "3.00"
click at [689, 305] on div "Back" at bounding box center [474, 241] width 540 height 412
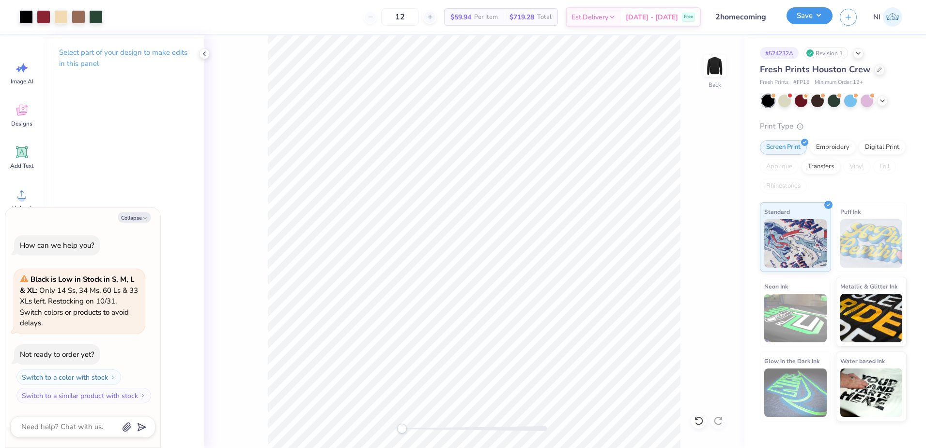
click at [820, 16] on button "Save" at bounding box center [810, 15] width 46 height 17
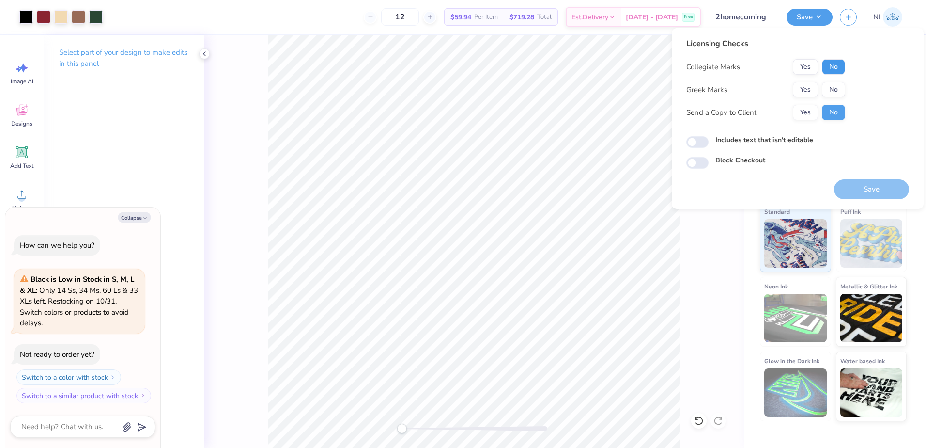
click at [834, 68] on button "No" at bounding box center [833, 67] width 23 height 16
click at [810, 88] on button "Yes" at bounding box center [805, 90] width 25 height 16
type textarea "x"
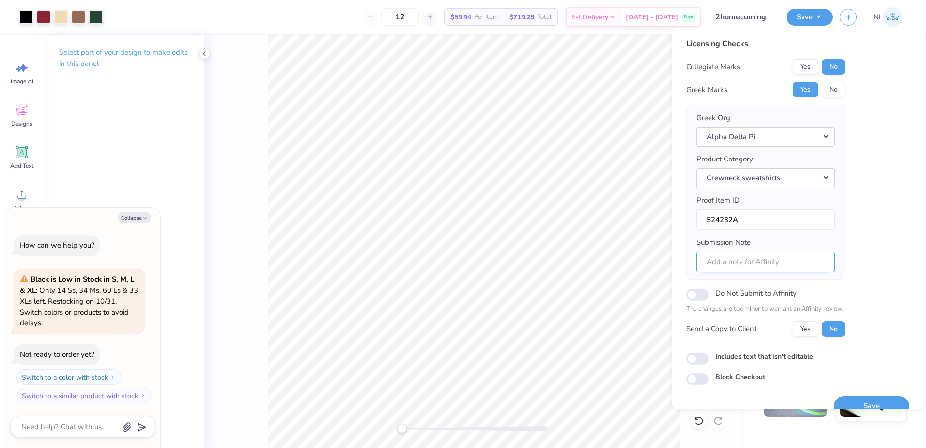
drag, startPoint x: 744, startPoint y: 258, endPoint x: 740, endPoint y: 254, distance: 5.5
click at [744, 259] on input "Submission Note" at bounding box center [766, 261] width 139 height 21
click at [737, 268] on input "Submission Note" at bounding box center [766, 261] width 139 height 21
type input "E"
type textarea "x"
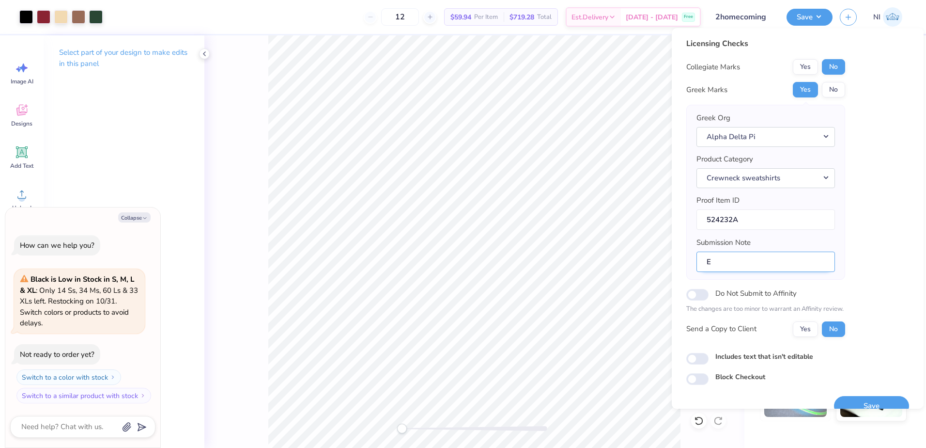
type input "Eb"
type textarea "x"
type input "E"
type textarea "x"
type input "Ev"
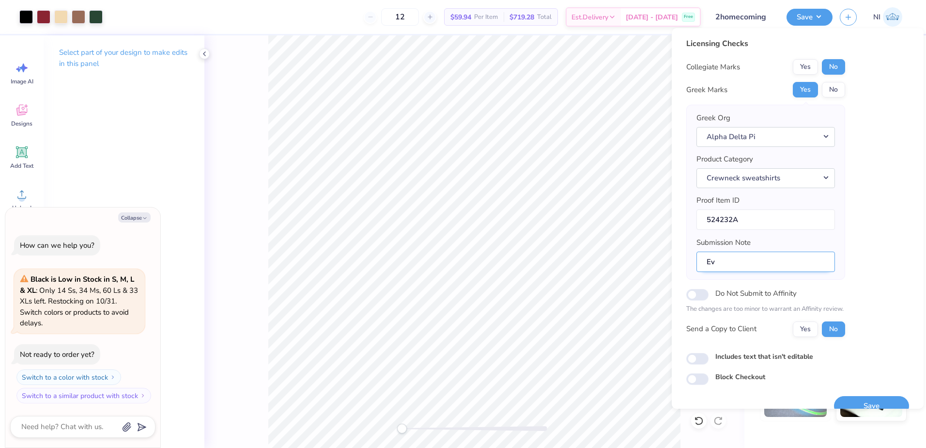
type textarea "x"
type input "Eve"
type textarea "x"
type input "Even"
type textarea "x"
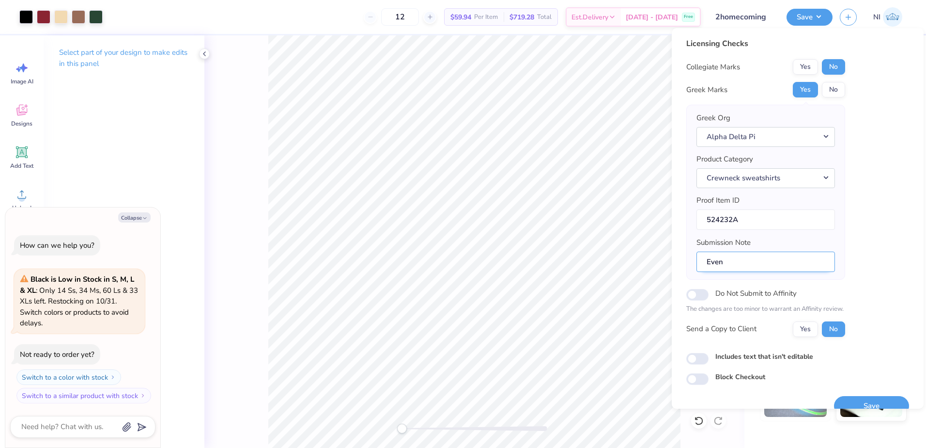
type input "Event"
type textarea "x"
type input "Event"
type textarea "x"
type input "Event"
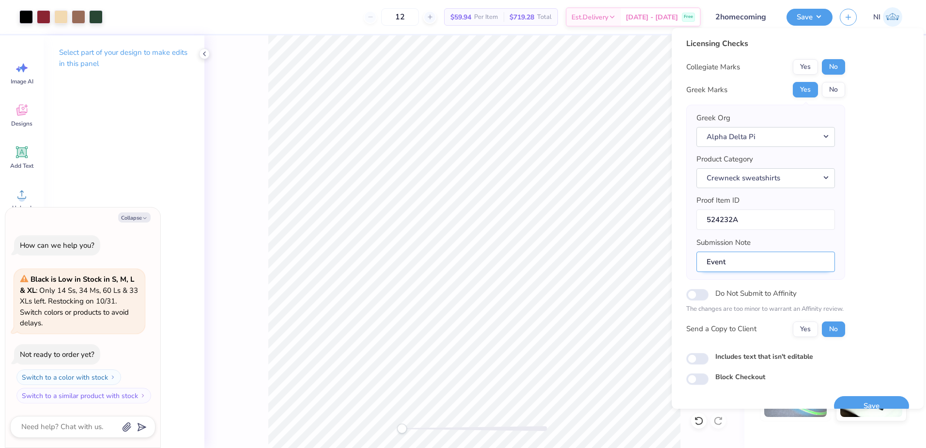
type textarea "x"
type input "Event:"
type textarea "x"
type input "Event:"
type textarea "x"
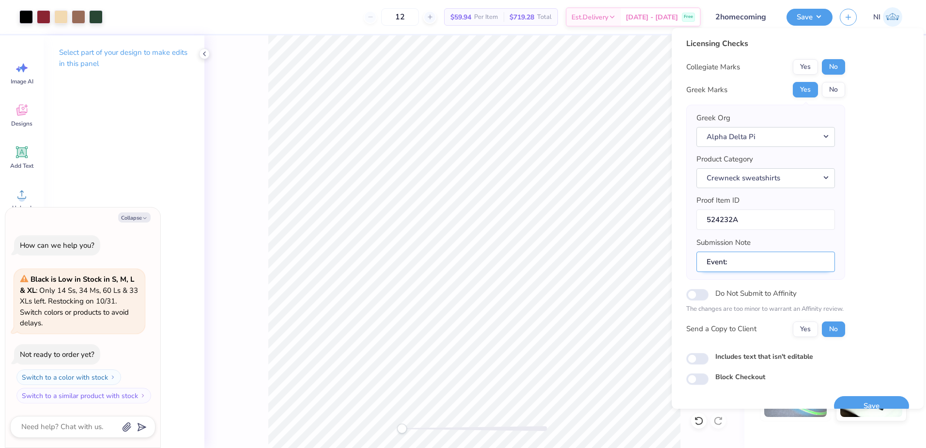
type input "Event: H"
type textarea "x"
type input "Event: Ho"
type textarea "x"
type input "Event: Homecoming Chapter: Theta Sigma"
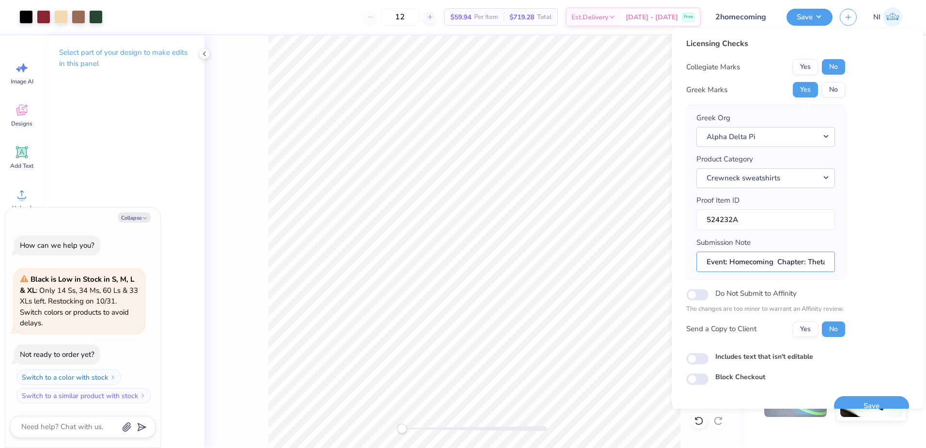
scroll to position [16, 0]
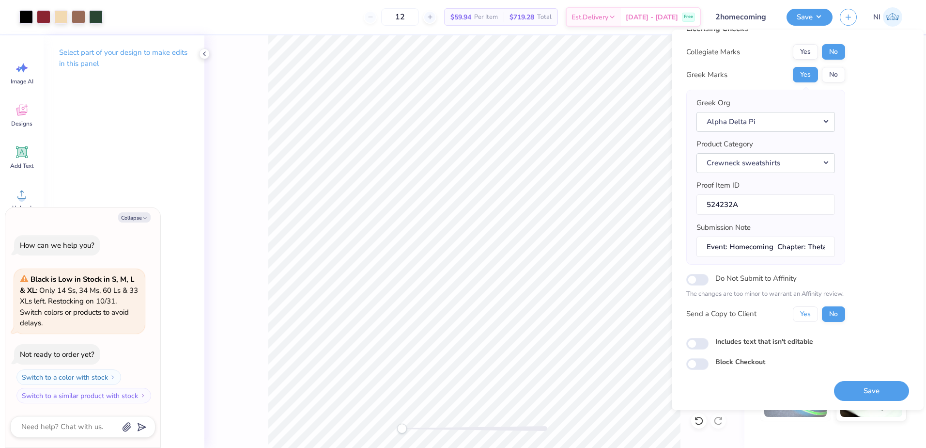
drag, startPoint x: 813, startPoint y: 319, endPoint x: 822, endPoint y: 334, distance: 16.7
click at [813, 319] on button "Yes" at bounding box center [805, 314] width 25 height 16
click at [835, 312] on button "No" at bounding box center [833, 314] width 23 height 16
click at [862, 395] on button "Save" at bounding box center [871, 391] width 75 height 20
type textarea "x"
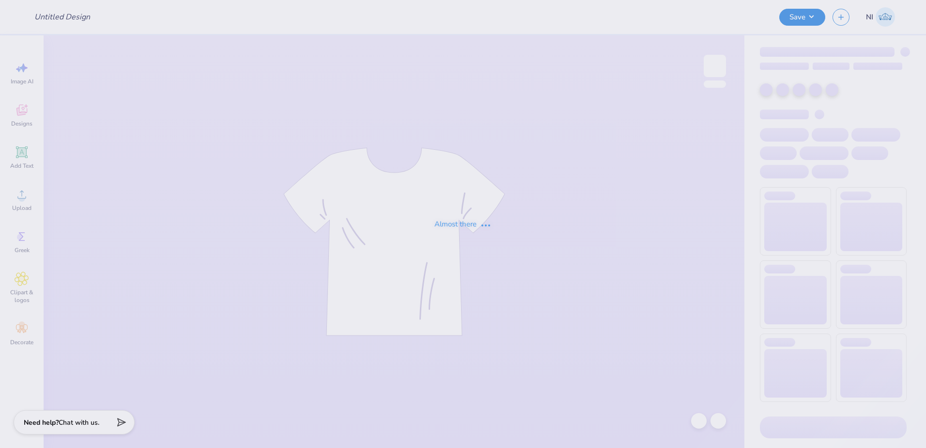
type input "[GEOGRAPHIC_DATA] : [PERSON_NAME]"
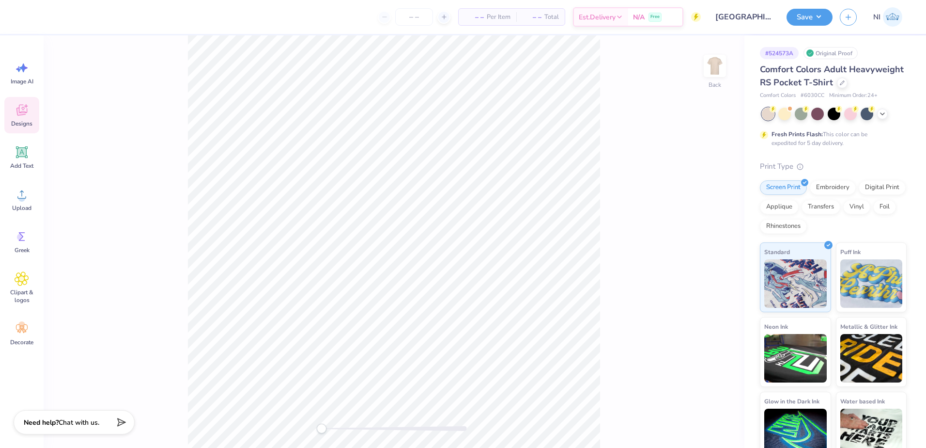
click at [24, 125] on span "Designs" at bounding box center [21, 124] width 21 height 8
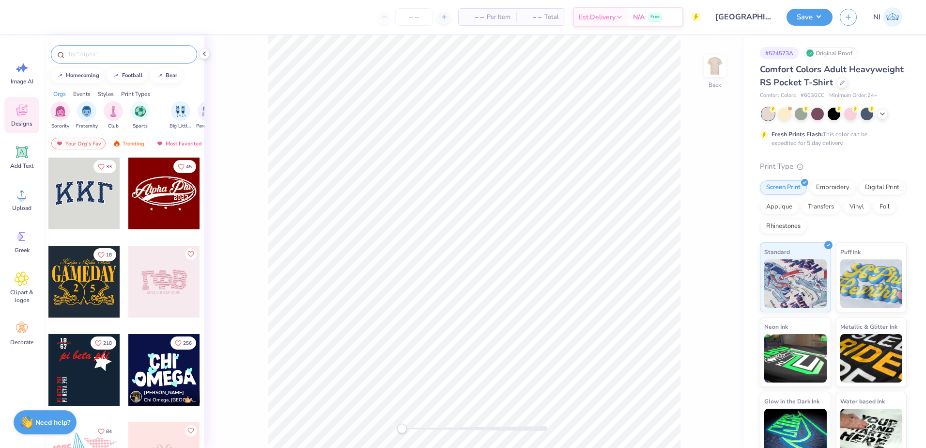
click at [95, 51] on input "text" at bounding box center [129, 54] width 124 height 10
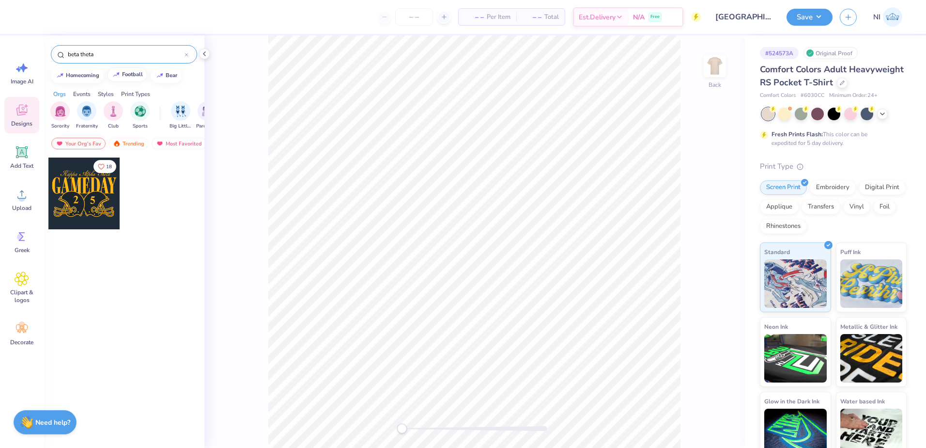
type input "beta theta"
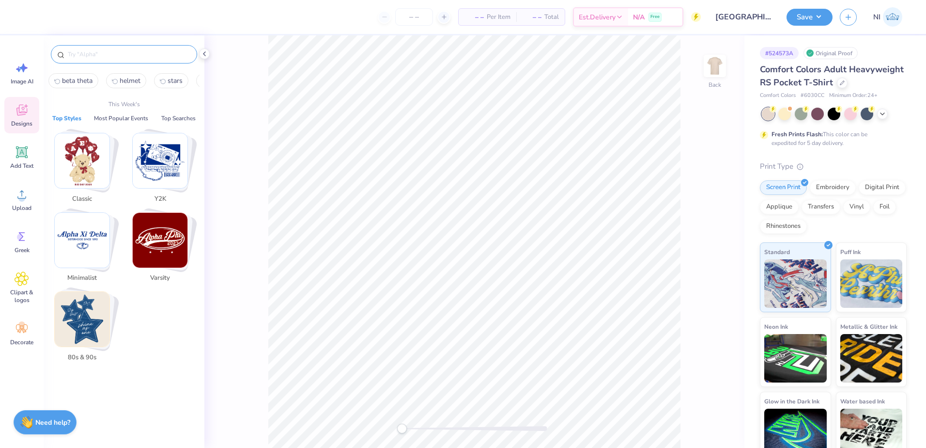
click at [31, 108] on div "Designs" at bounding box center [21, 115] width 35 height 36
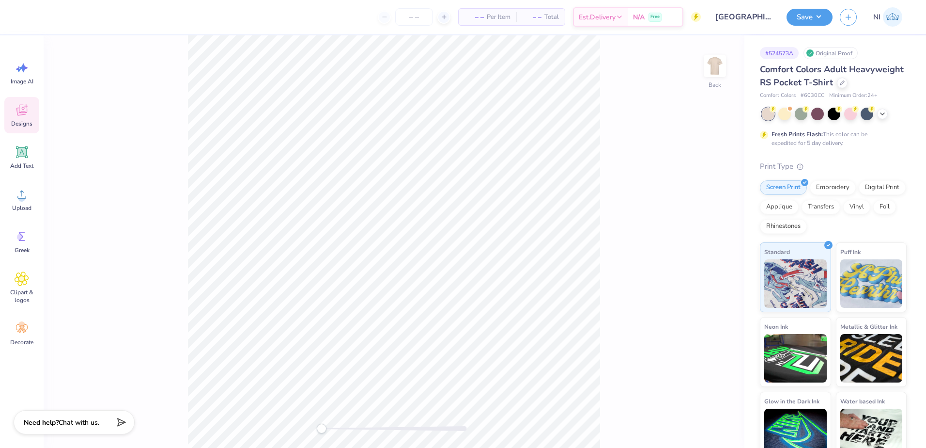
click at [23, 113] on icon at bounding box center [21, 112] width 9 height 8
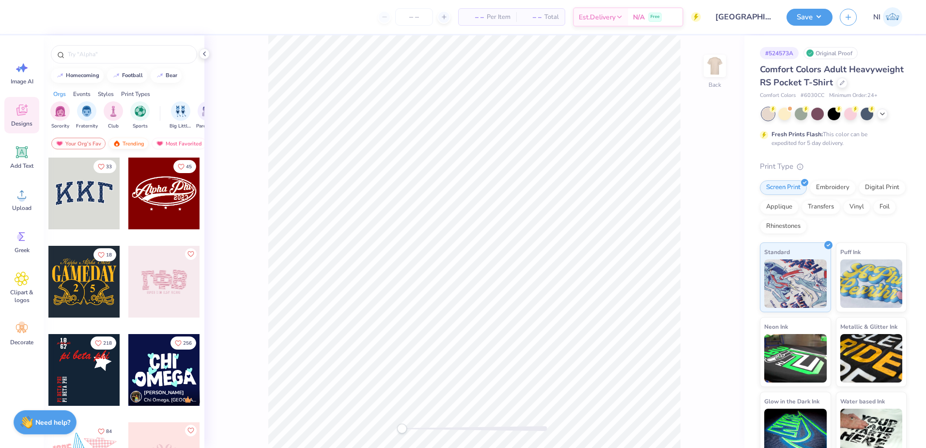
click at [140, 138] on div "Trending" at bounding box center [129, 144] width 40 height 12
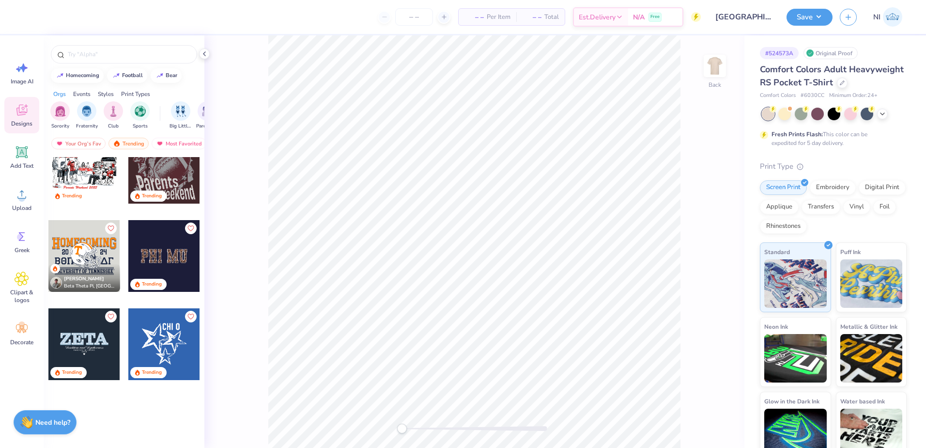
scroll to position [3421, 0]
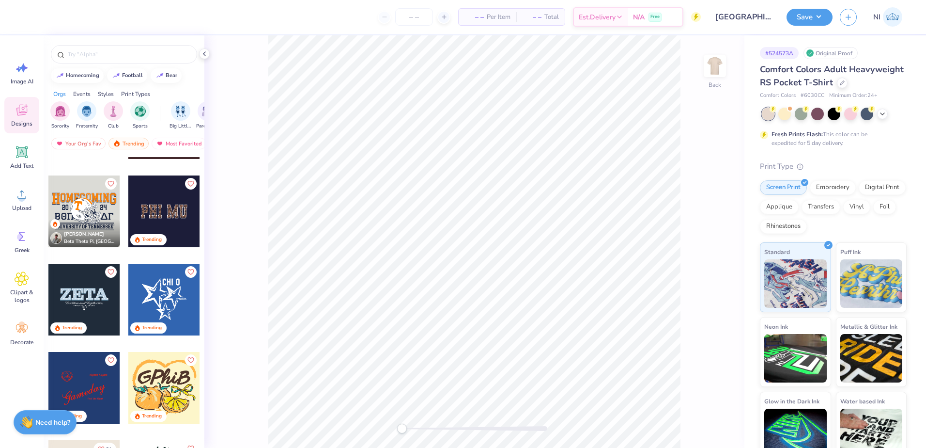
click at [83, 207] on div at bounding box center [84, 211] width 72 height 72
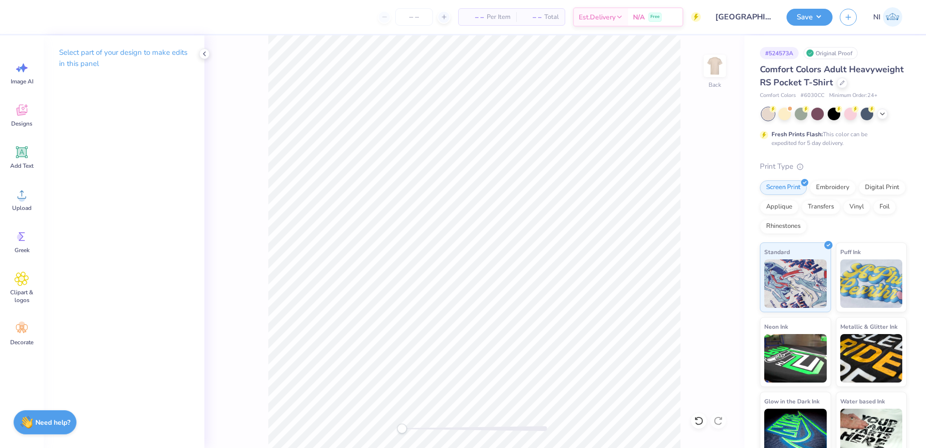
click at [703, 67] on div "Back" at bounding box center [474, 241] width 540 height 412
click at [716, 62] on img at bounding box center [715, 66] width 39 height 39
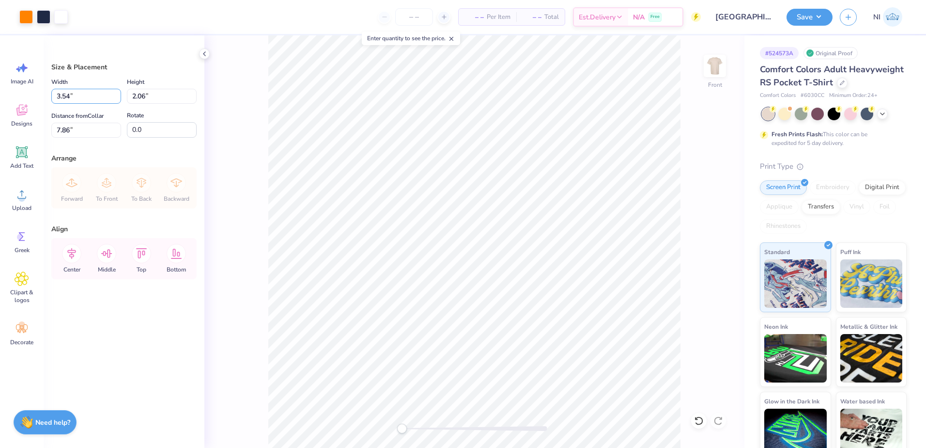
drag, startPoint x: 70, startPoint y: 95, endPoint x: 45, endPoint y: 98, distance: 24.9
click at [45, 98] on div "Size & Placement Width 3.54 3.54 " Height 2.06 2.06 " Distance from Collar 7.86…" at bounding box center [124, 241] width 161 height 412
type input "12.00"
type input "6.97"
drag, startPoint x: 69, startPoint y: 131, endPoint x: 40, endPoint y: 134, distance: 28.8
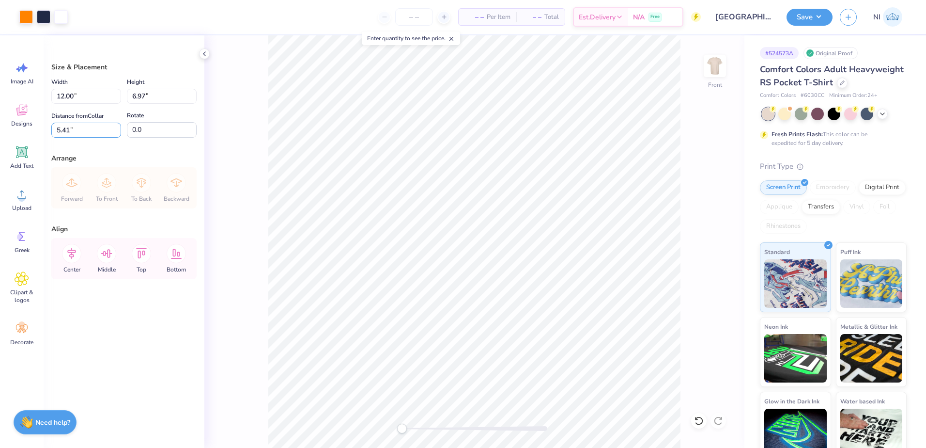
click at [36, 133] on div "Art colors – – Per Item – – Total Est. Delivery N/A Free Design Title Lindenwoo…" at bounding box center [463, 224] width 926 height 448
type input "4"
type input "3"
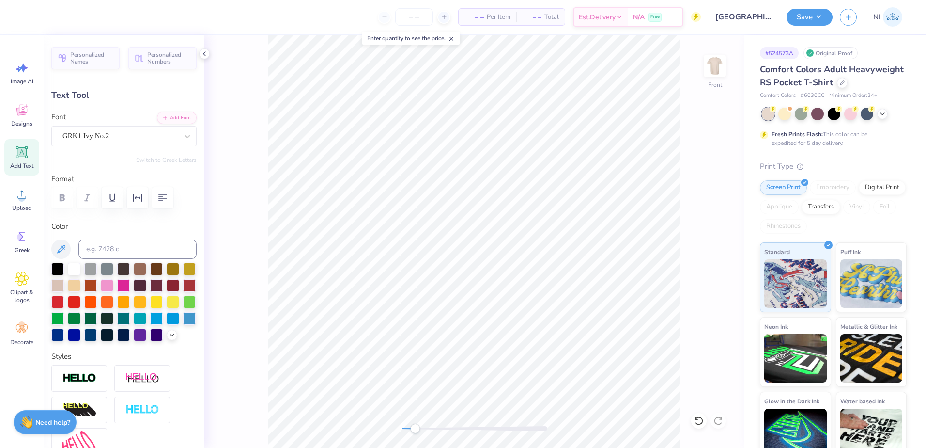
scroll to position [8, 1]
type textarea "DZ"
type input "2.35"
type textarea "P"
type textarea "O"
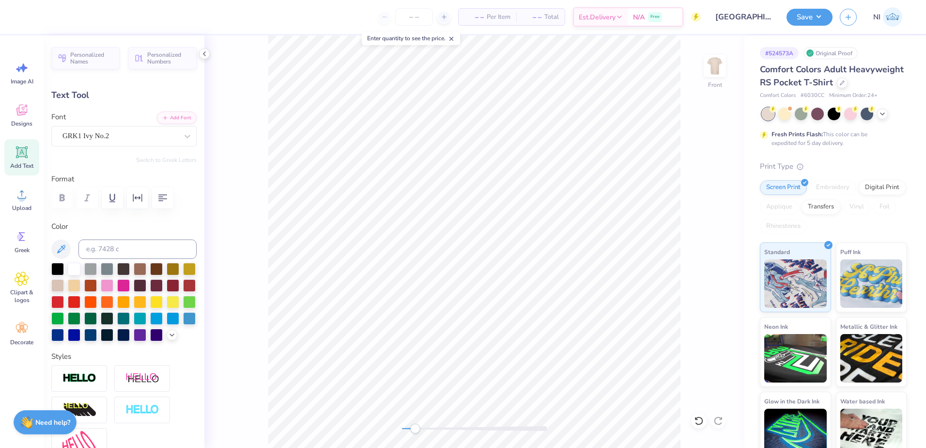
scroll to position [7, 0]
type textarea "I"
type textarea "Y"
type textarea "T"
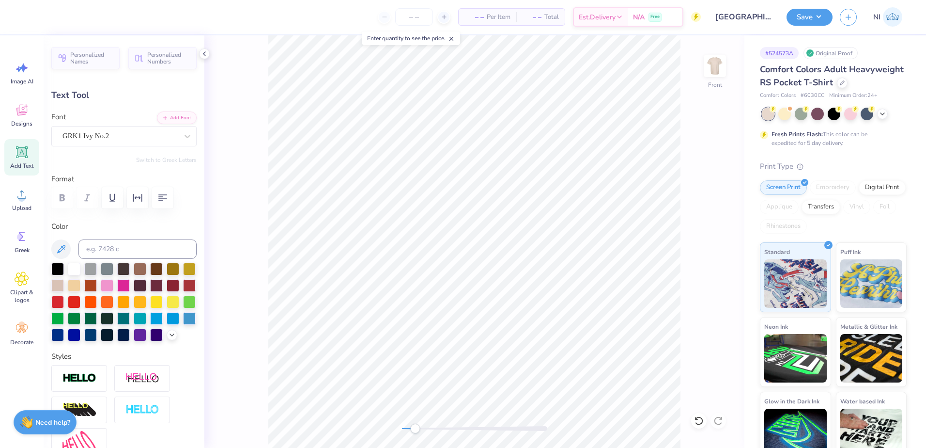
type textarea "R"
type textarea "E"
type textarea "W"
type textarea "Q"
type textarea "W"
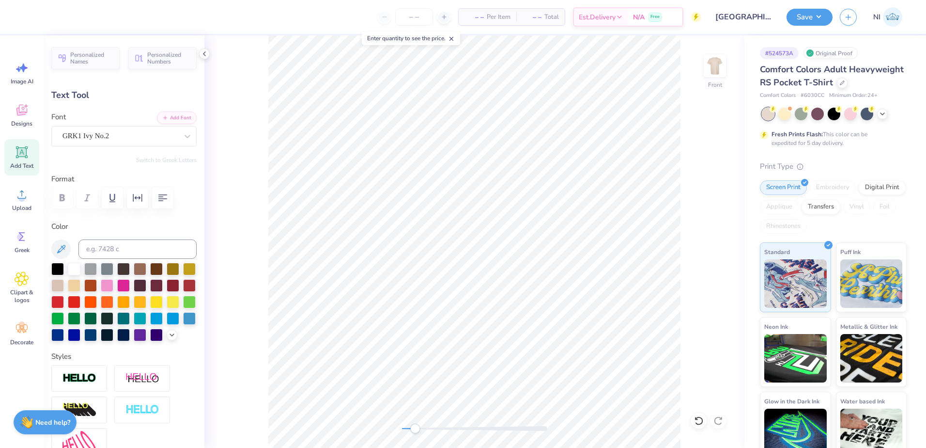
type textarea "QL"
type input "10.85"
type input "0.75"
type input "8.92"
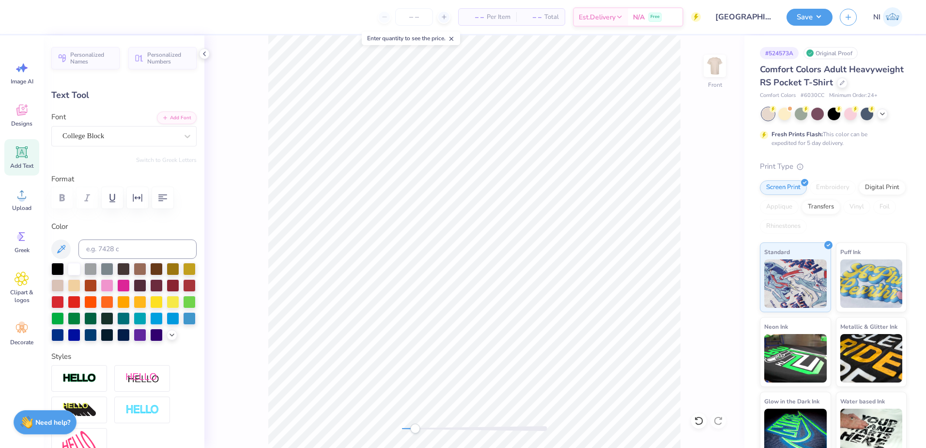
scroll to position [8, 1]
paste textarea "Saint Charles, Missouri"
type textarea "Saint Charles, Missouri"
type input "0.19"
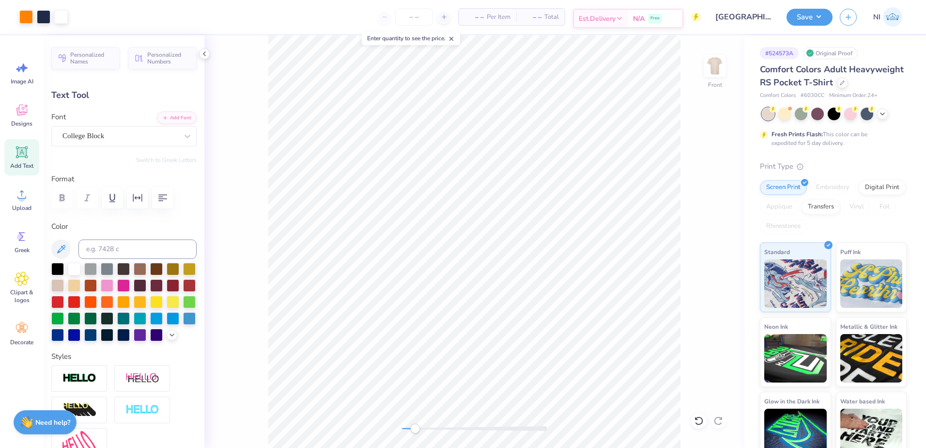
type input "0.22"
type input "1.18"
type input "0.98"
type input "5.22"
click at [696, 421] on icon at bounding box center [699, 421] width 10 height 10
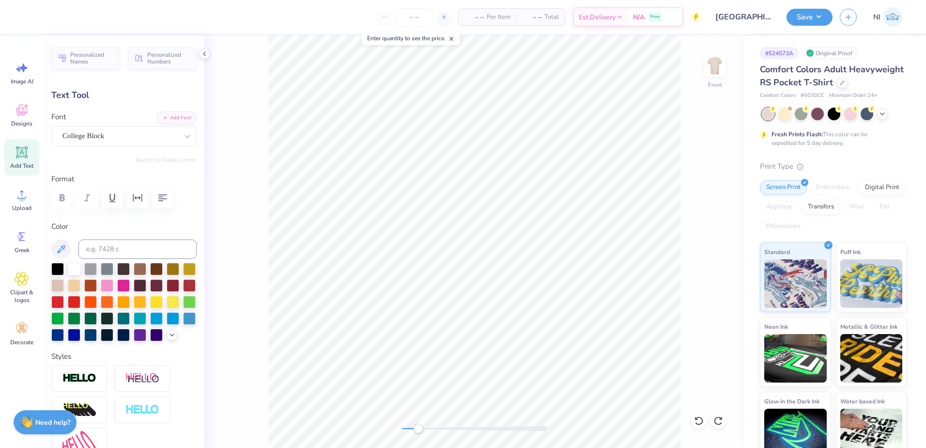
scroll to position [8, 1]
type textarea "25"
type textarea "QLx"
type input "3.60"
type input "6.84"
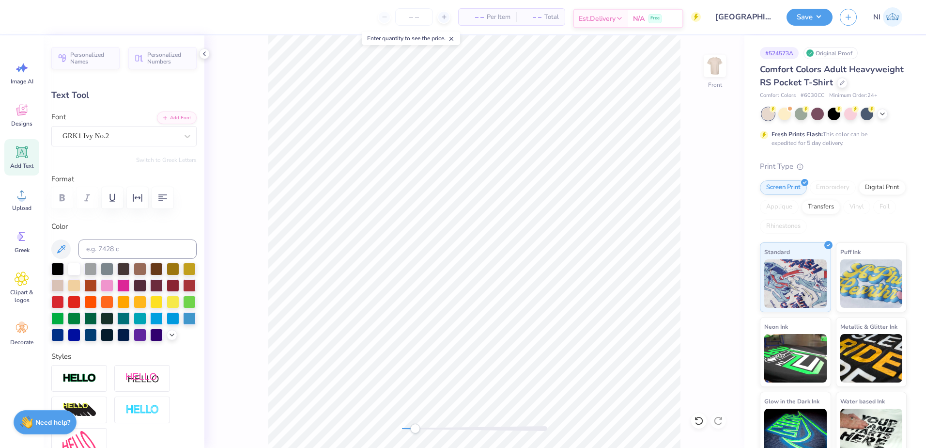
type input "2.37"
type input "6.75"
type input "3.60"
type input "6.93"
type input "2.14"
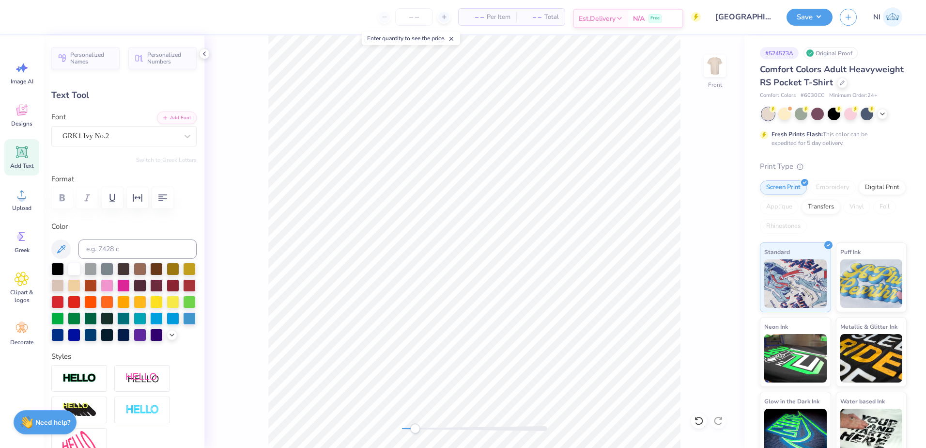
type input "0.77"
type input "7.96"
type input "2.10"
type input "0.76"
type input "7.11"
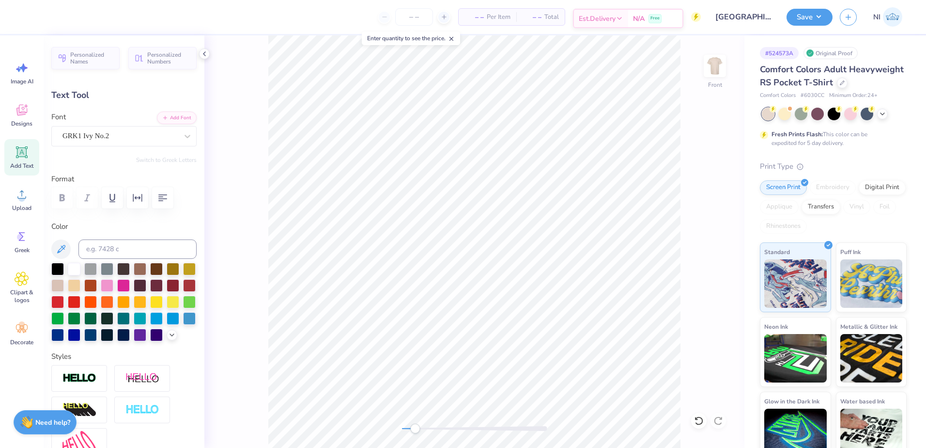
type input "2.33"
type input "0.84"
type input "6.99"
type input "2.37"
type input "1.29"
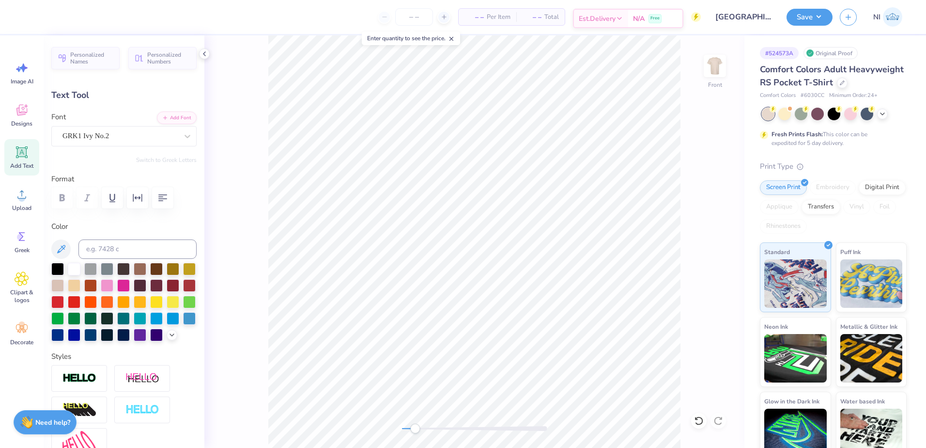
type input "6.84"
type input "1.64"
type input "0.90"
type input "7.23"
type input "2.33"
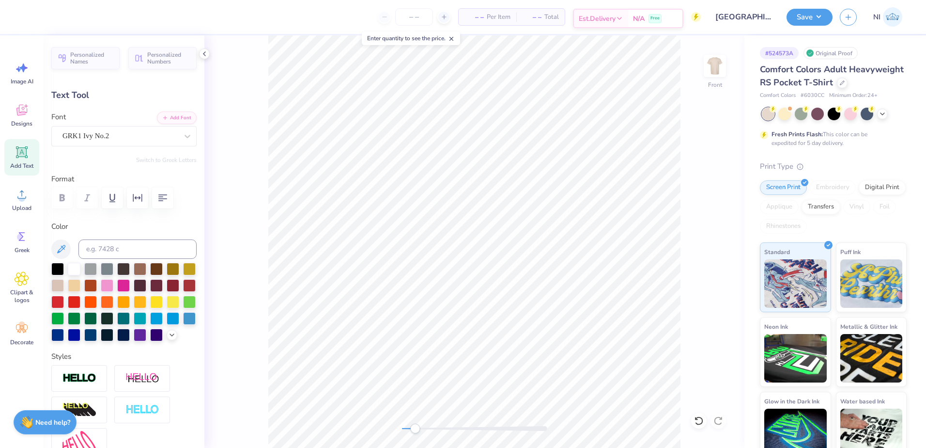
type input "0.84"
type input "6.99"
type input "1.64"
type input "0.90"
type input "7.23"
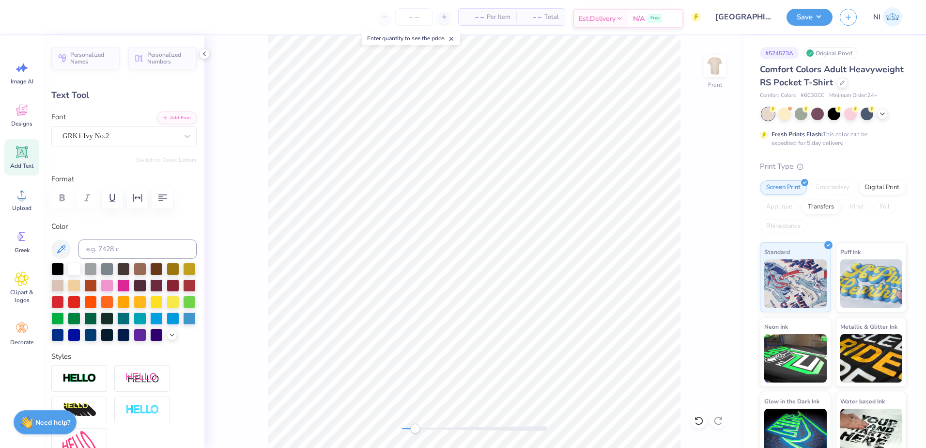
type input "1.55"
type input "0.84"
type input "7.29"
type input "1.55"
type input "6.98"
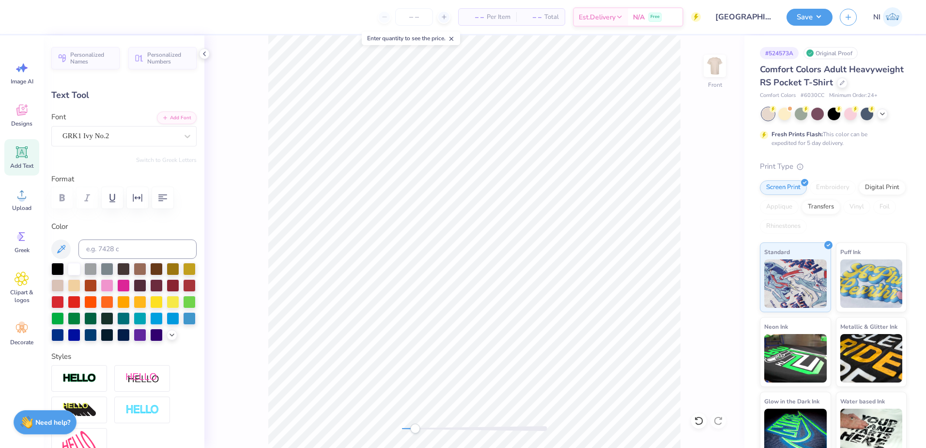
type input "2.33"
type input "7.58"
type input "1.26"
type input "2.22"
type input "3.00"
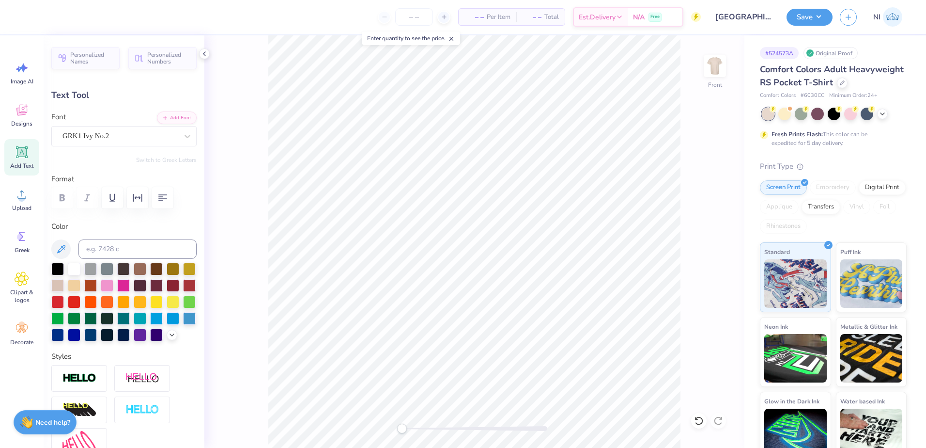
scroll to position [8, 1]
type textarea "FLx"
click at [822, 16] on button "Save" at bounding box center [810, 15] width 46 height 17
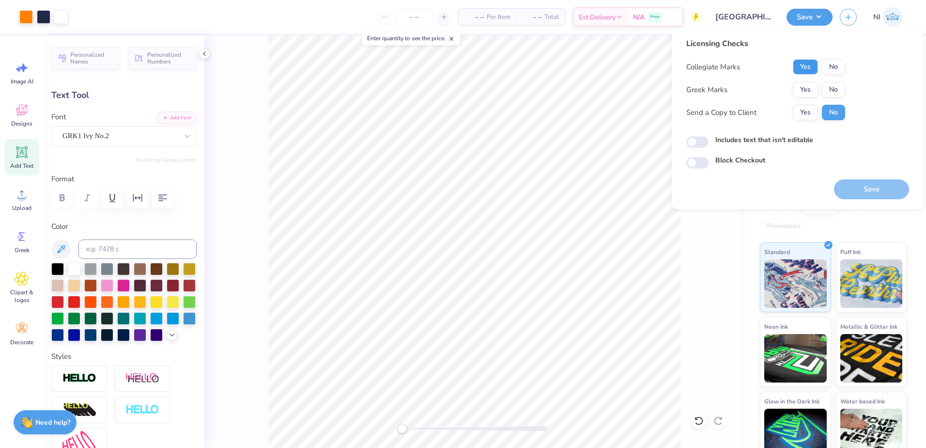
click at [810, 62] on button "Yes" at bounding box center [805, 67] width 25 height 16
click at [828, 61] on button "No" at bounding box center [833, 67] width 23 height 16
click at [807, 84] on button "Yes" at bounding box center [805, 90] width 25 height 16
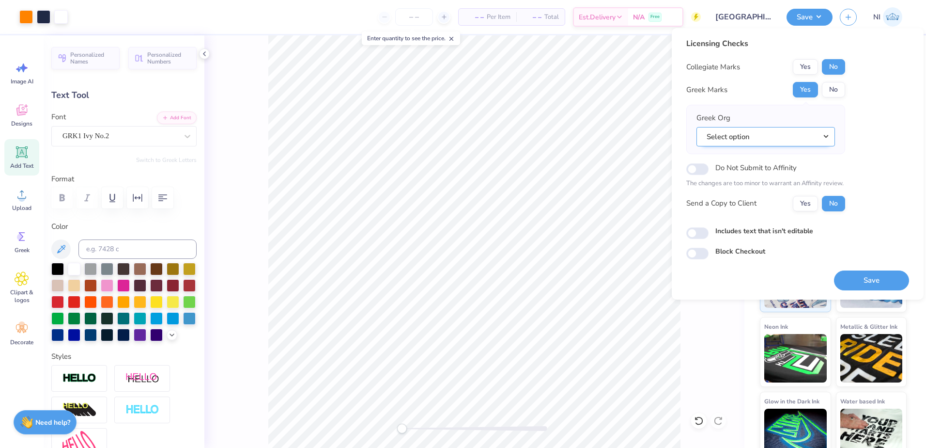
click at [785, 136] on button "Select option" at bounding box center [766, 137] width 139 height 20
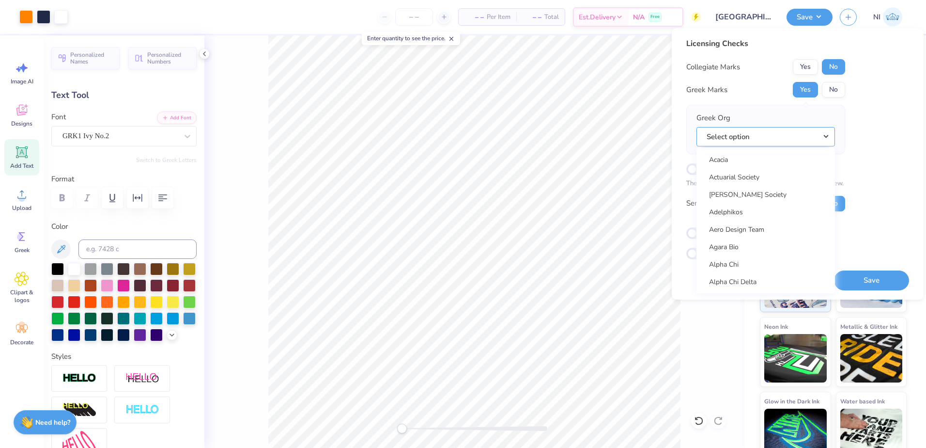
click at [697, 127] on button "Select option" at bounding box center [766, 137] width 139 height 20
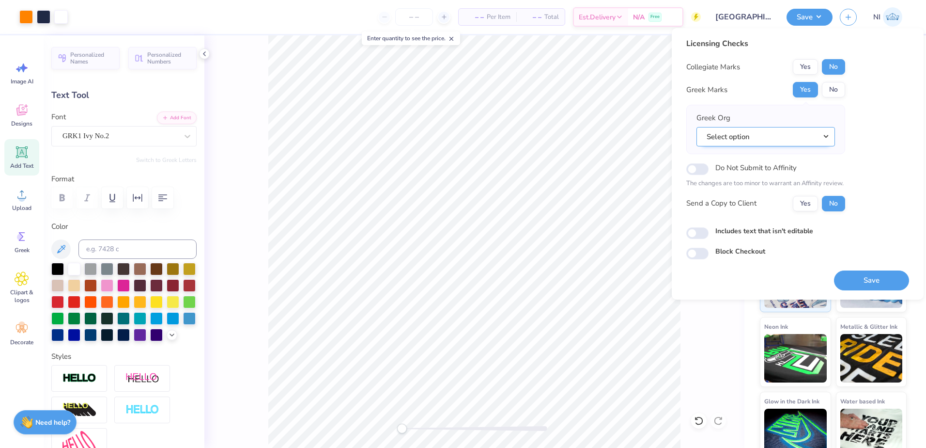
click at [782, 135] on button "Select option" at bounding box center [766, 137] width 139 height 20
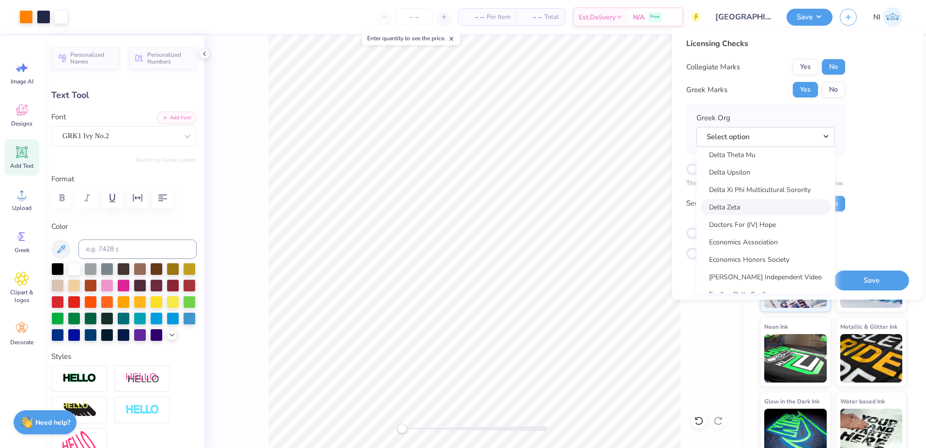
scroll to position [2568, 0]
click at [746, 226] on link "Delta Zeta" at bounding box center [766, 226] width 131 height 16
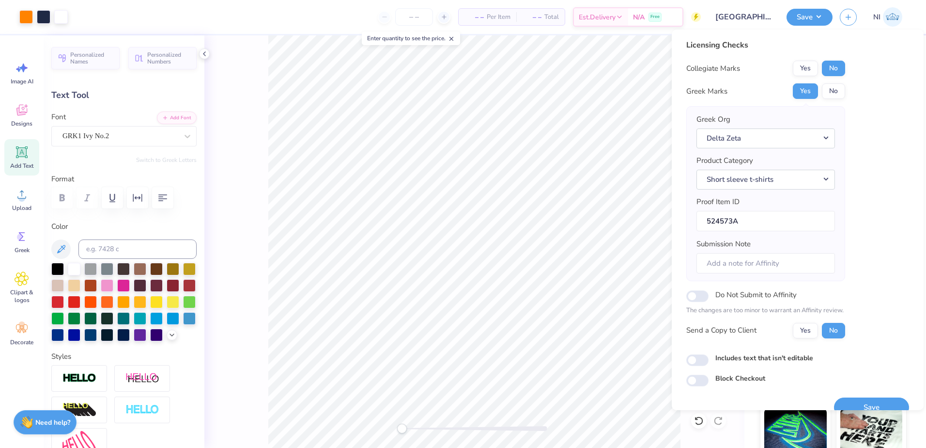
scroll to position [16, 0]
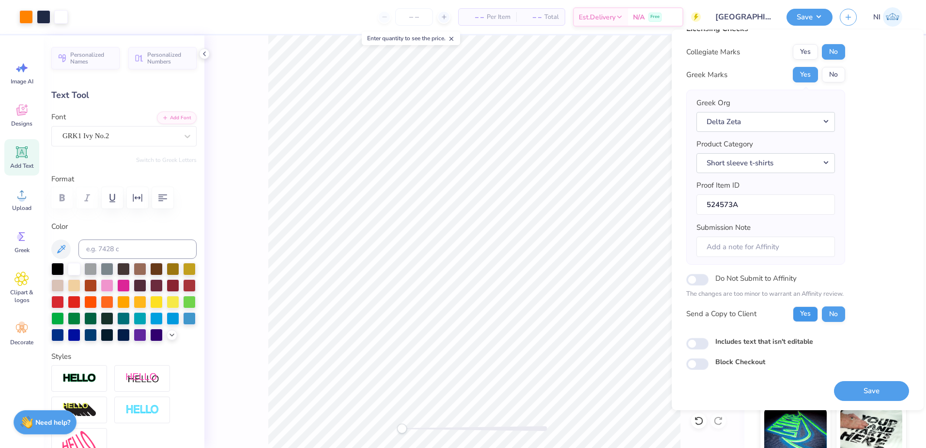
click at [809, 320] on button "Yes" at bounding box center [805, 314] width 25 height 16
click at [861, 392] on button "Save" at bounding box center [871, 391] width 75 height 20
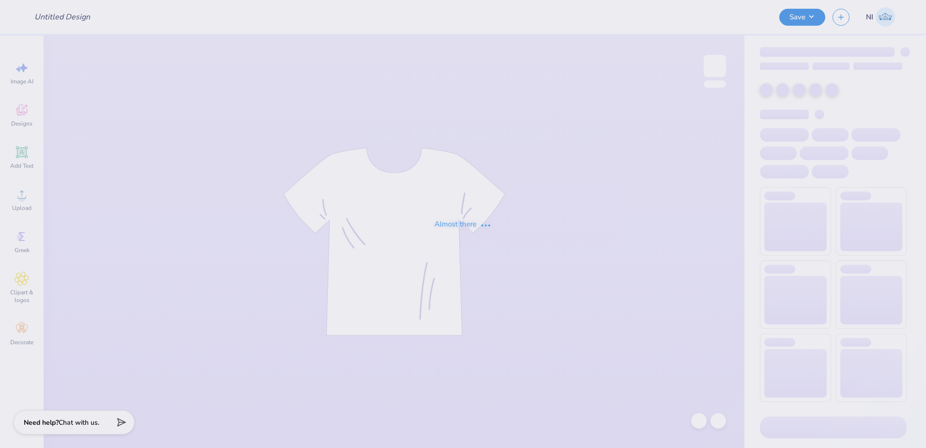
type input "potential spookathon"
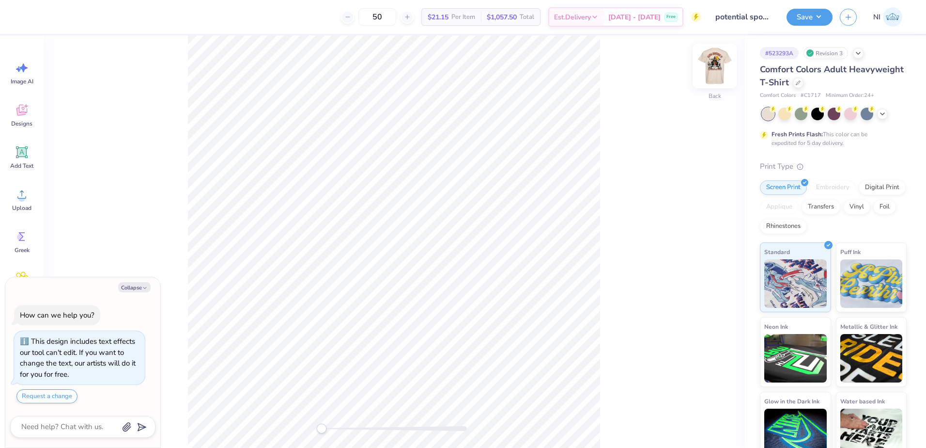
click at [714, 62] on img at bounding box center [715, 66] width 39 height 39
type textarea "x"
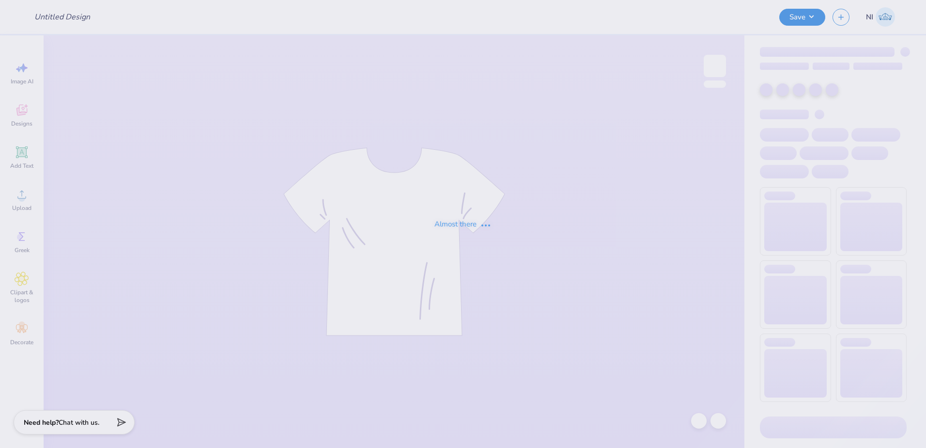
type input "member merch crew"
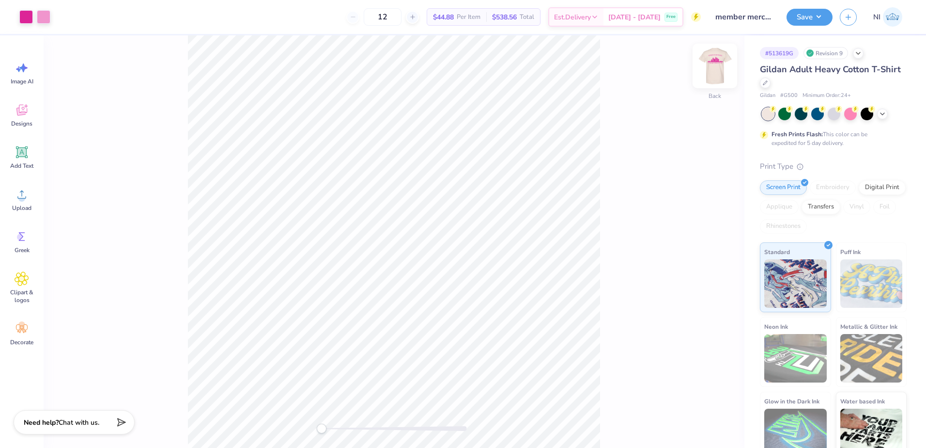
click at [713, 68] on img at bounding box center [715, 66] width 39 height 39
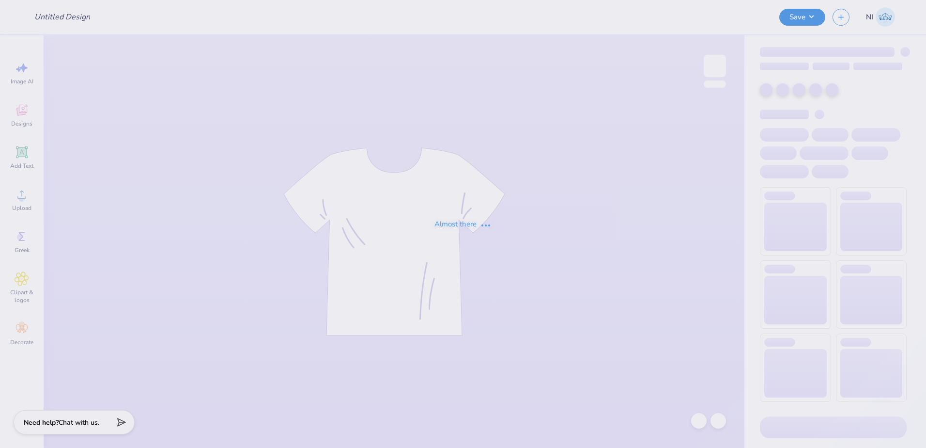
type input "quarter zip"
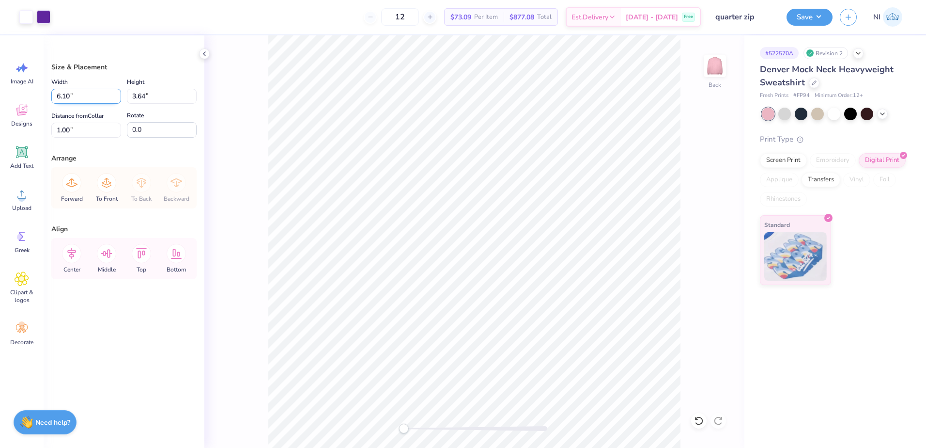
click at [73, 95] on input "6.10" at bounding box center [86, 96] width 70 height 15
type input "6.00"
type input "3.58"
type input "1.03"
click at [72, 130] on input "1.03" at bounding box center [86, 130] width 70 height 15
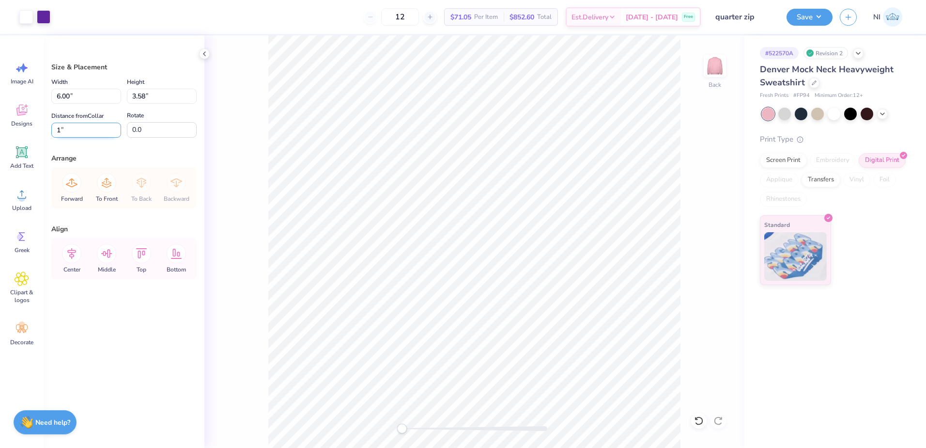
type input "1"
click at [246, 176] on div "Back" at bounding box center [474, 241] width 540 height 412
click at [70, 97] on input "6.33" at bounding box center [86, 96] width 70 height 15
type input "6.00"
type input "3.39"
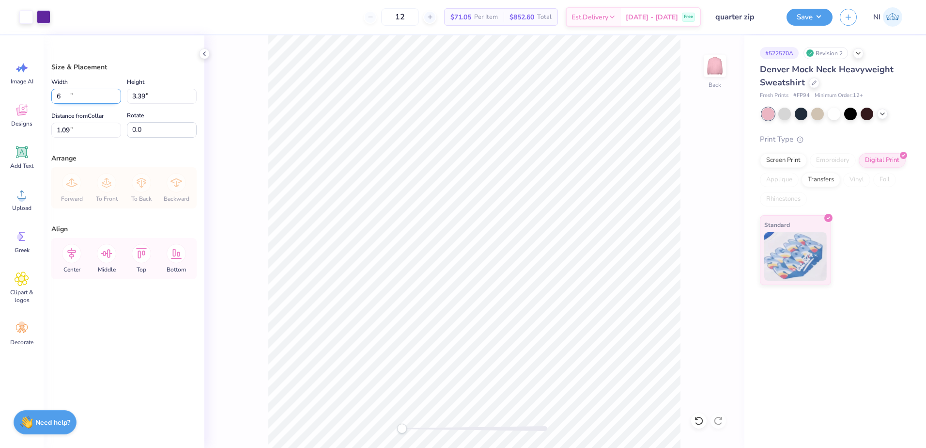
type input "1.09"
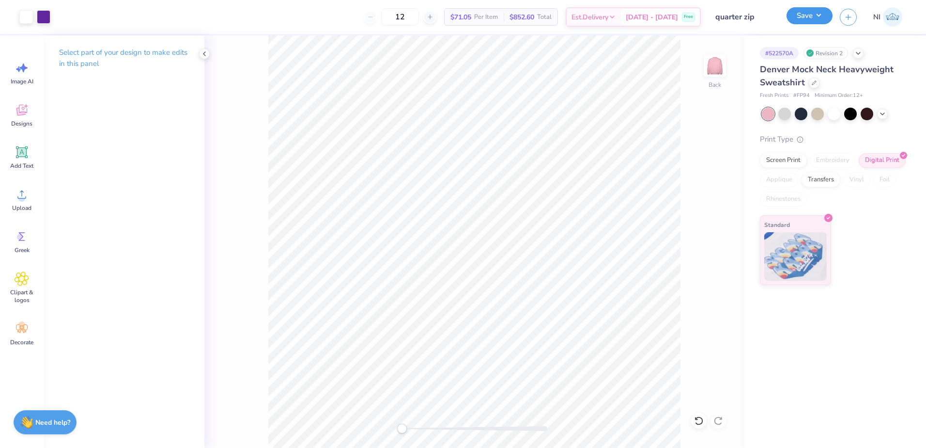
click at [823, 18] on button "Save" at bounding box center [810, 15] width 46 height 17
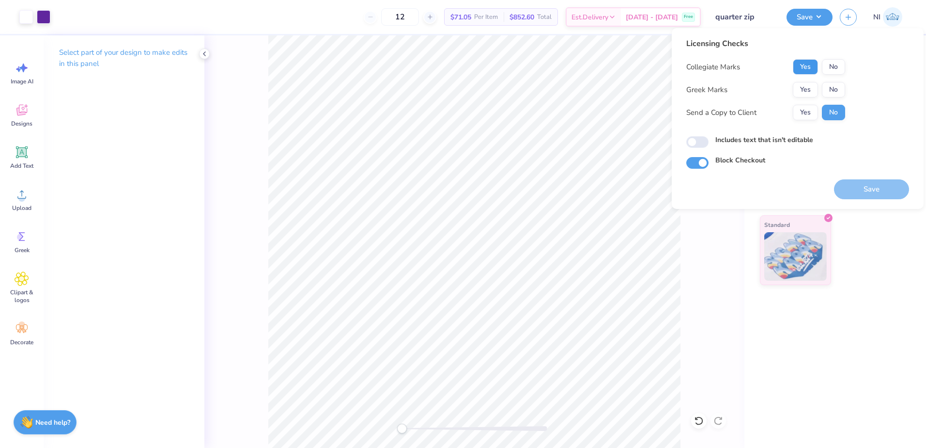
click at [810, 68] on button "Yes" at bounding box center [805, 67] width 25 height 16
click at [834, 88] on button "No" at bounding box center [833, 90] width 23 height 16
click at [867, 184] on button "Save" at bounding box center [871, 189] width 75 height 20
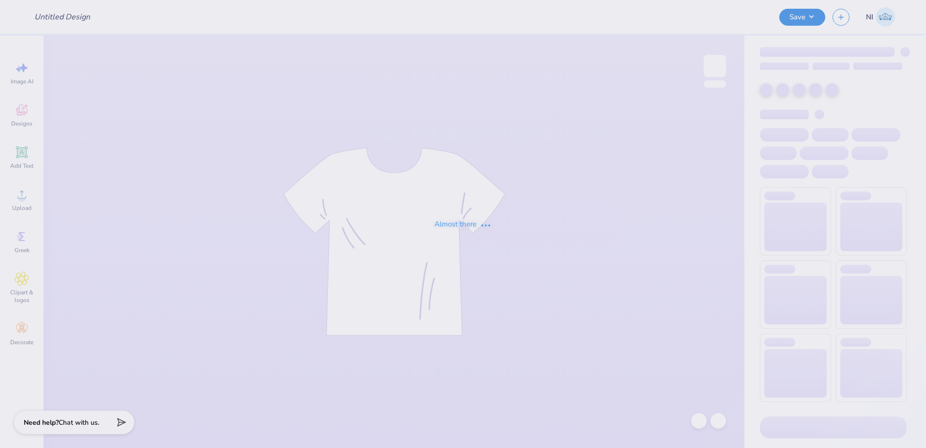
type input "Board merch"
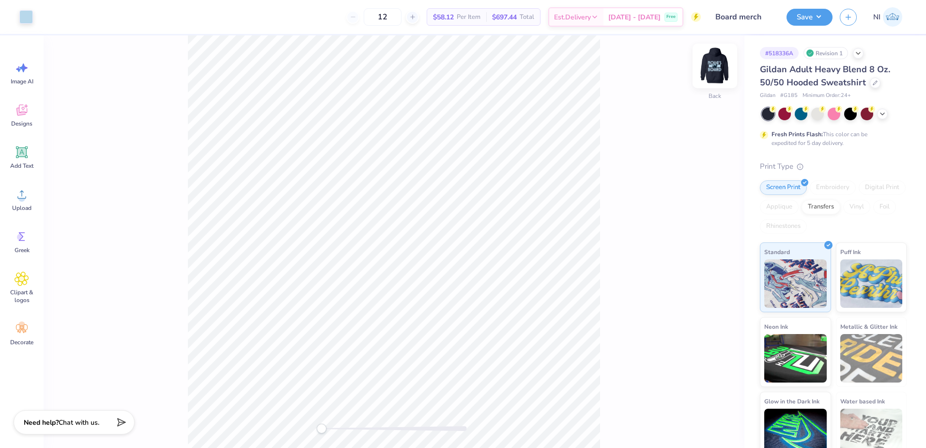
click at [714, 61] on img at bounding box center [715, 66] width 39 height 39
click at [718, 62] on img at bounding box center [715, 66] width 39 height 39
click at [718, 62] on img at bounding box center [714, 65] width 19 height 19
click at [718, 65] on img at bounding box center [715, 66] width 39 height 39
click at [717, 62] on img at bounding box center [715, 66] width 39 height 39
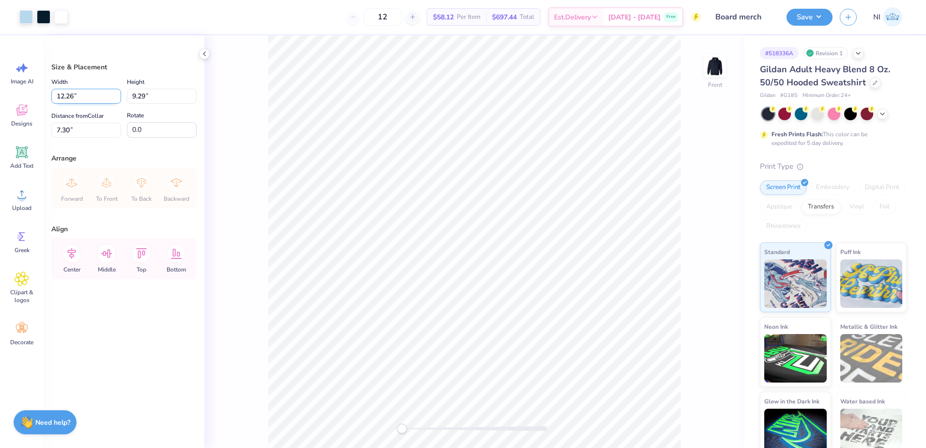
click at [74, 96] on input "12.26" at bounding box center [86, 96] width 70 height 15
type input "12.00"
type input "9.10"
drag, startPoint x: 70, startPoint y: 130, endPoint x: 52, endPoint y: 134, distance: 17.8
click at [52, 134] on input "7.40" at bounding box center [86, 130] width 70 height 15
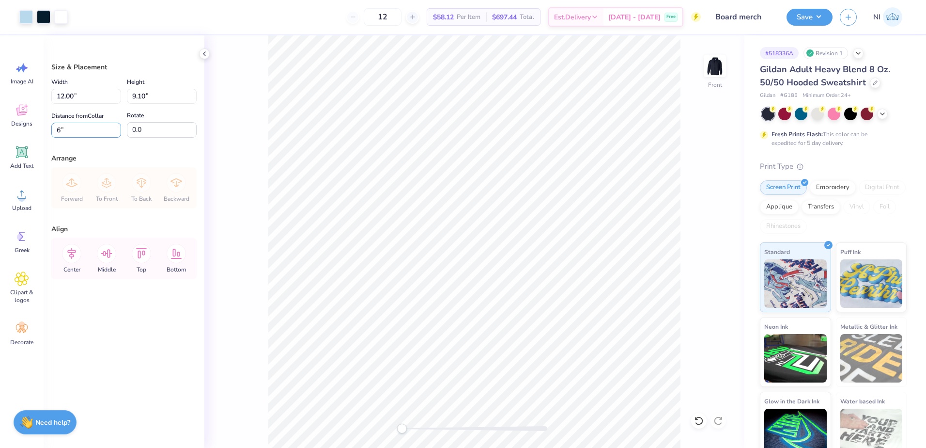
type input "6"
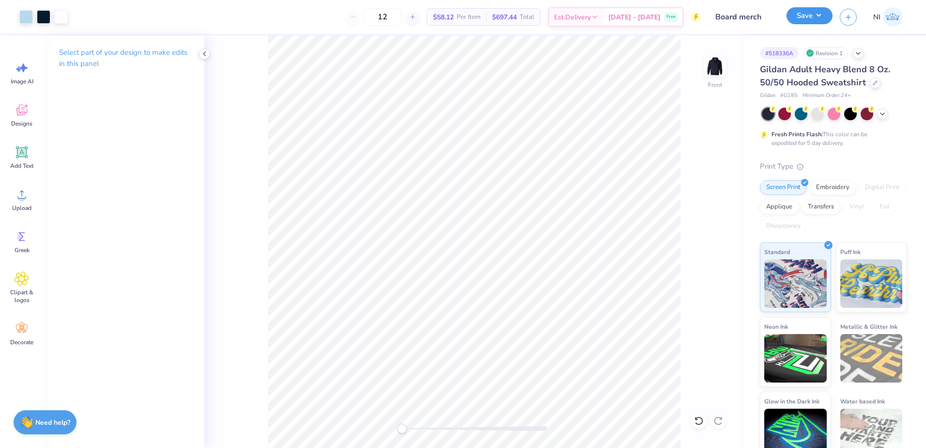
click at [822, 15] on button "Save" at bounding box center [810, 15] width 46 height 17
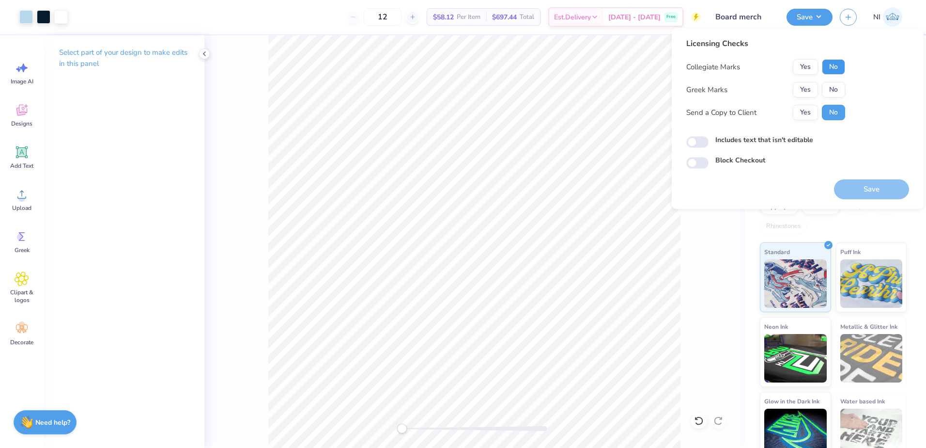
click at [835, 69] on button "No" at bounding box center [833, 67] width 23 height 16
click at [837, 88] on button "No" at bounding box center [833, 90] width 23 height 16
click at [887, 194] on button "Save" at bounding box center [871, 189] width 75 height 20
